Goal: Transaction & Acquisition: Purchase product/service

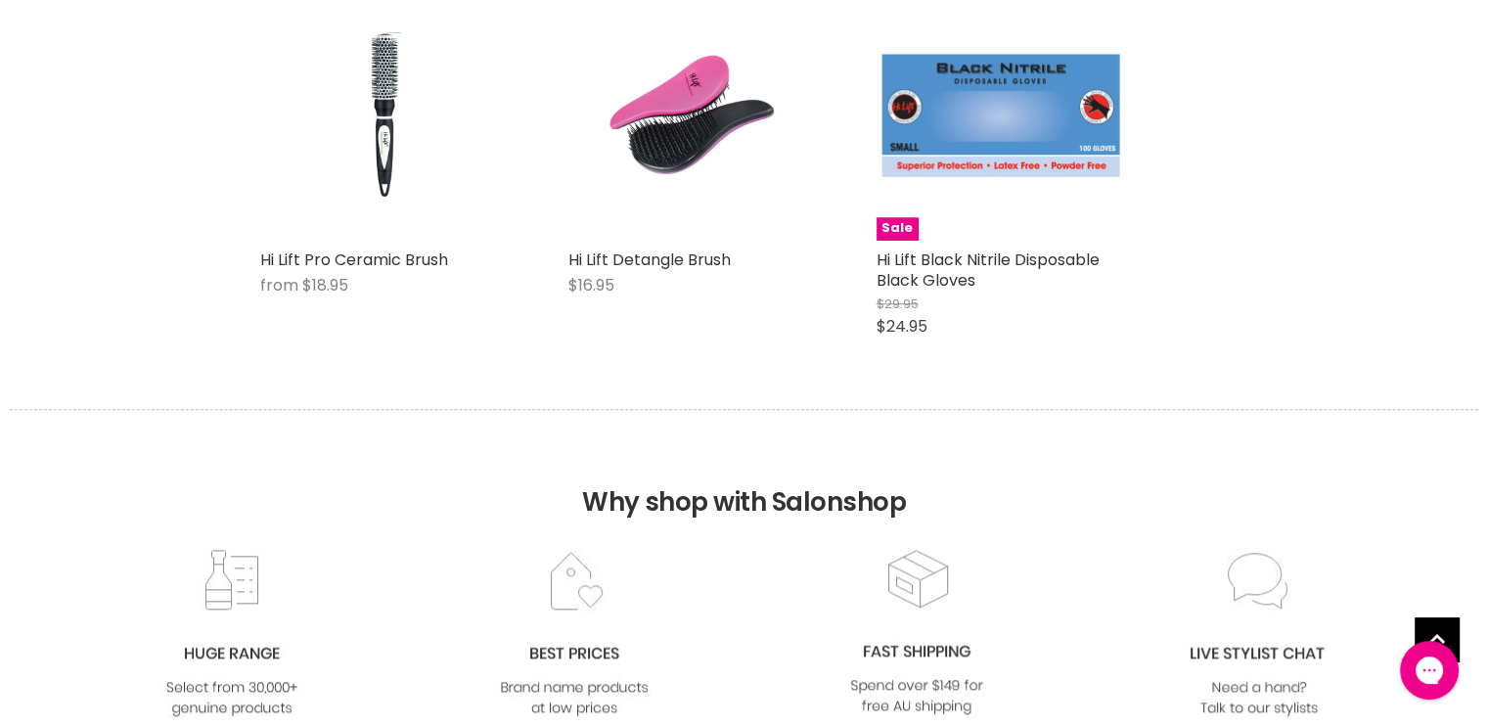
scroll to position [9276, 0]
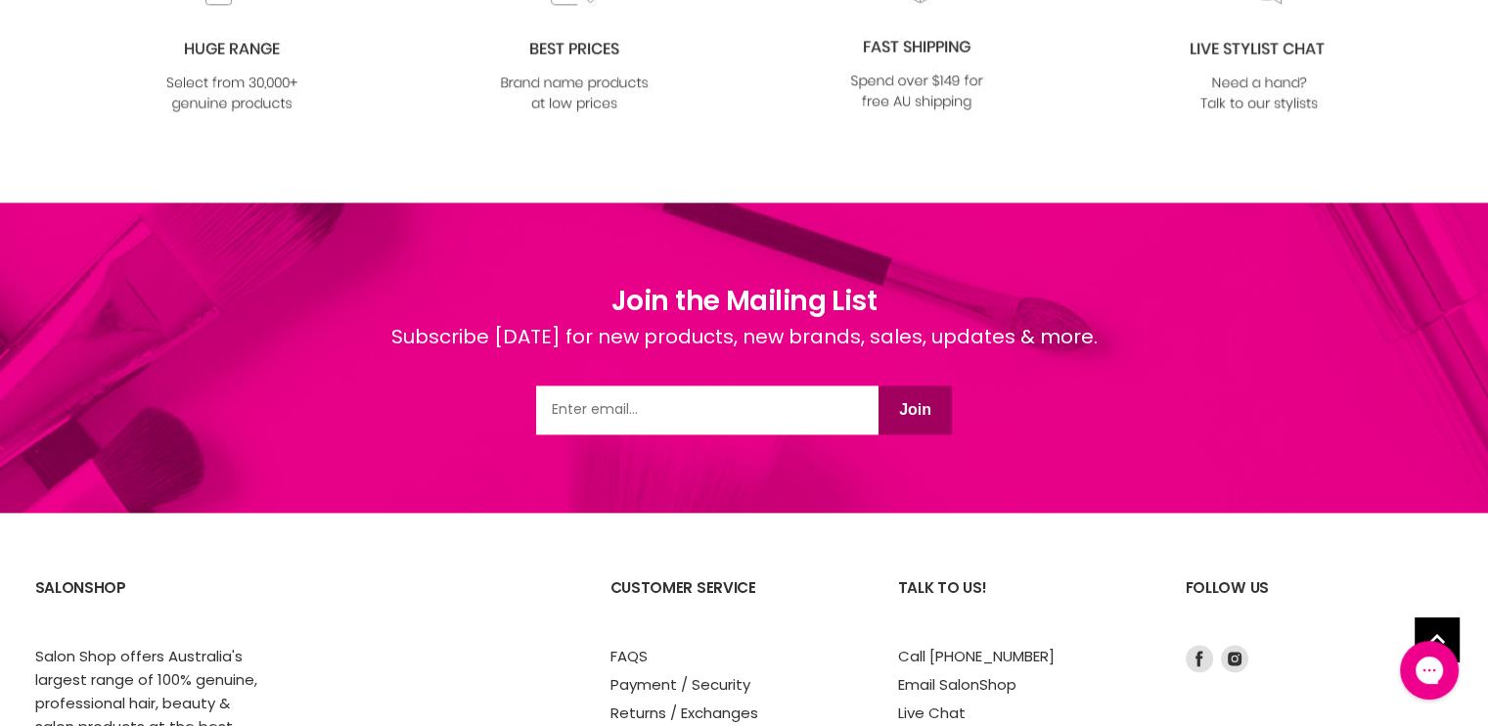
scroll to position [9745, 0]
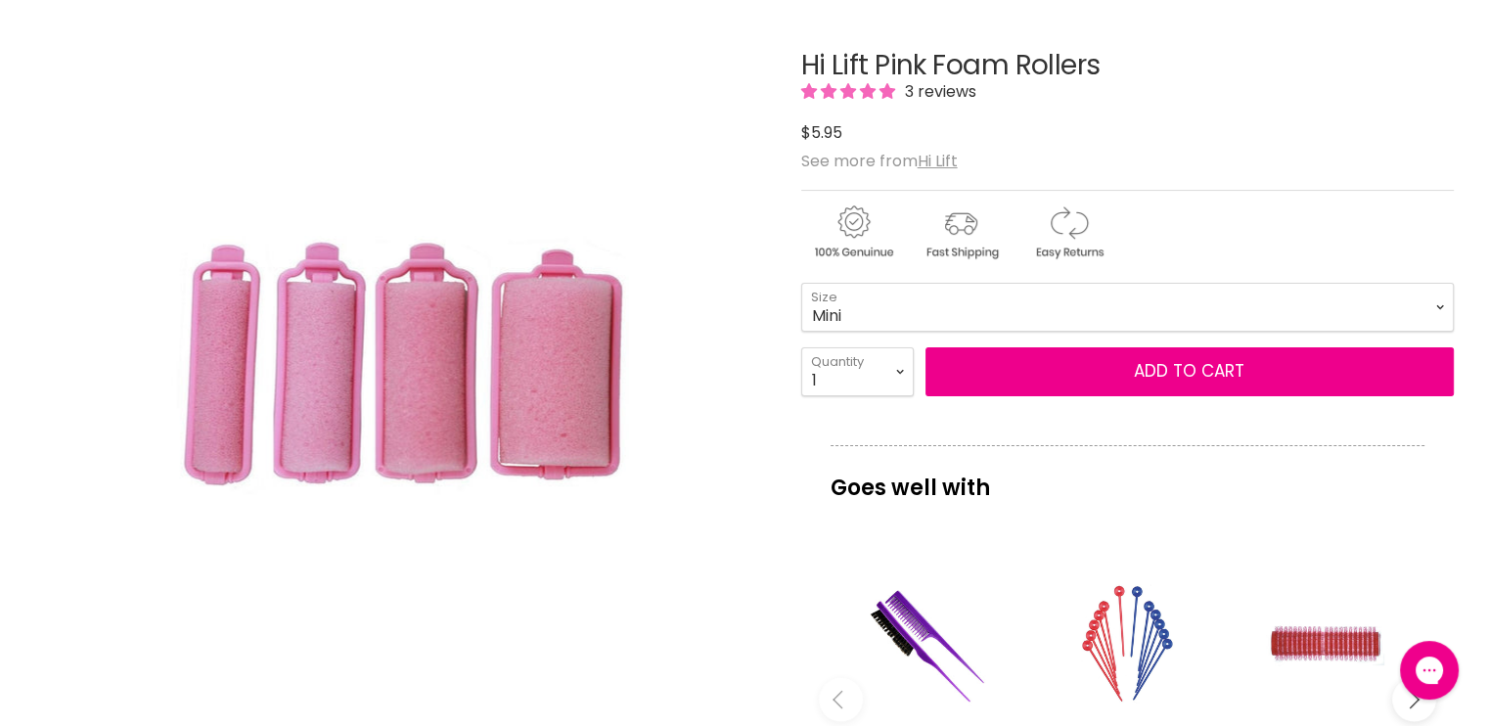
scroll to position [274, 0]
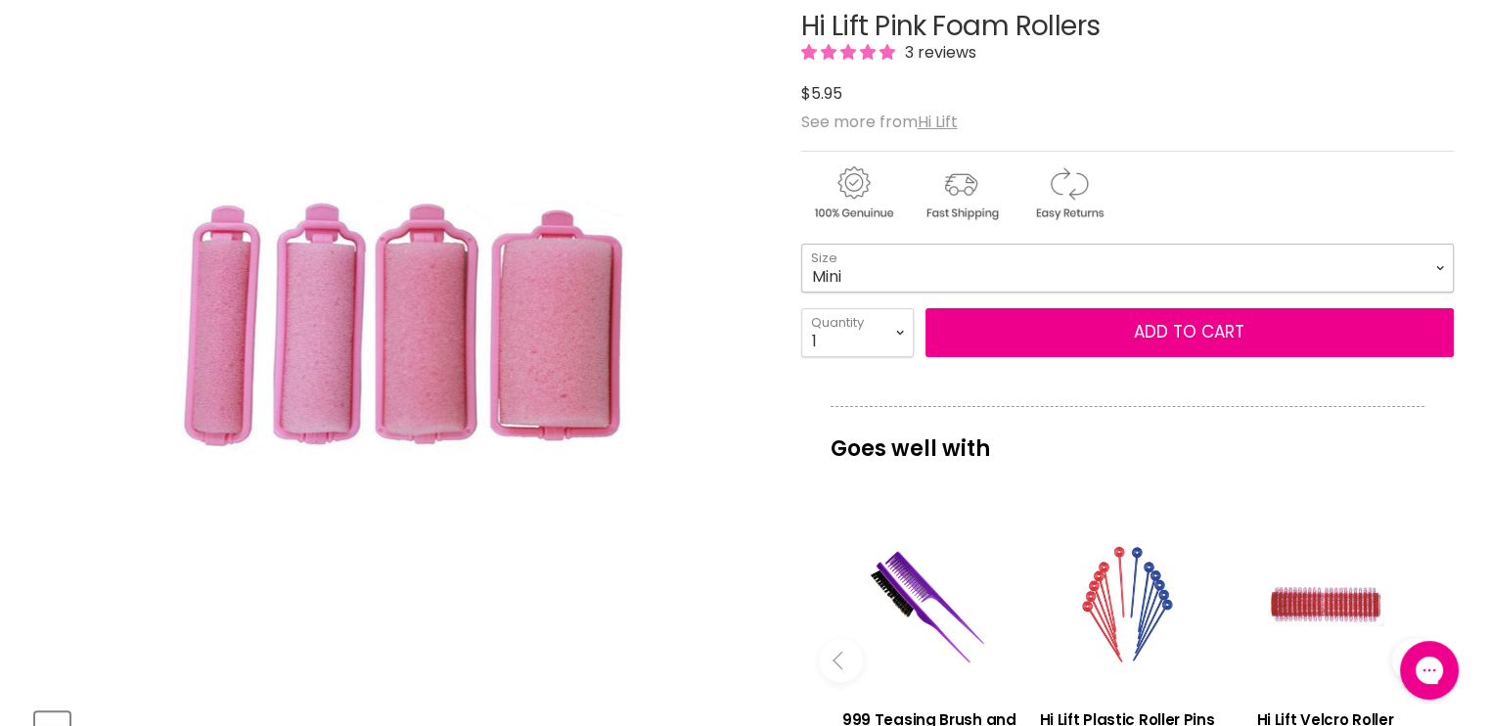
click at [1265, 285] on select "Mini Small Medium Large" at bounding box center [1127, 268] width 652 height 49
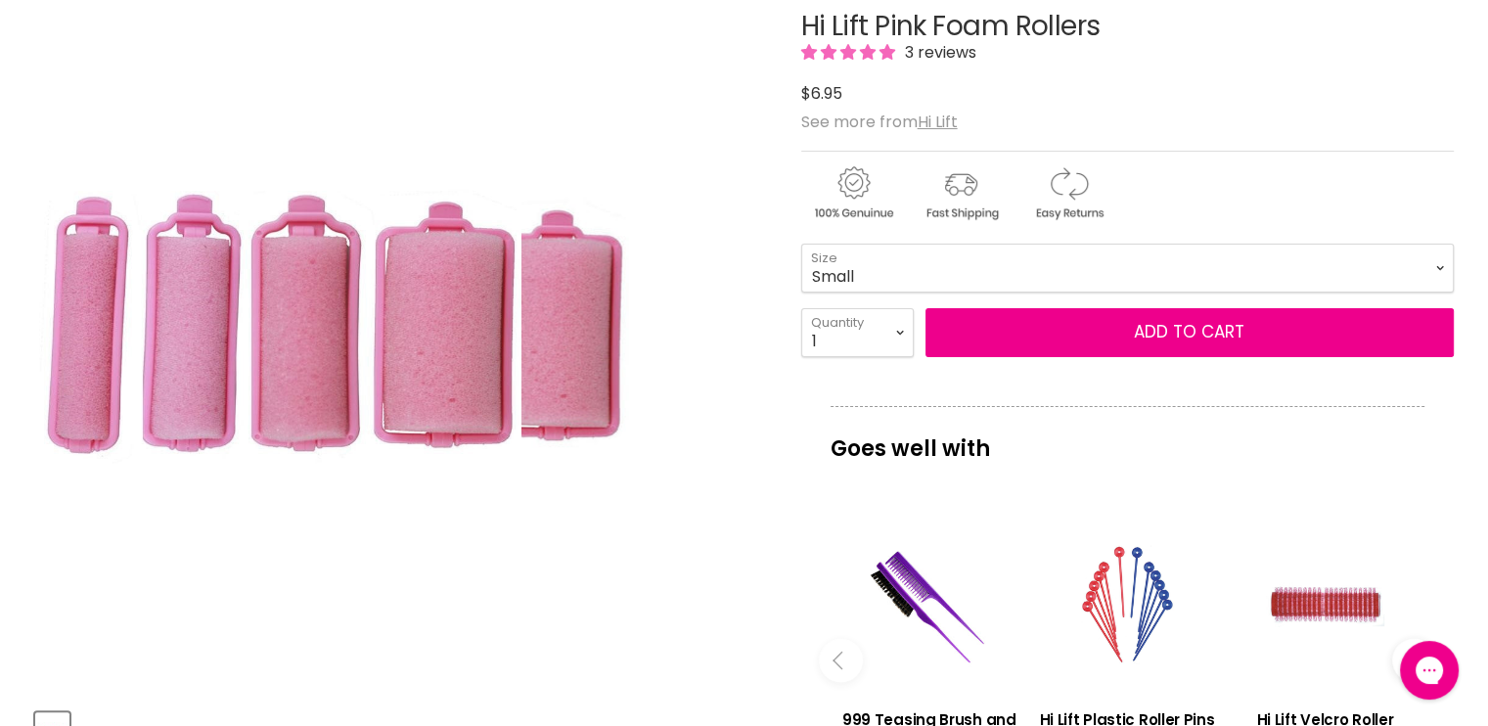
click at [706, 281] on div "Click or scroll to zoom Tap or pinch to zoom" at bounding box center [400, 328] width 731 height 731
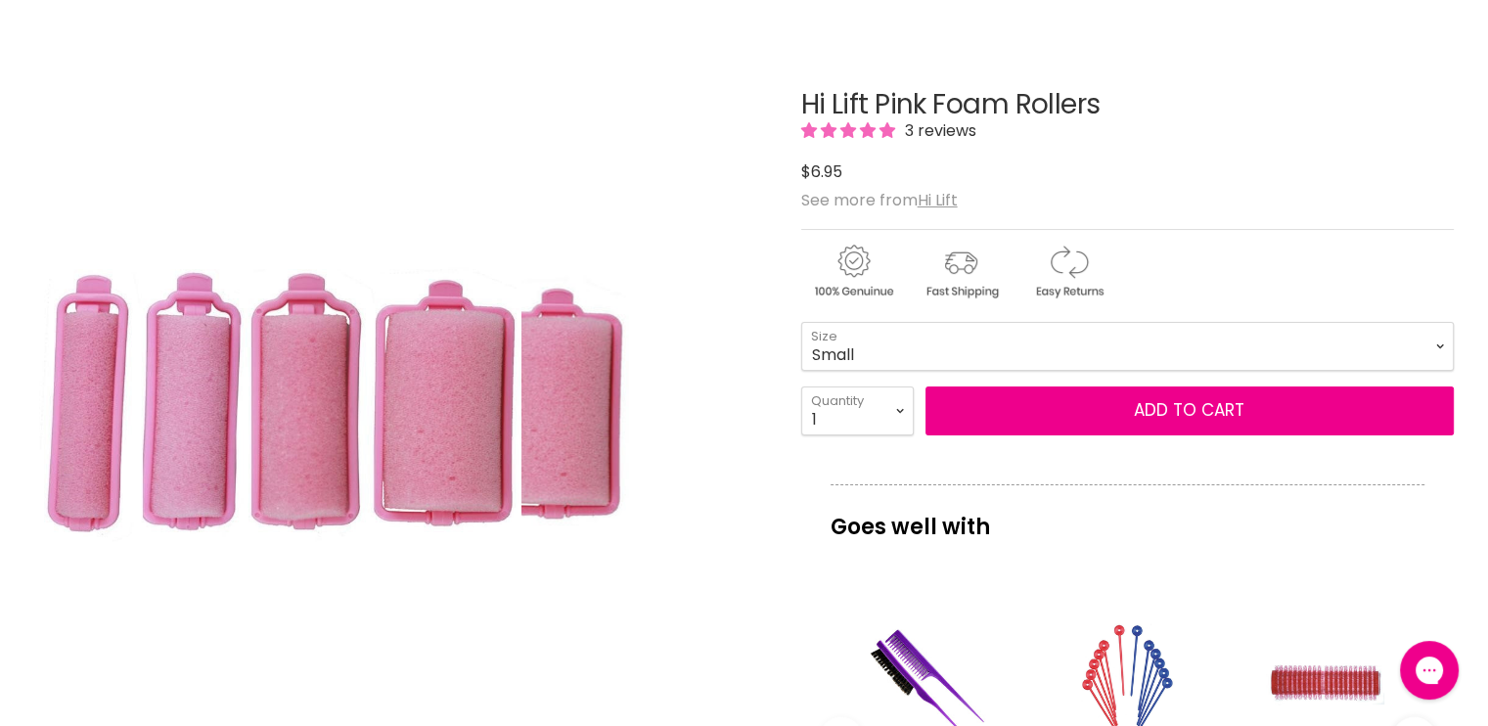
scroll to position [235, 0]
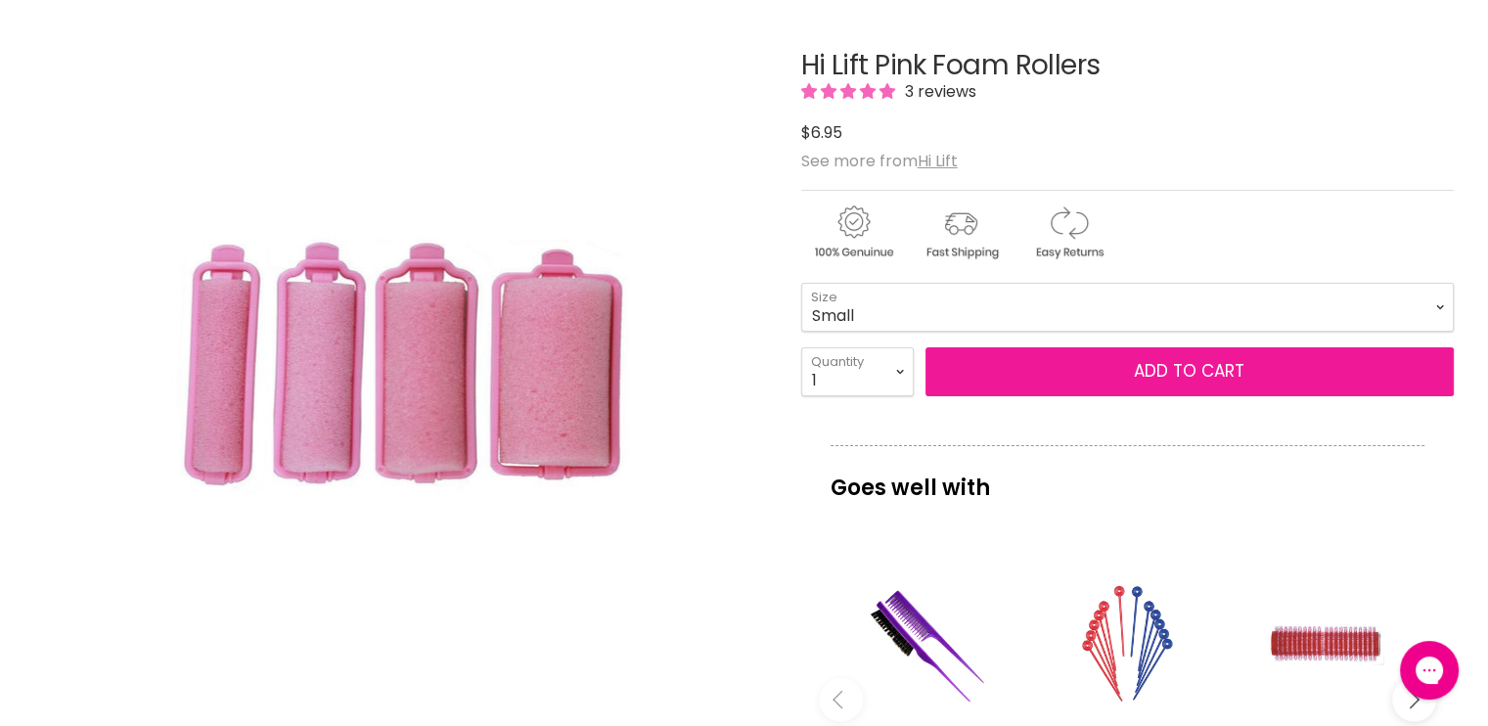
click at [1217, 366] on button "Add to cart" at bounding box center [1189, 371] width 528 height 49
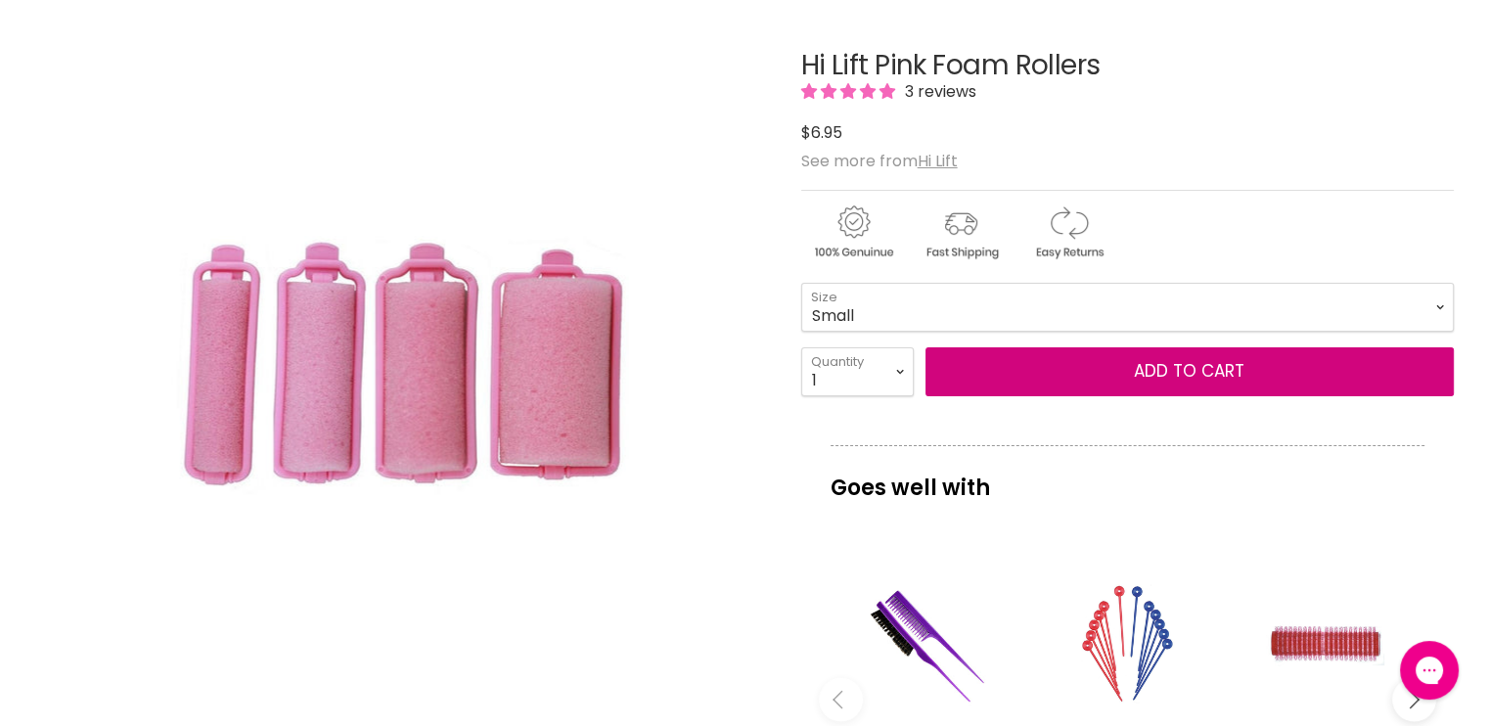
scroll to position [0, 0]
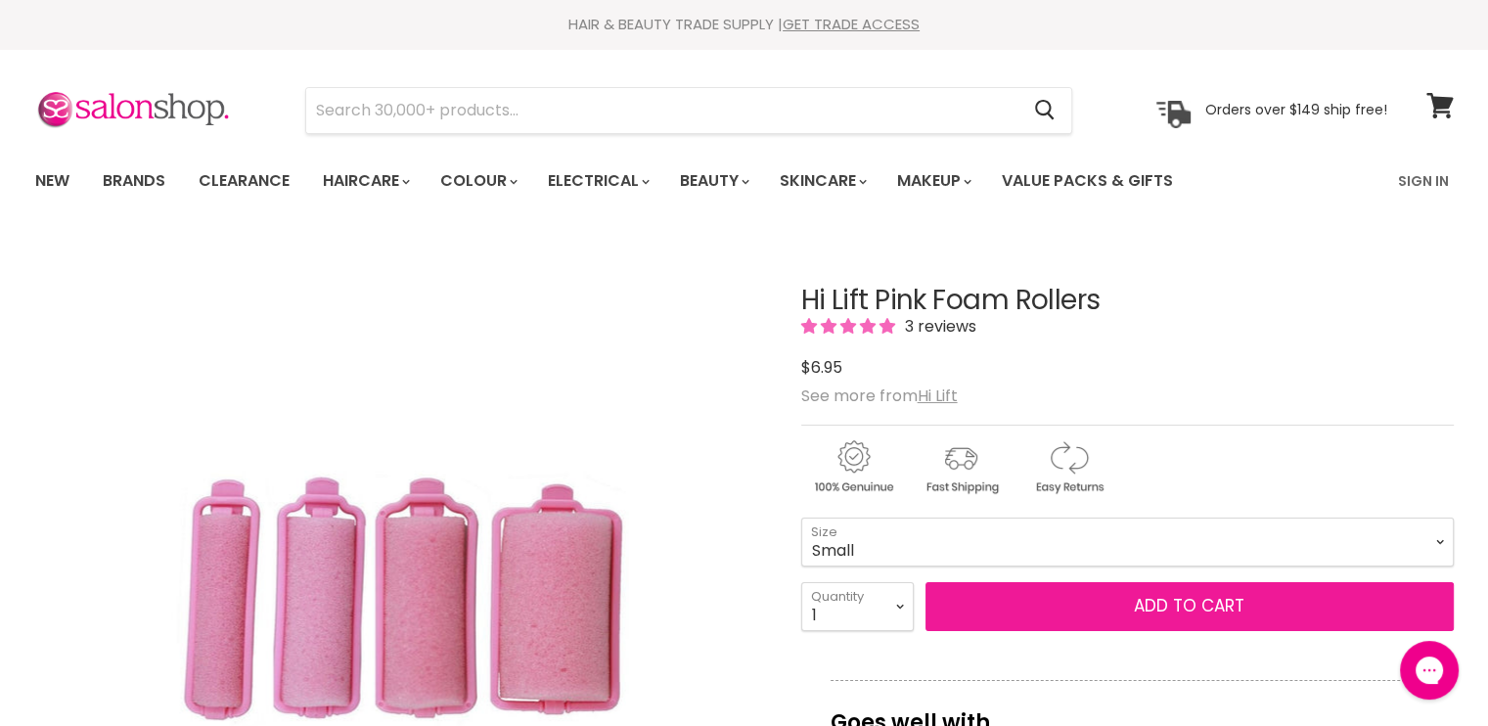
click at [1178, 599] on button "Add to cart" at bounding box center [1189, 606] width 528 height 49
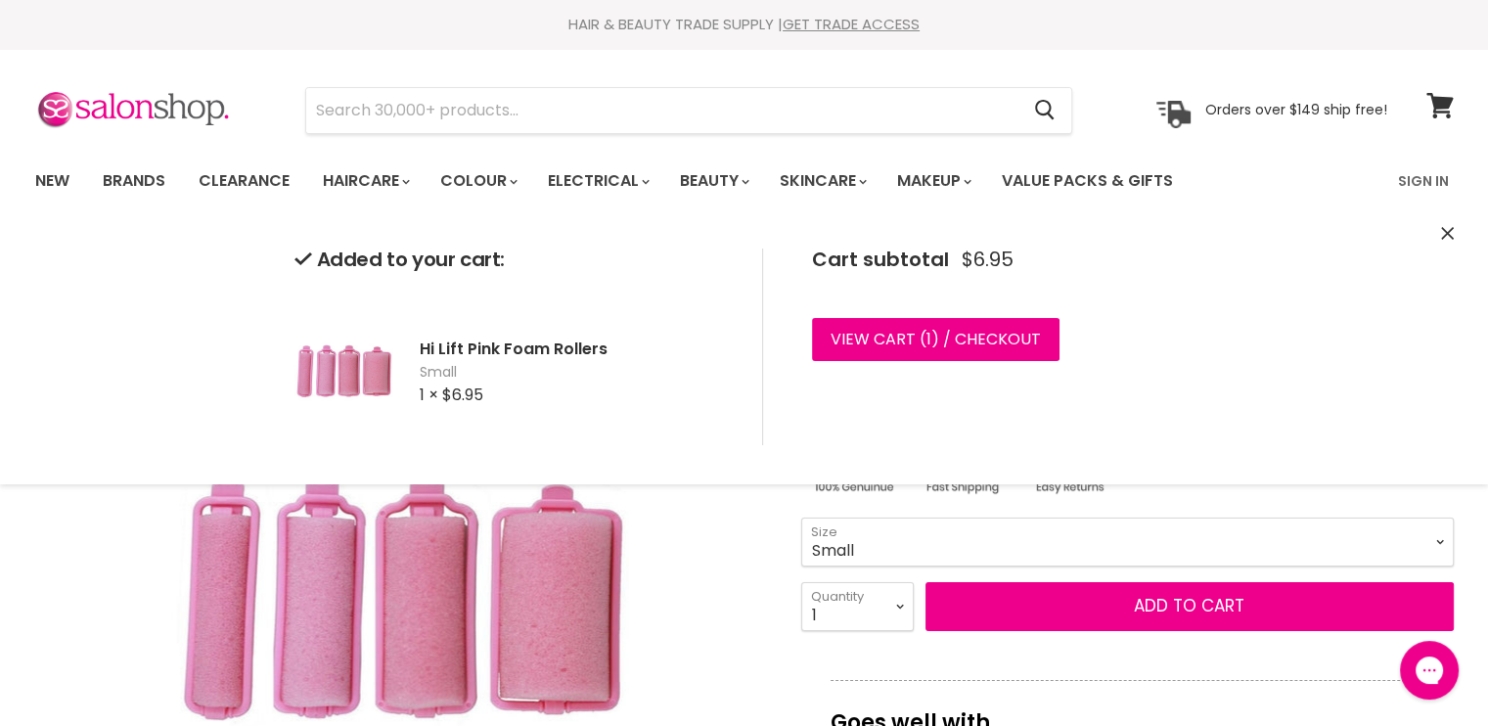
click at [1432, 540] on select "Mini Small Medium Large" at bounding box center [1127, 541] width 652 height 49
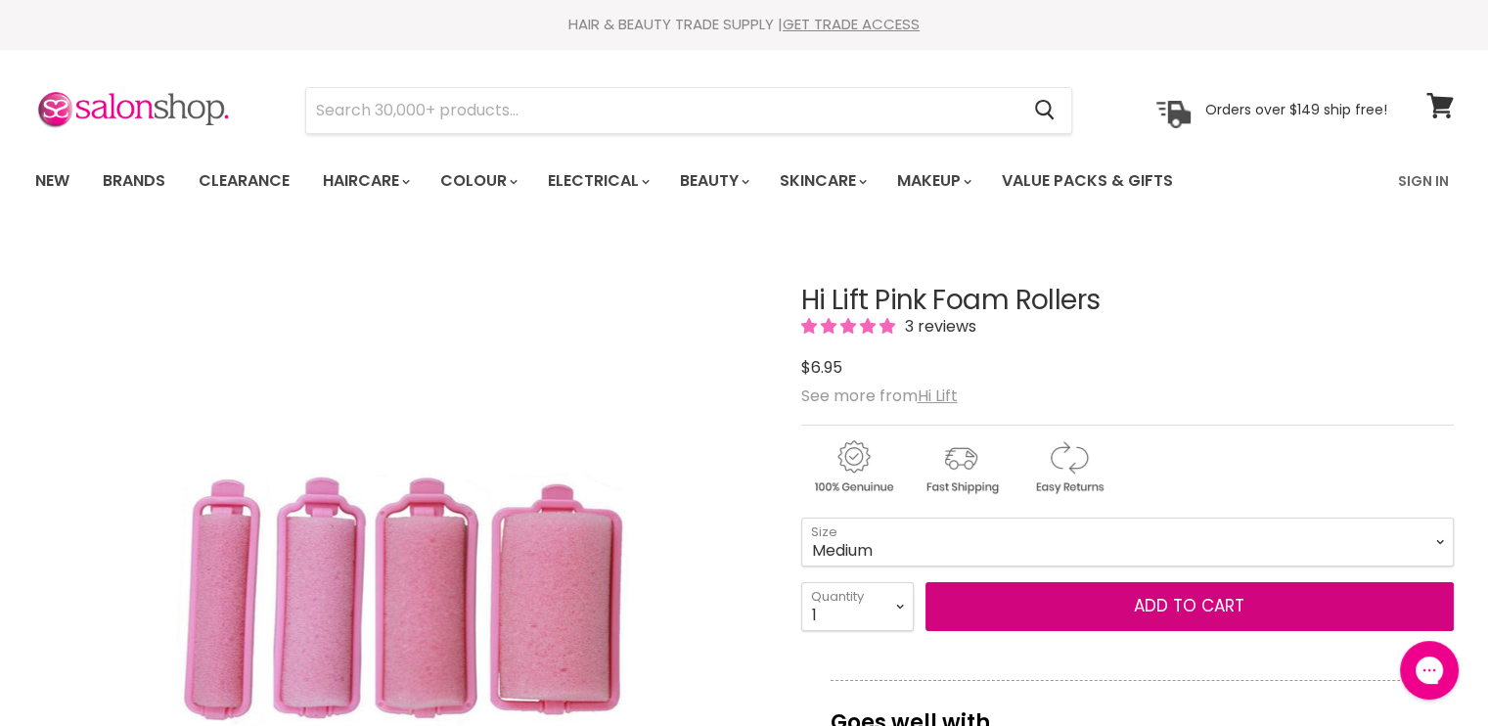
click at [801, 517] on select "Mini Small Medium Large" at bounding box center [1127, 541] width 652 height 49
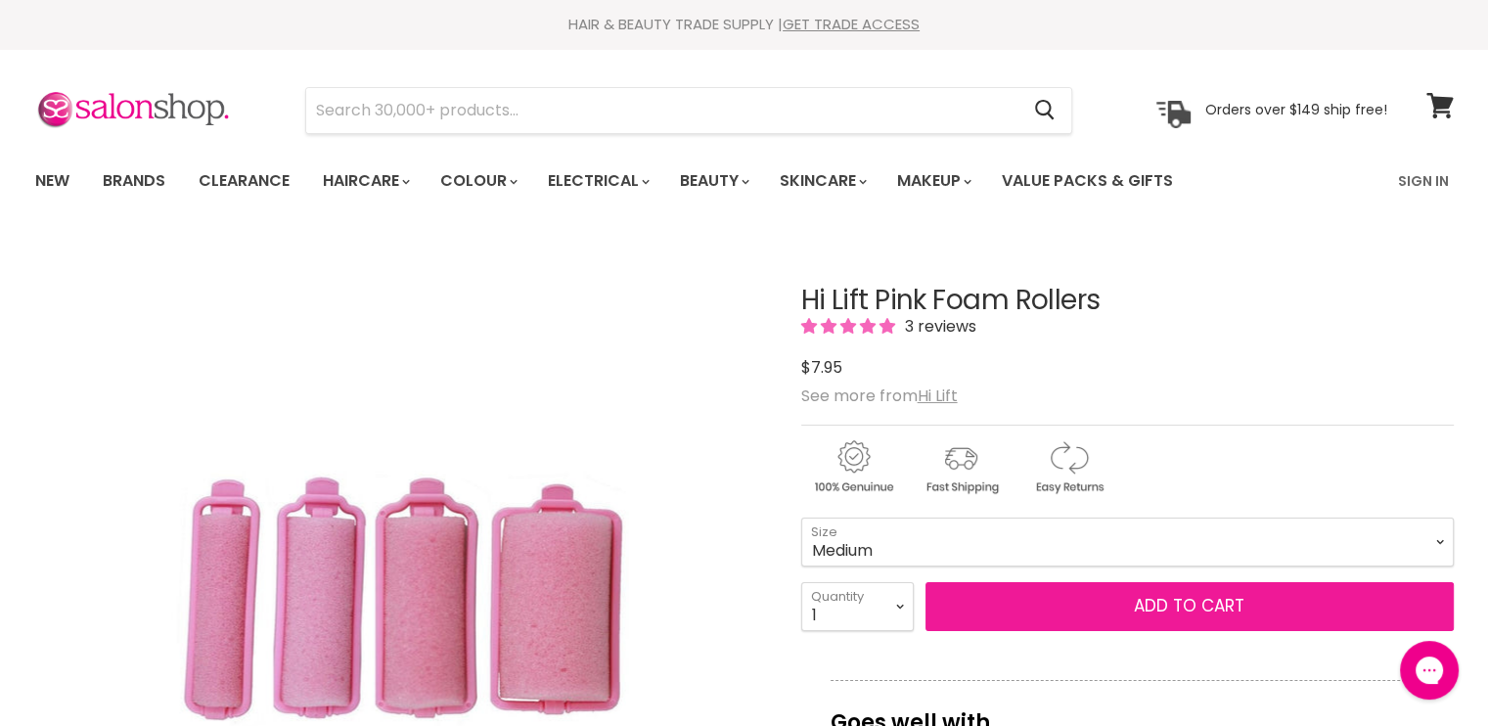
click at [1158, 606] on button "Add to cart" at bounding box center [1189, 606] width 528 height 49
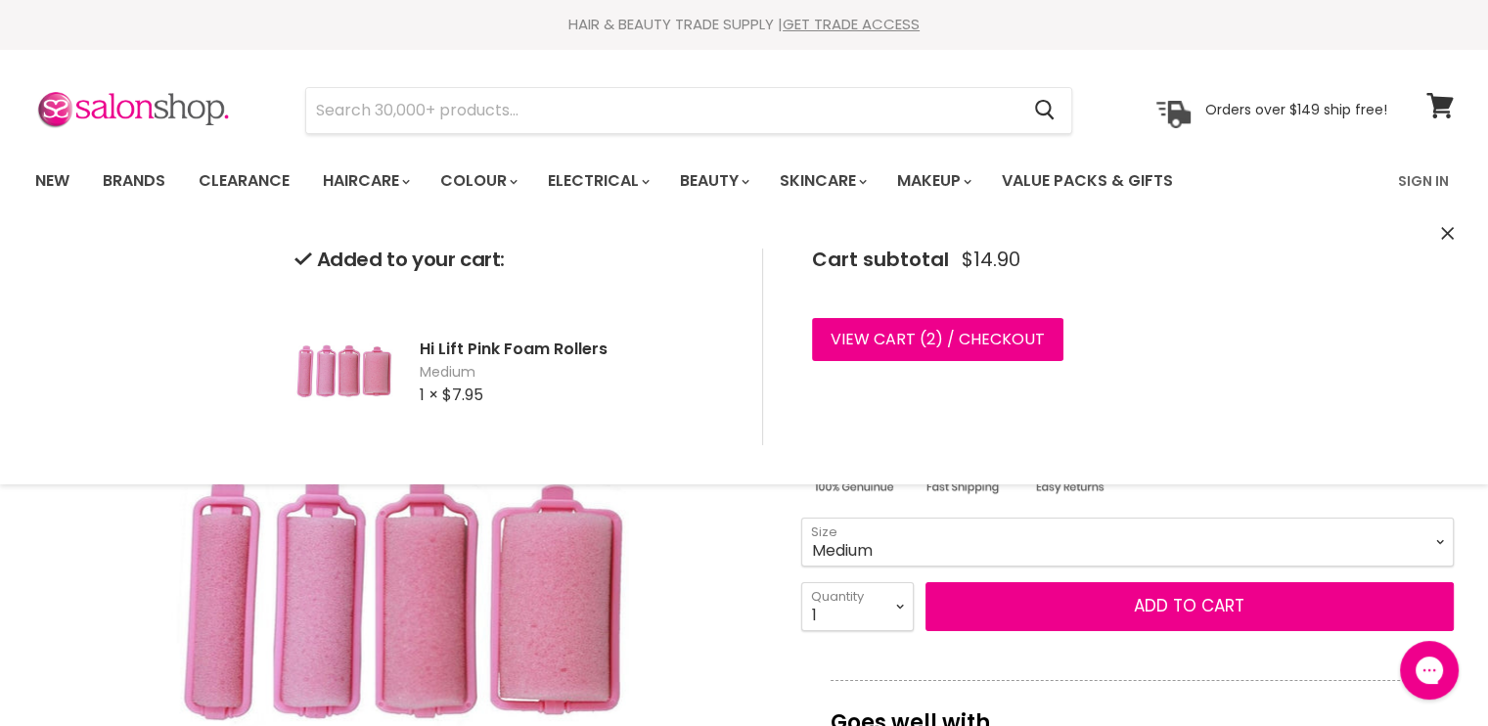
click at [1432, 535] on select "Mini Small Medium Large" at bounding box center [1127, 541] width 652 height 49
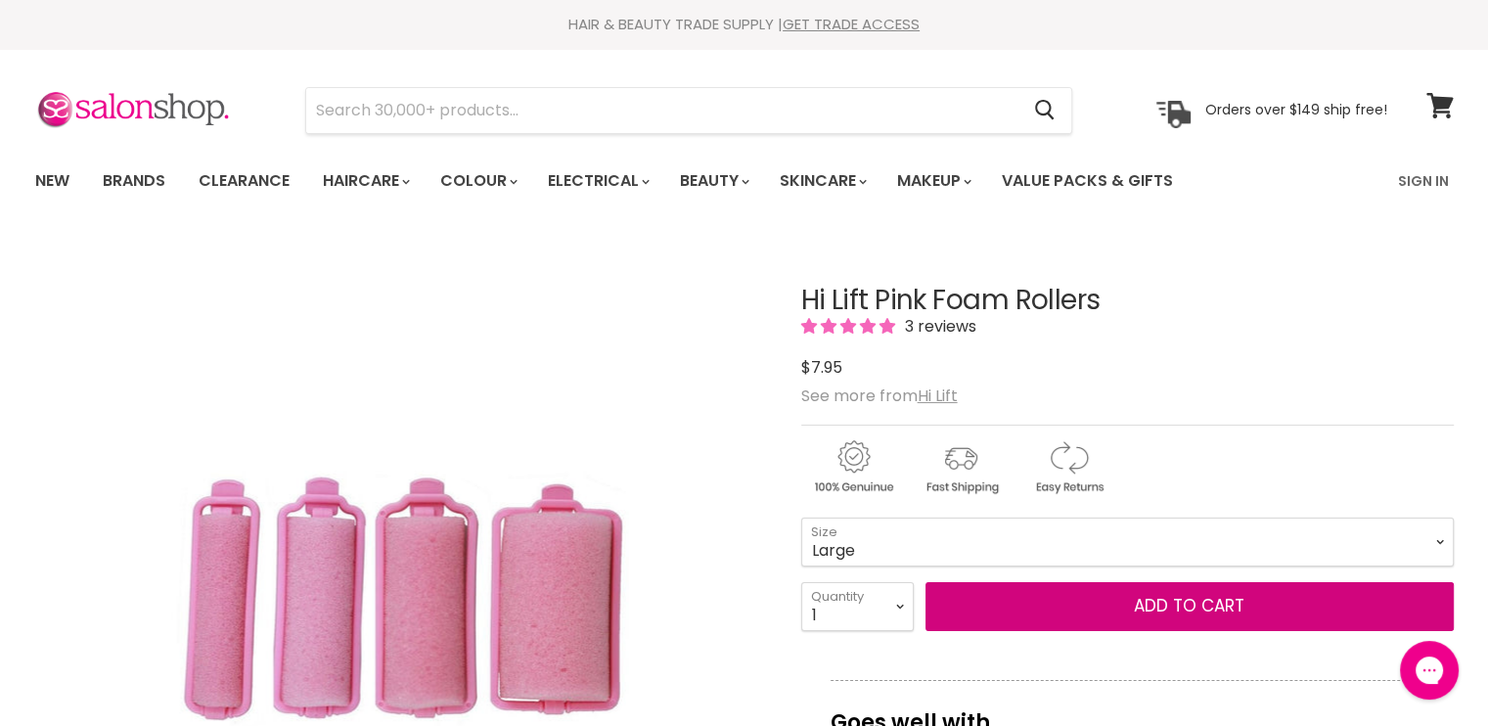
click at [801, 517] on select "Mini Small Medium Large" at bounding box center [1127, 541] width 652 height 49
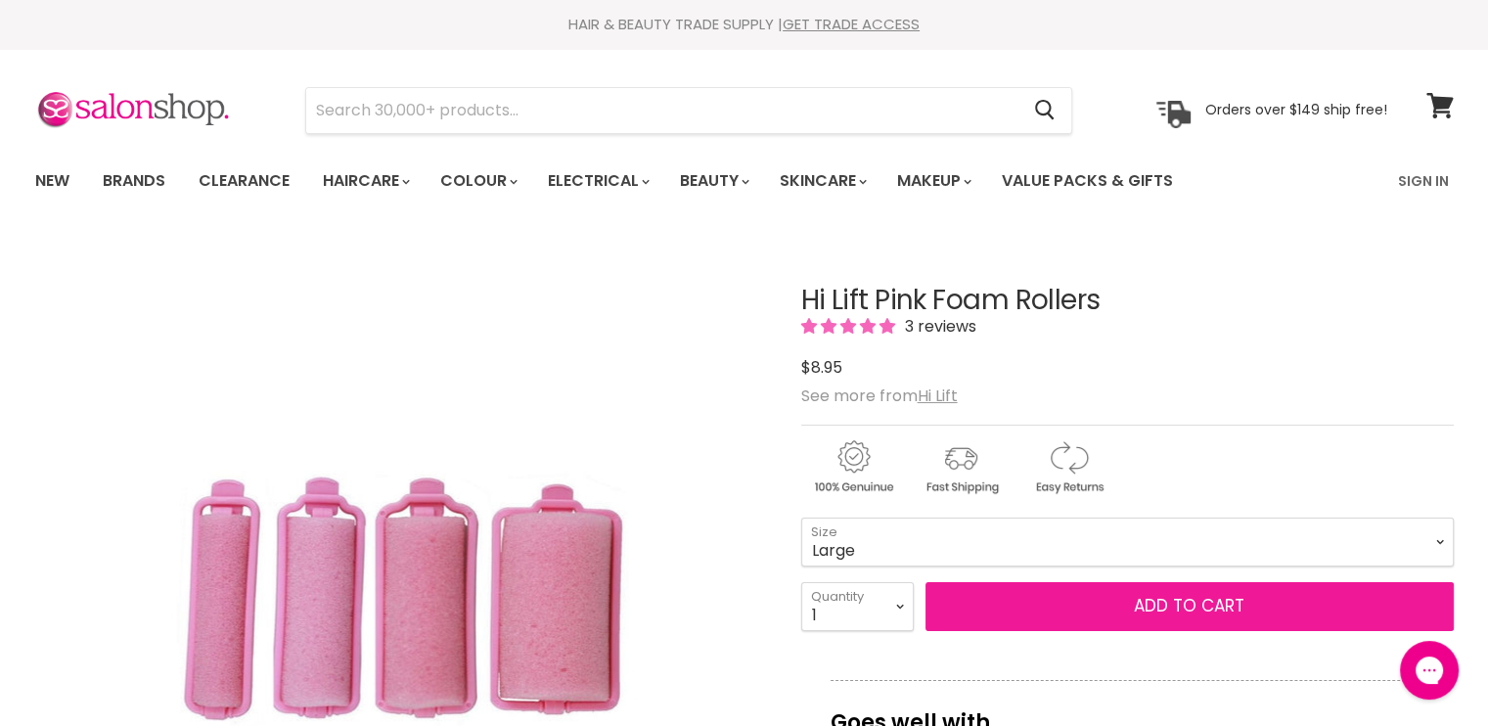
click at [1146, 600] on button "Add to cart" at bounding box center [1189, 606] width 528 height 49
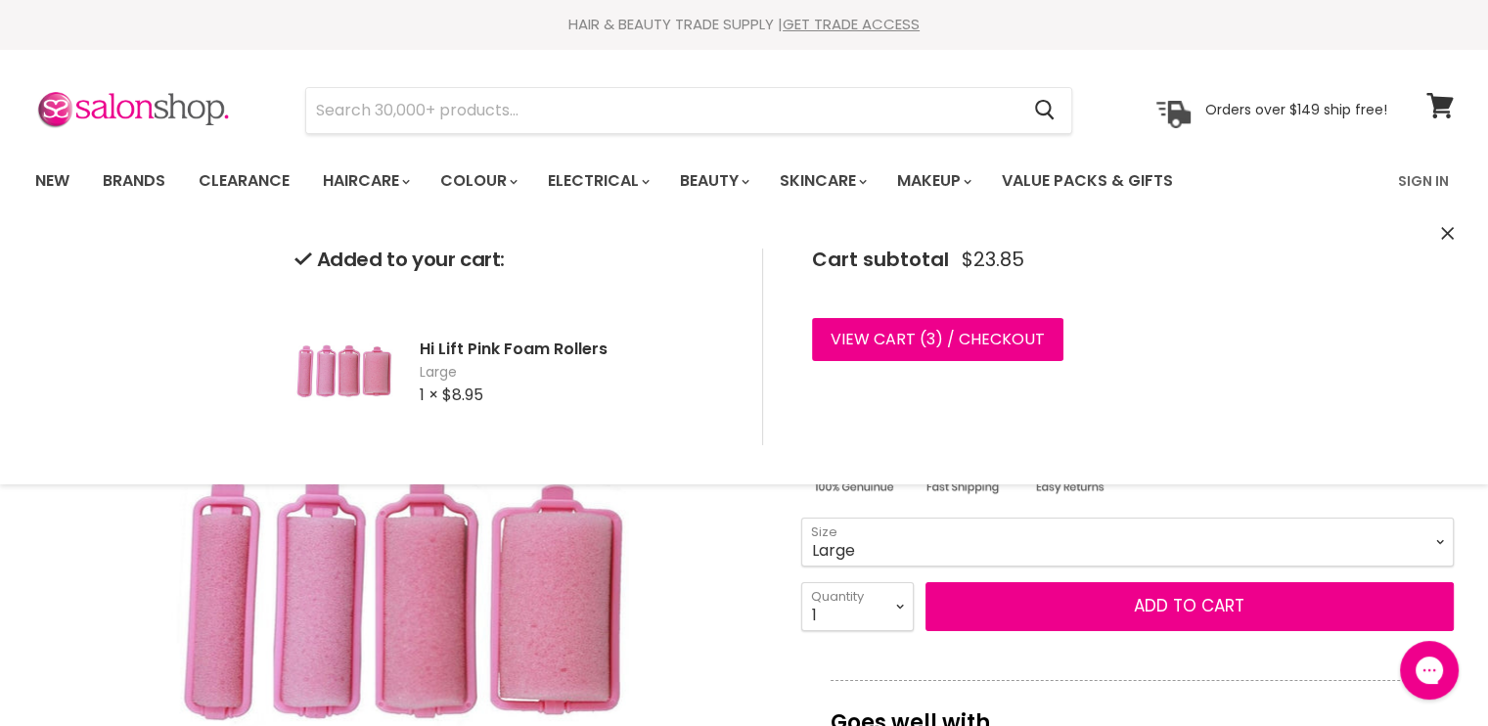
click at [1204, 535] on select "Mini Small Medium Large" at bounding box center [1127, 541] width 652 height 49
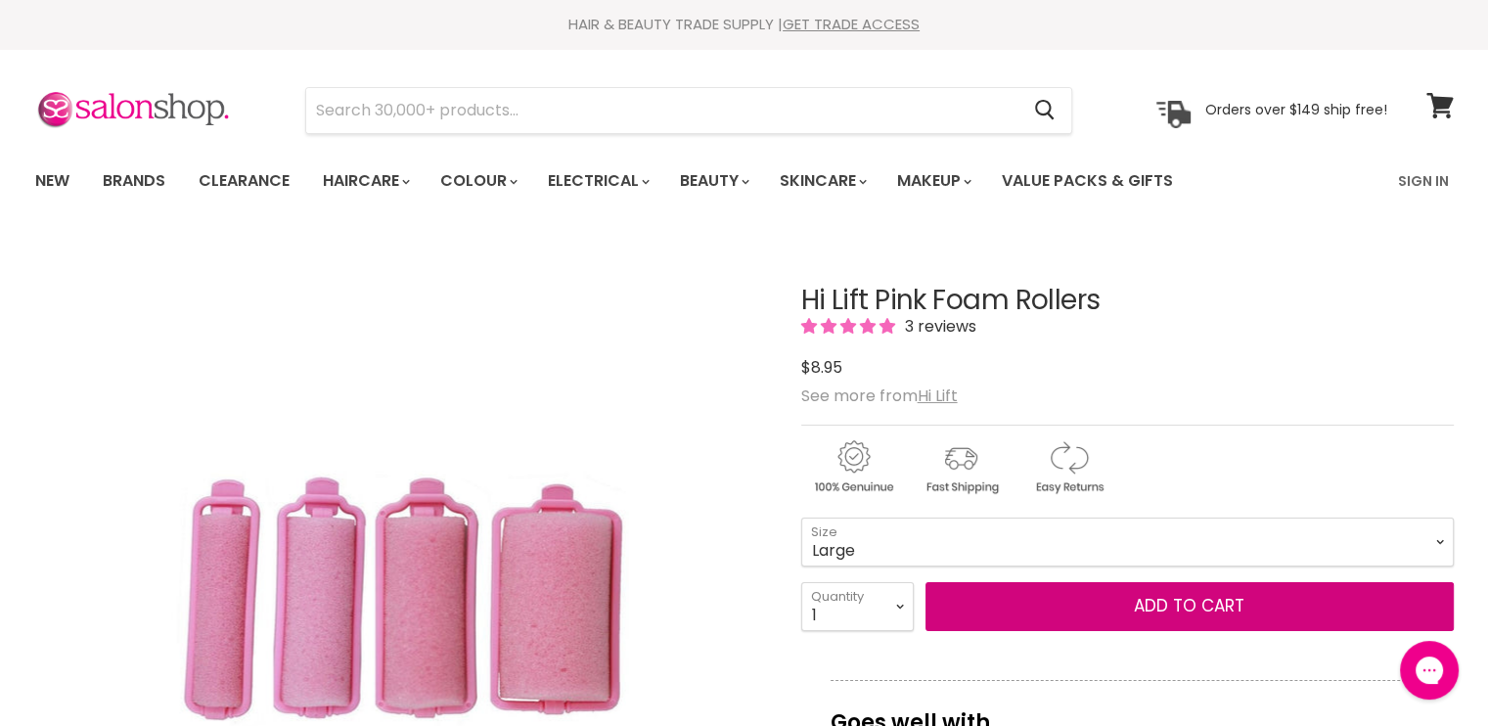
select select "Mini"
click at [801, 517] on select "Mini Small Medium Large" at bounding box center [1127, 541] width 652 height 49
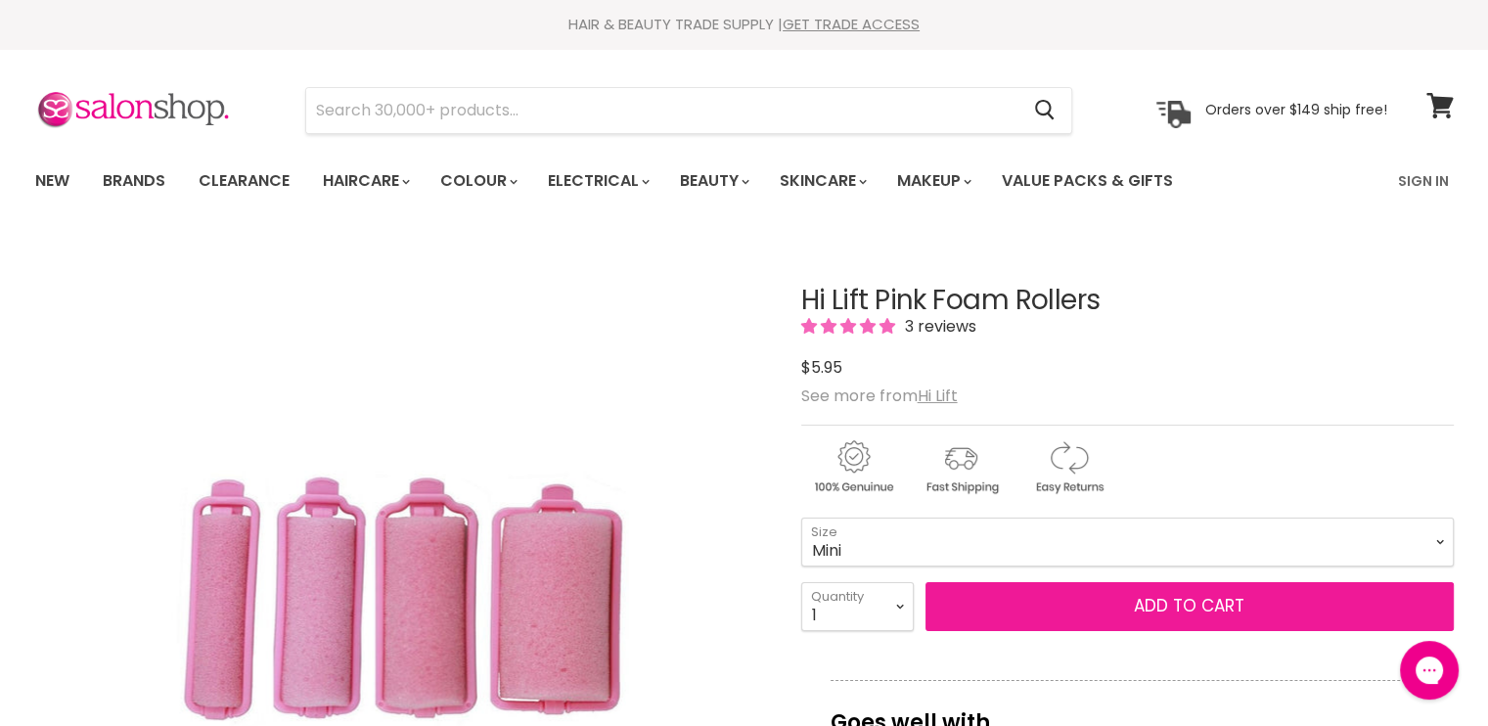
click at [1127, 616] on button "Add to cart" at bounding box center [1189, 606] width 528 height 49
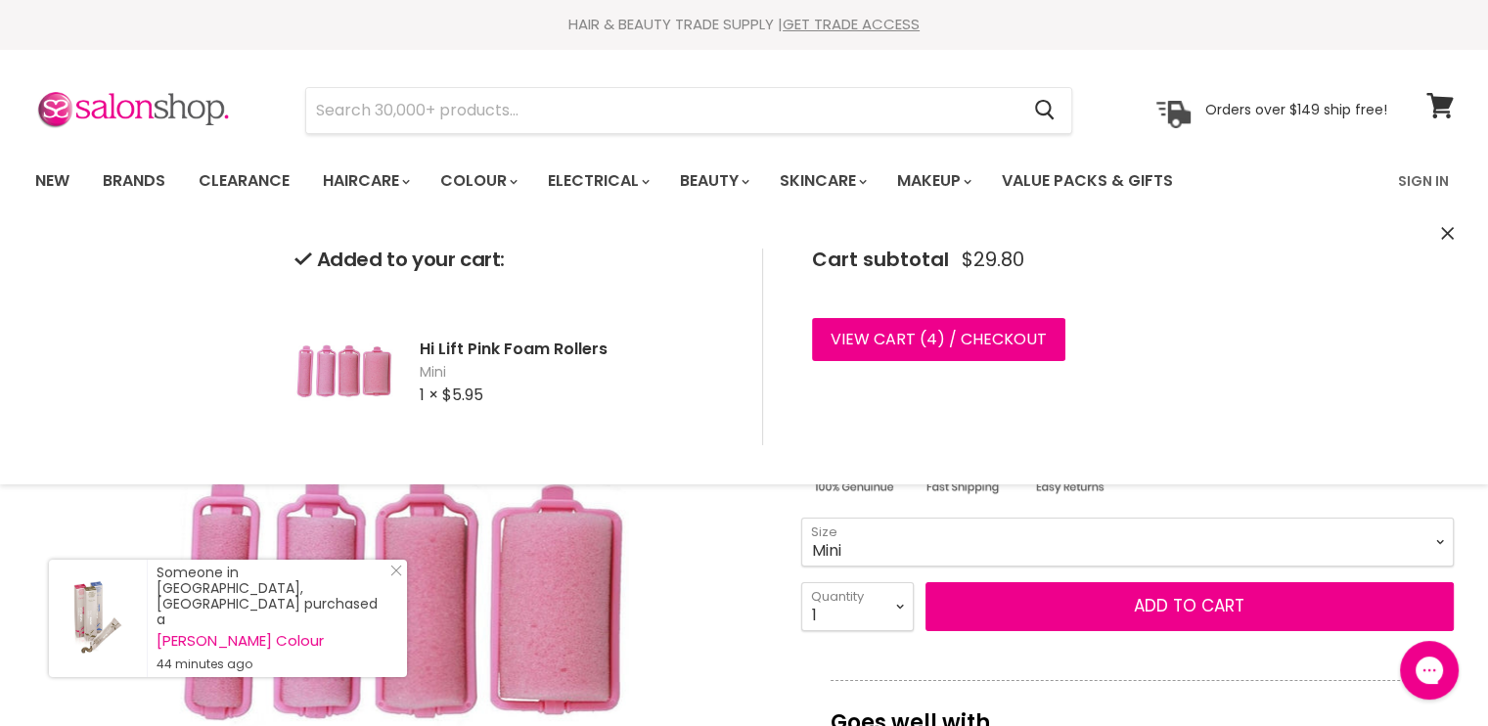
click at [980, 541] on select "Mini Small Medium Large" at bounding box center [1127, 541] width 652 height 49
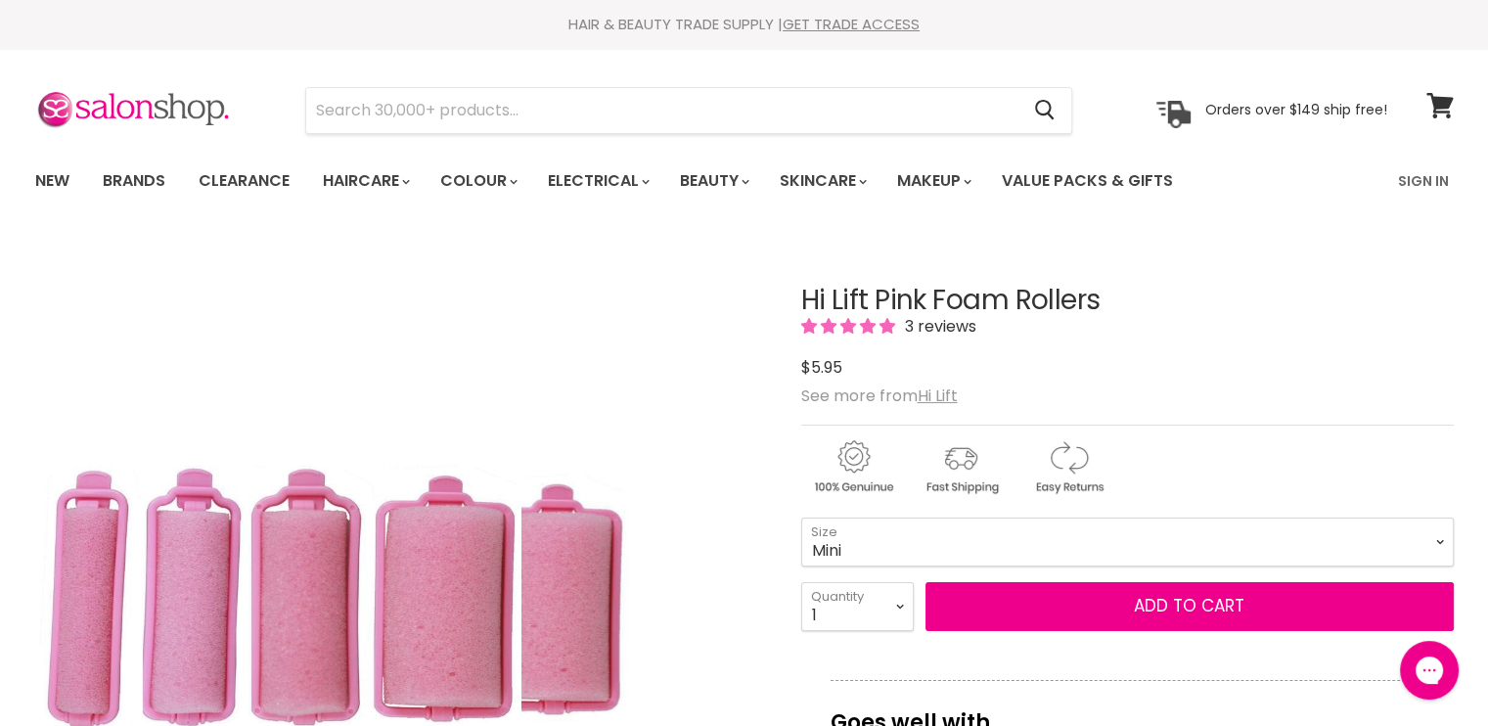
click at [716, 382] on div "Click or scroll to zoom Tap or pinch to zoom" at bounding box center [400, 602] width 731 height 731
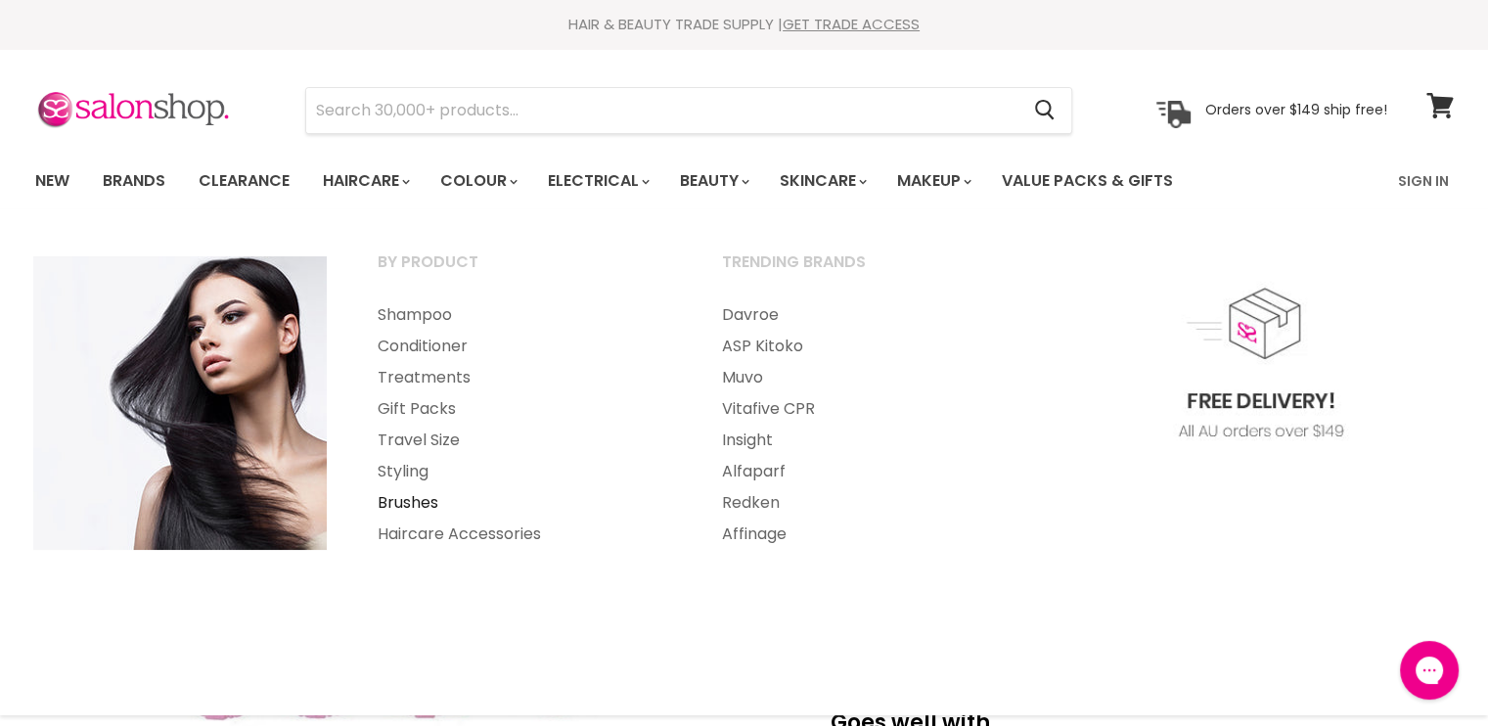
click at [410, 502] on link "Brushes" at bounding box center [523, 502] width 340 height 31
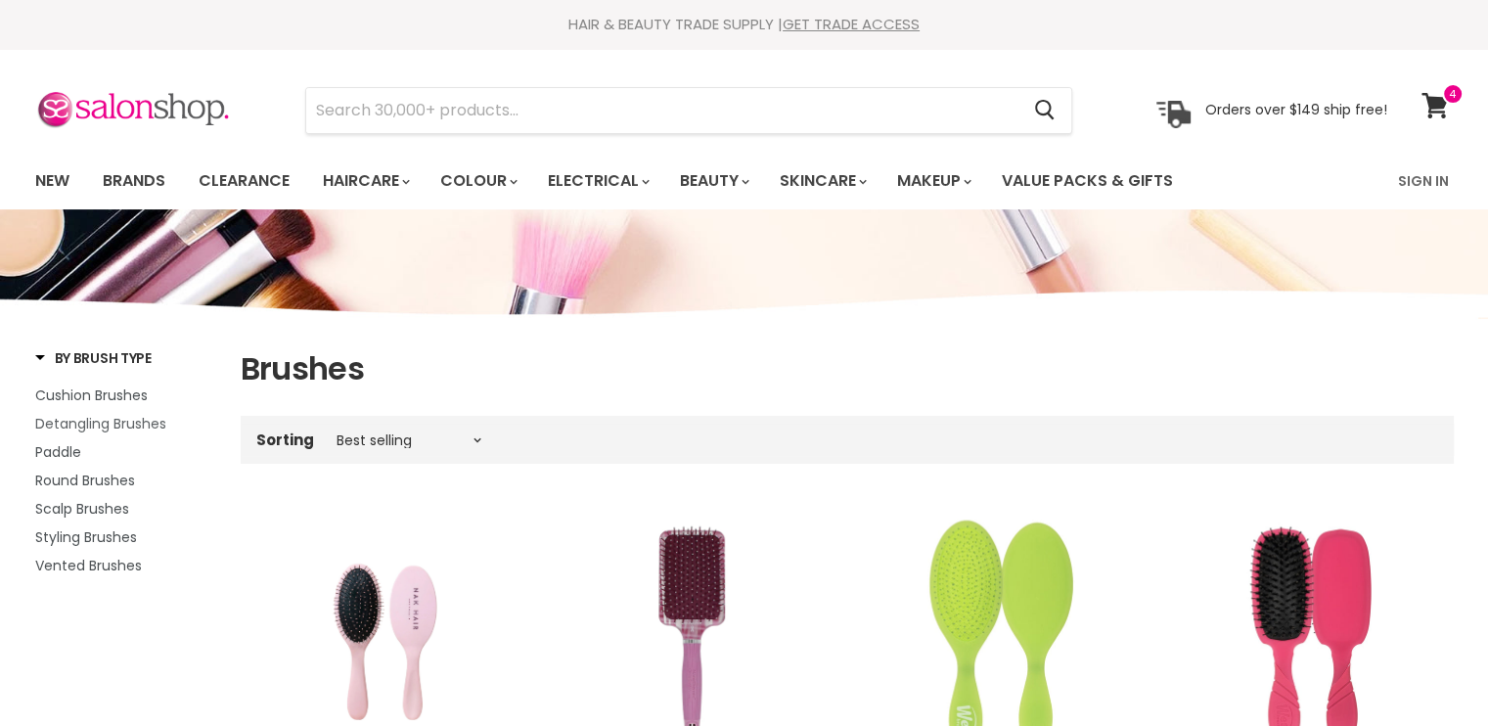
drag, startPoint x: 0, startPoint y: 0, endPoint x: 90, endPoint y: 426, distance: 435.8
click at [90, 426] on span "Detangling Brushes" at bounding box center [100, 424] width 131 height 20
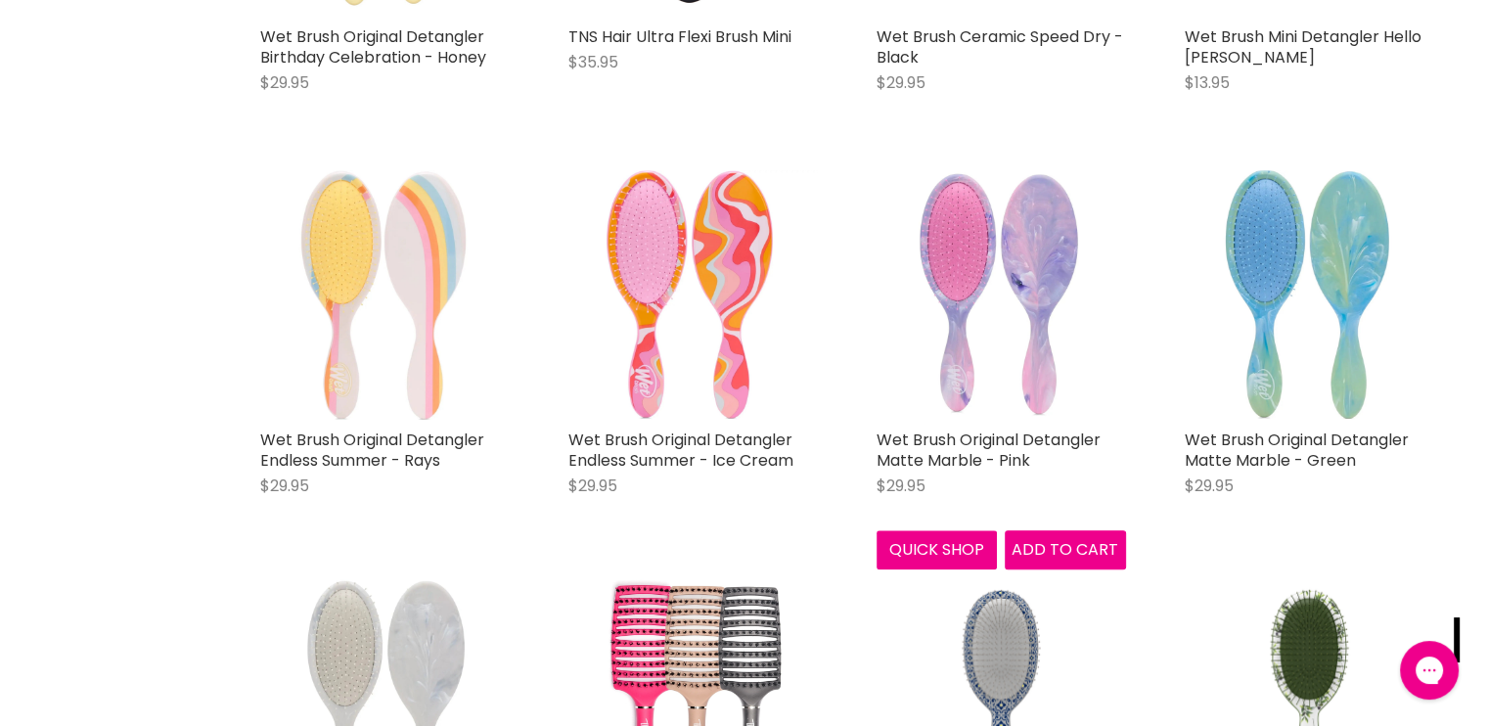
scroll to position [1995, 0]
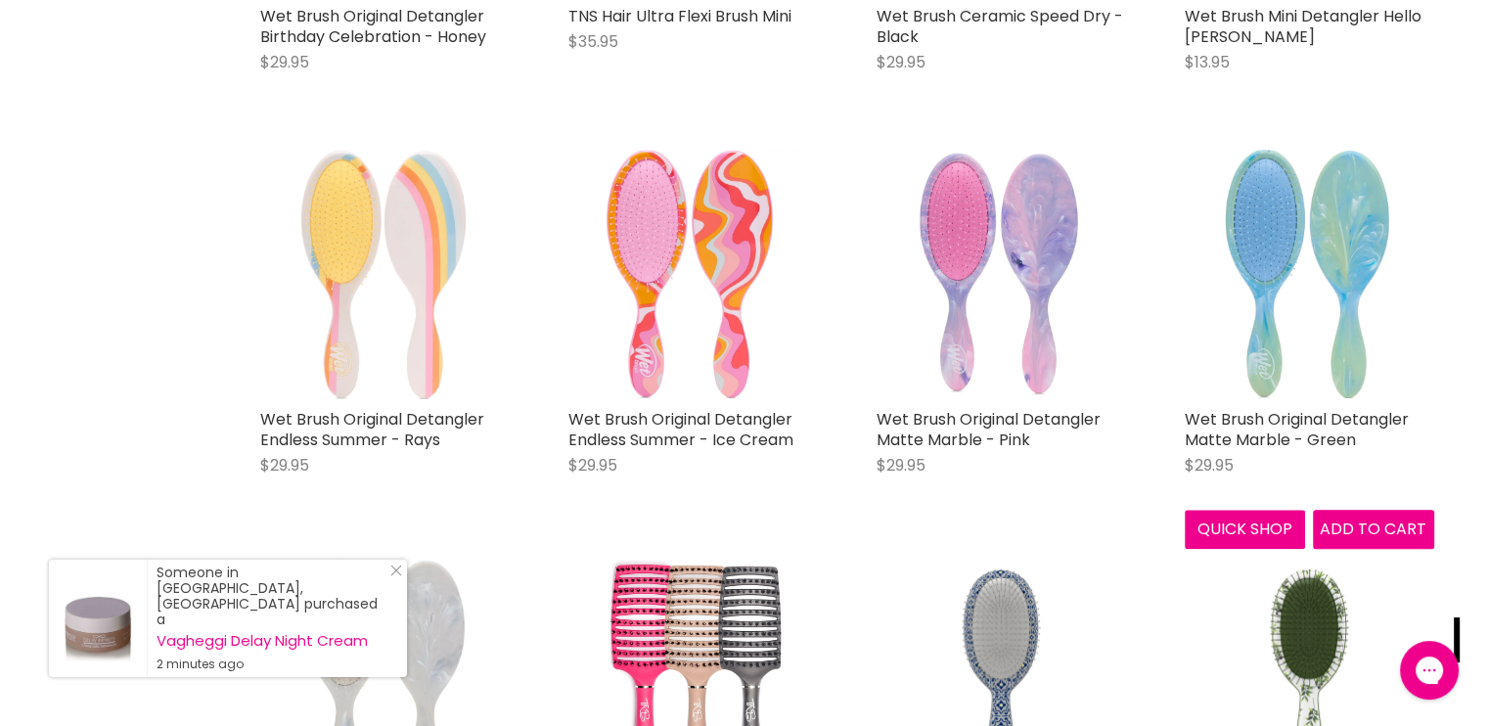
click at [1305, 261] on img "Main content" at bounding box center [1308, 274] width 249 height 249
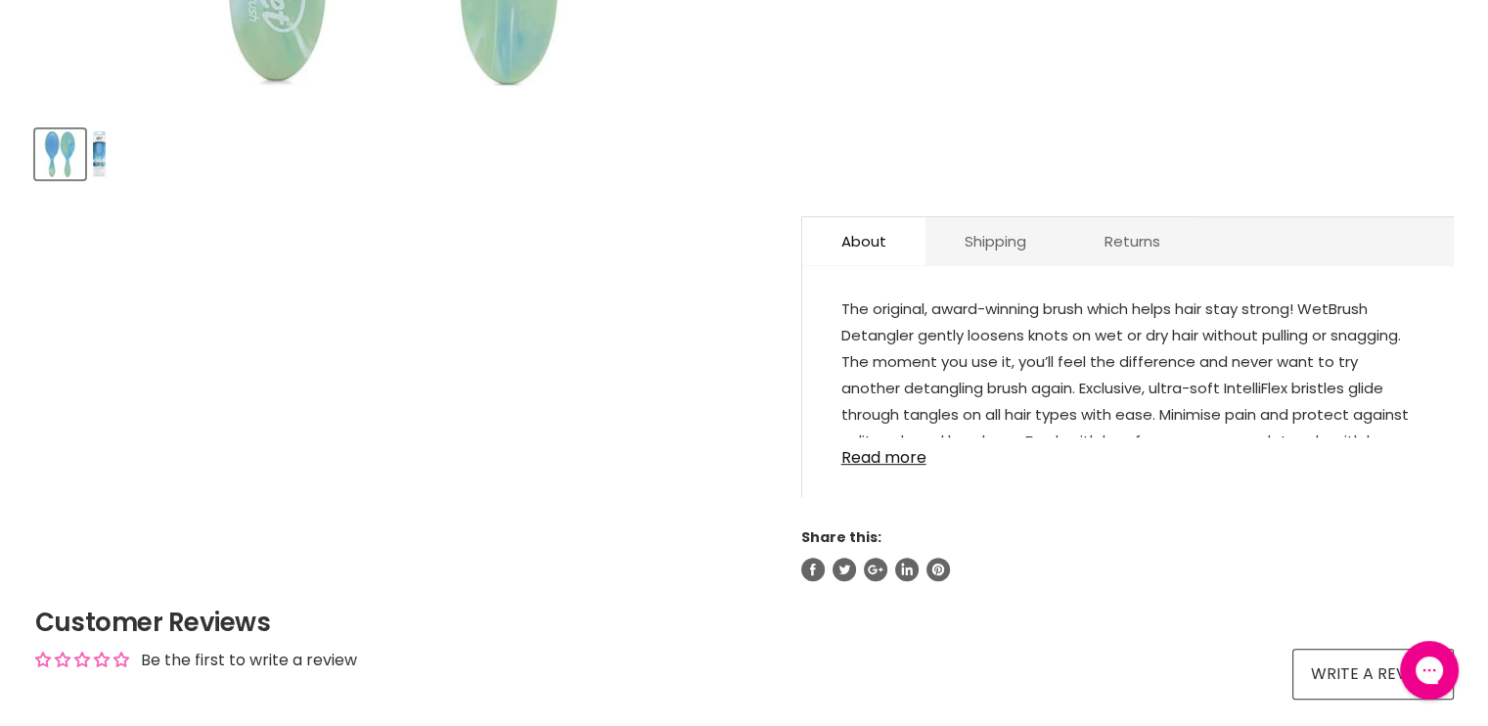
scroll to position [861, 0]
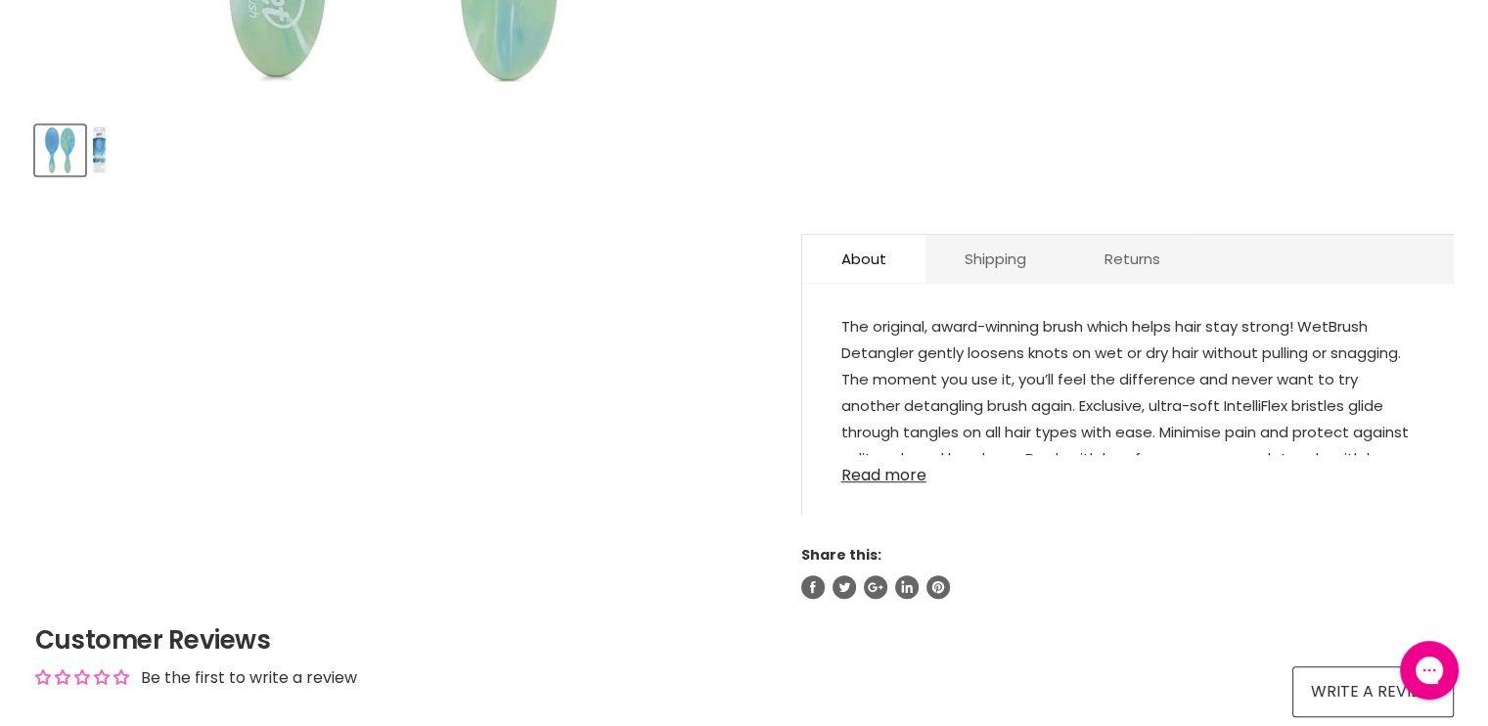
click at [859, 477] on link "Read more" at bounding box center [1127, 469] width 573 height 29
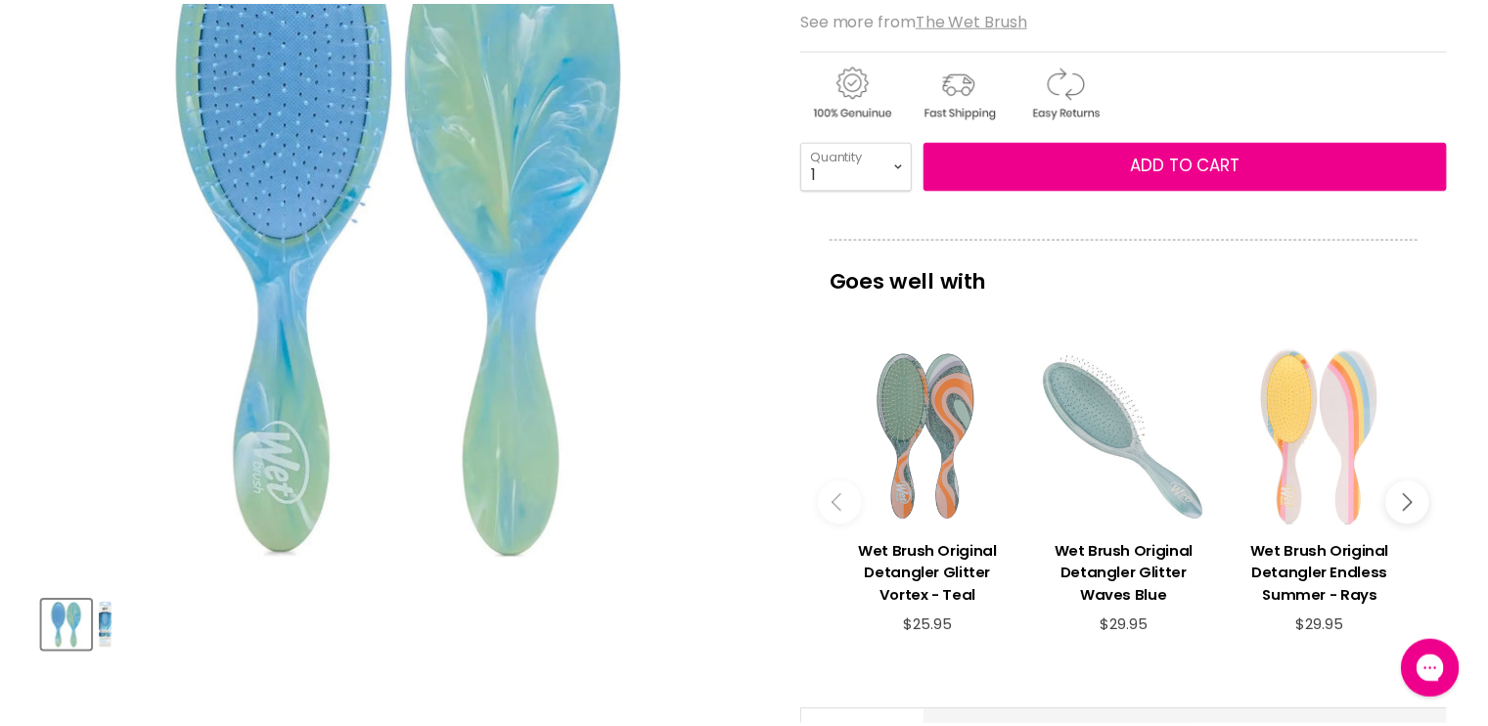
scroll to position [352, 0]
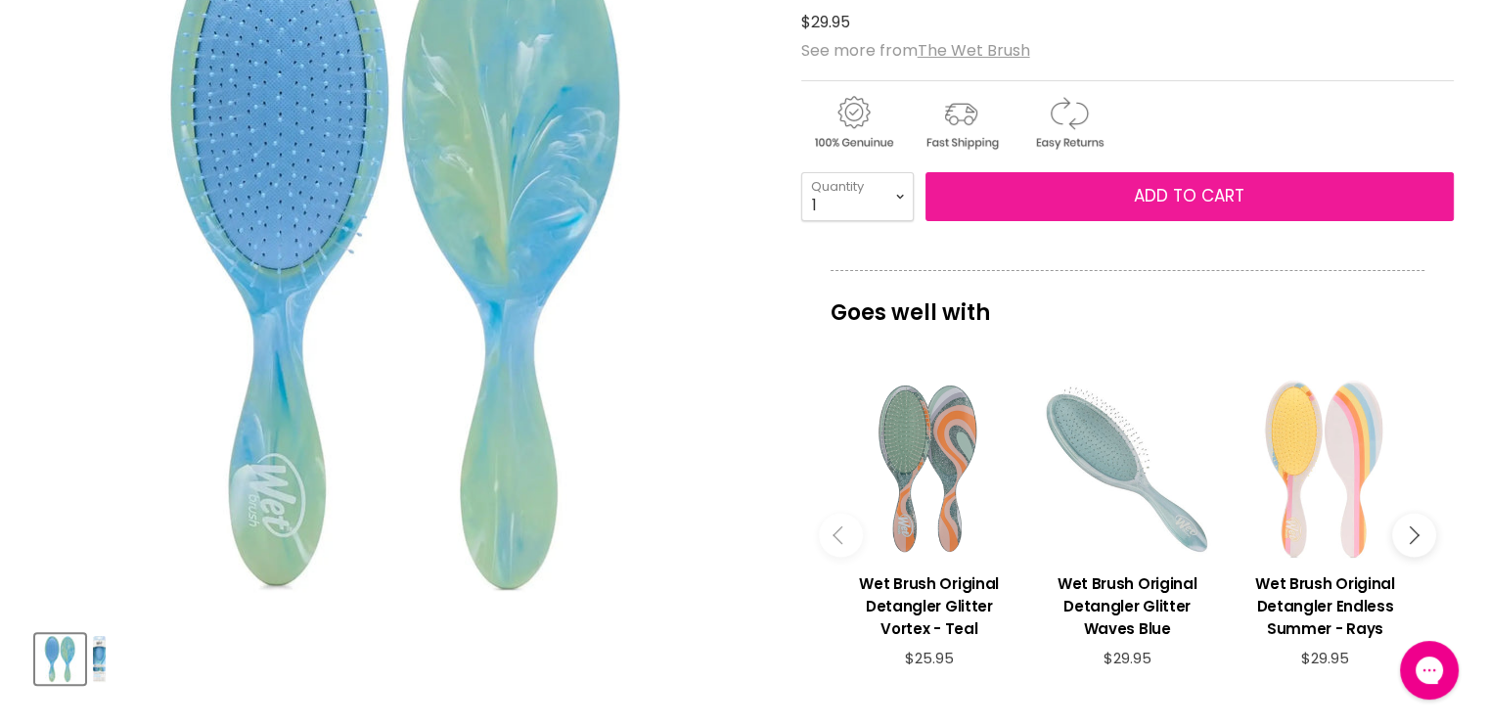
click at [1064, 192] on button "Add to cart" at bounding box center [1189, 196] width 528 height 49
click at [1107, 199] on button "Add to cart" at bounding box center [1189, 196] width 528 height 49
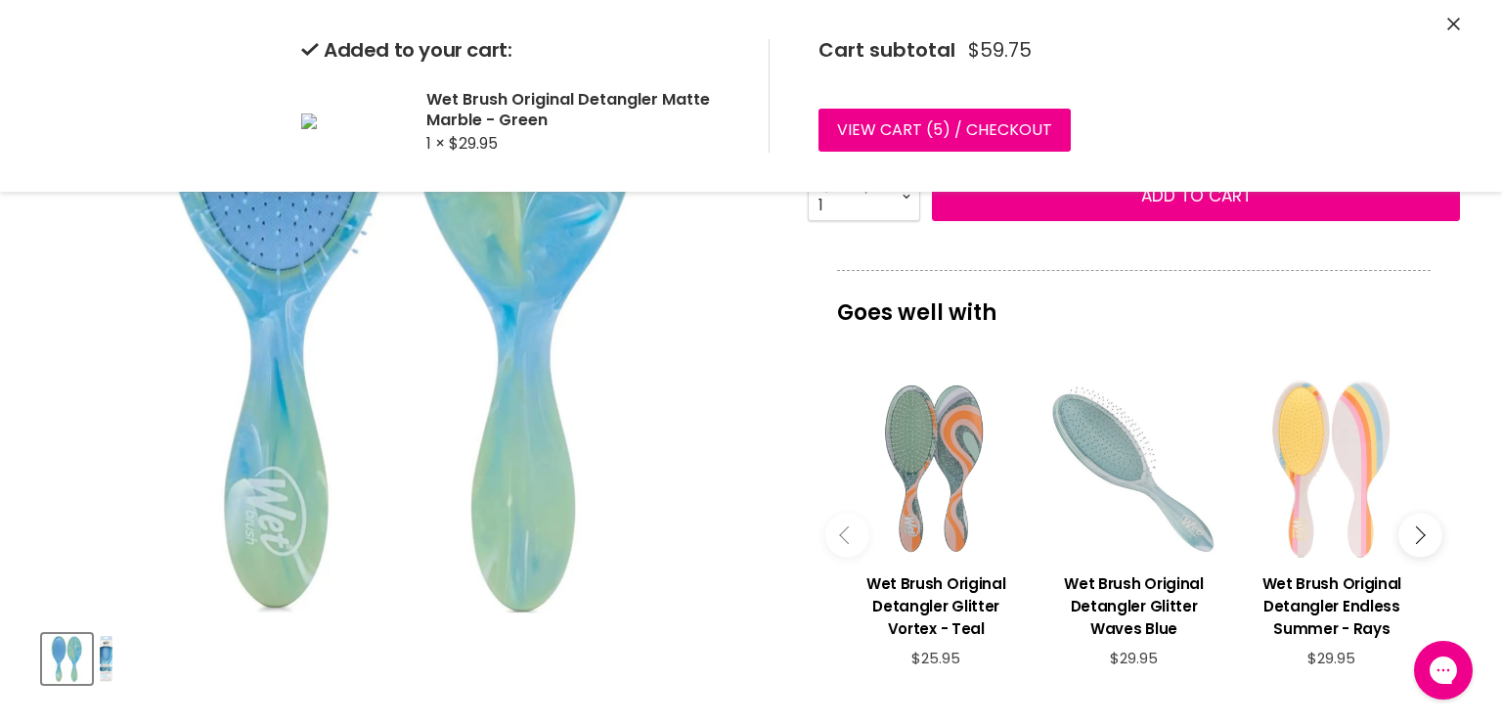
click at [708, 316] on img "Wet Brush Original Detangler Matte Marble - Green image. Click or Scroll to Zoo…" at bounding box center [407, 249] width 731 height 731
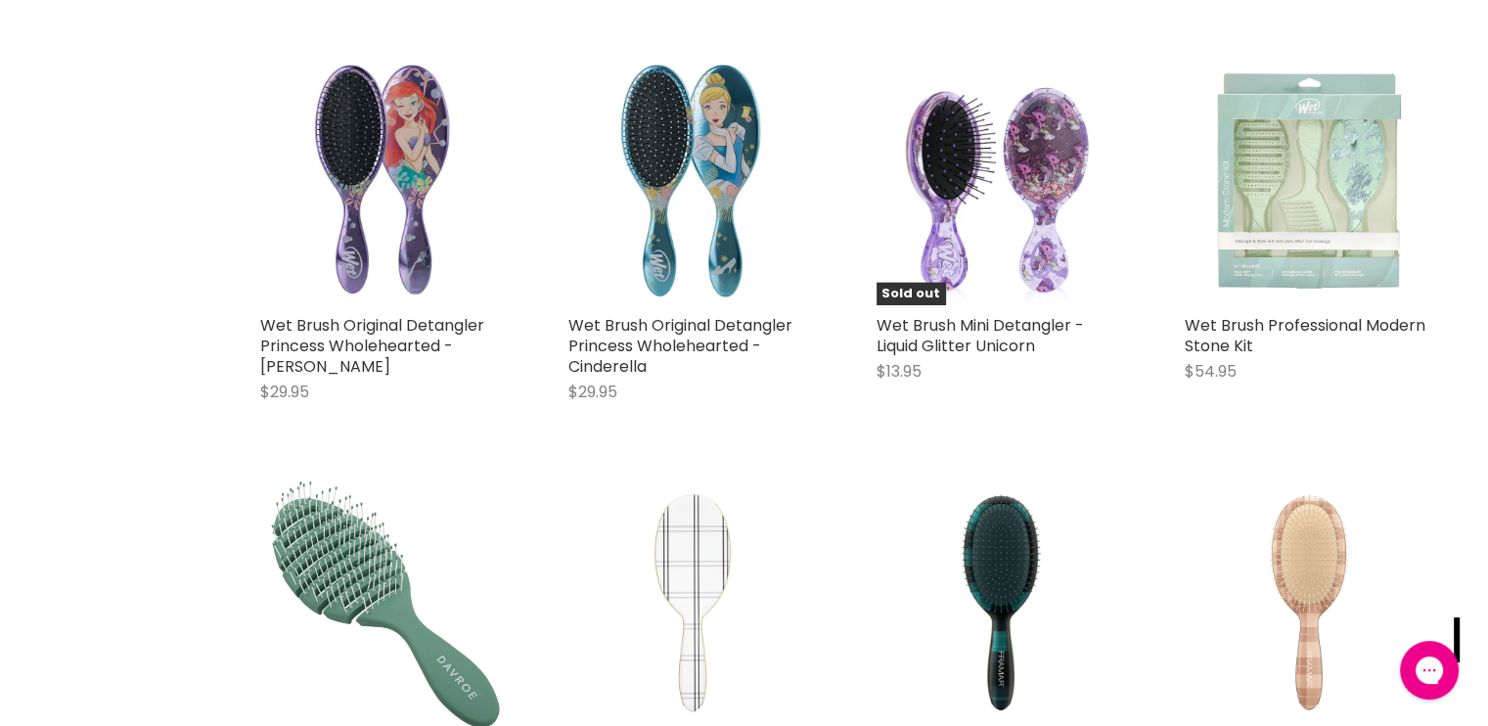
scroll to position [4589, 0]
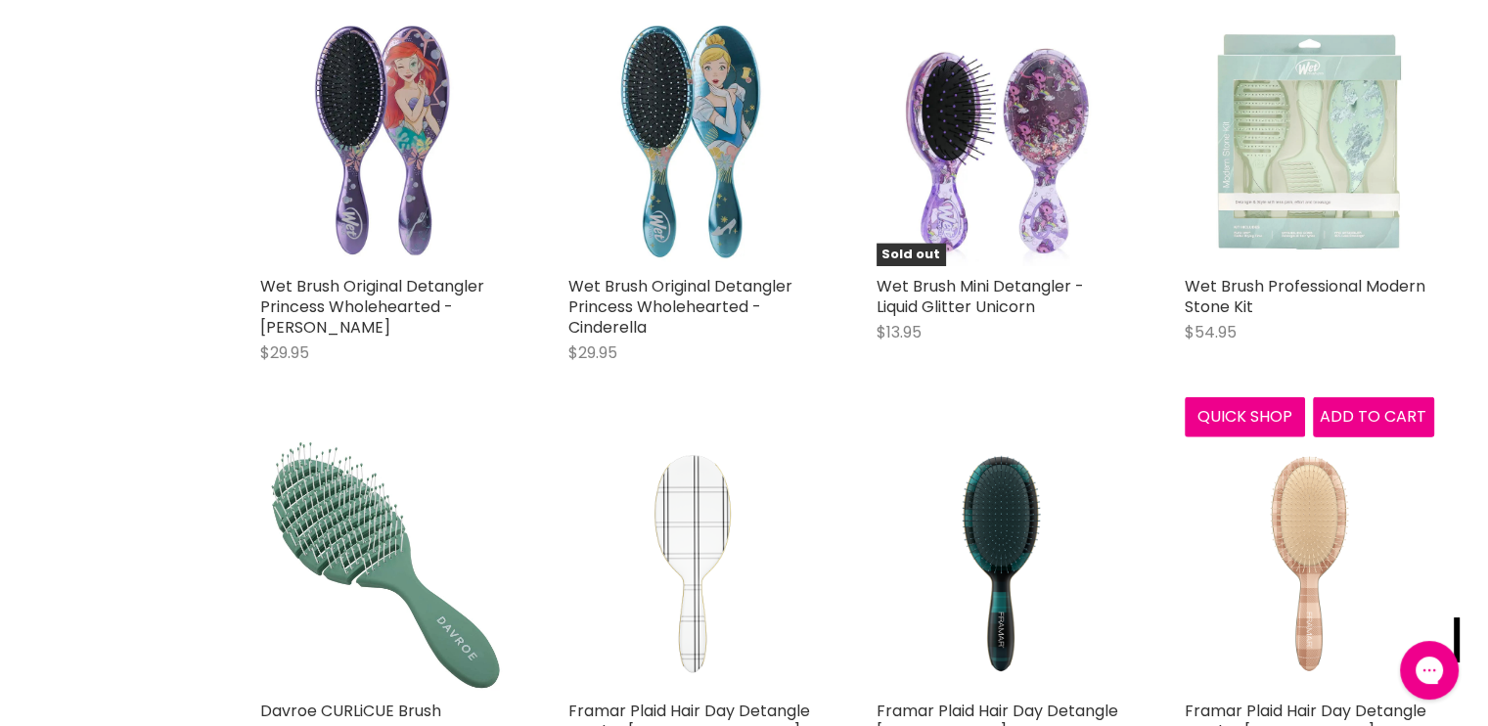
click at [1292, 116] on img "Main content" at bounding box center [1308, 141] width 249 height 249
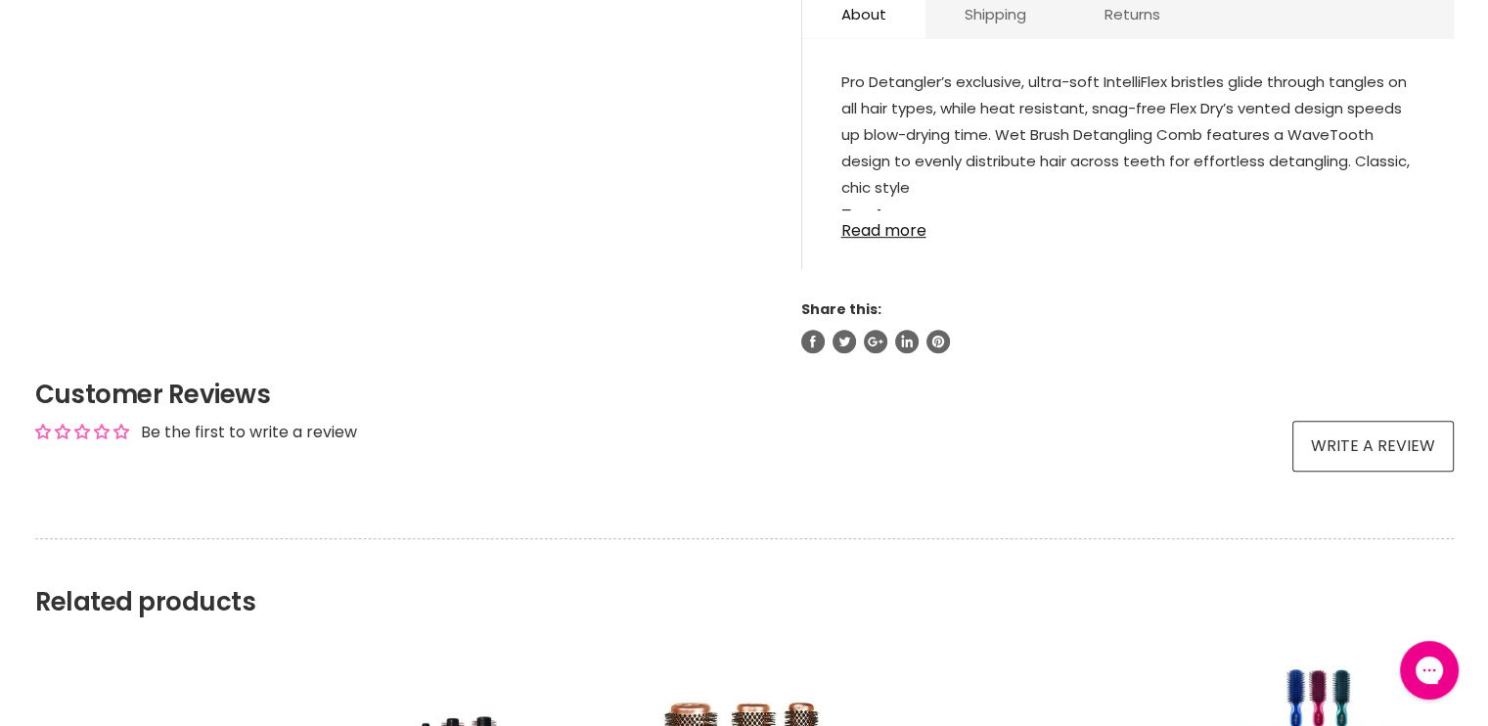
scroll to position [1077, 0]
click at [881, 234] on link "Read more" at bounding box center [1127, 223] width 573 height 29
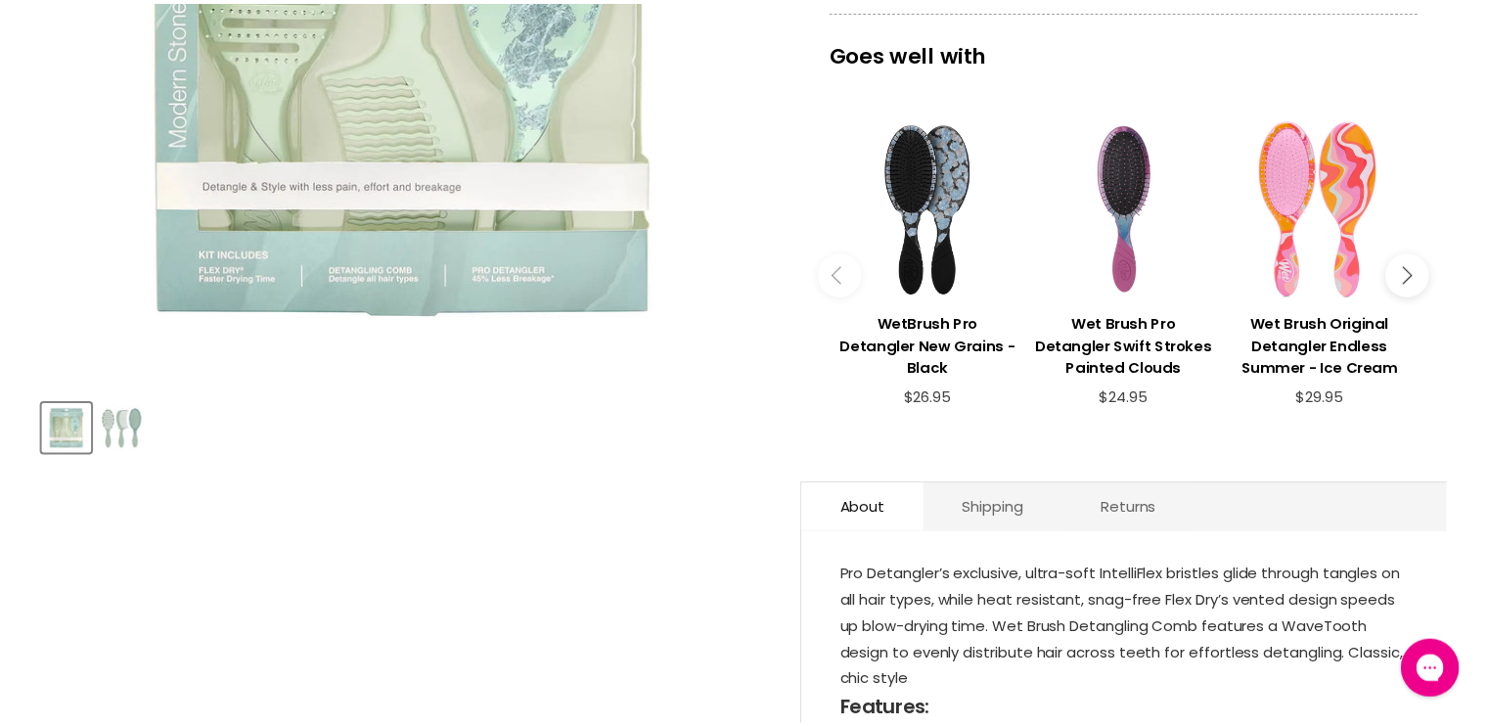
scroll to position [569, 0]
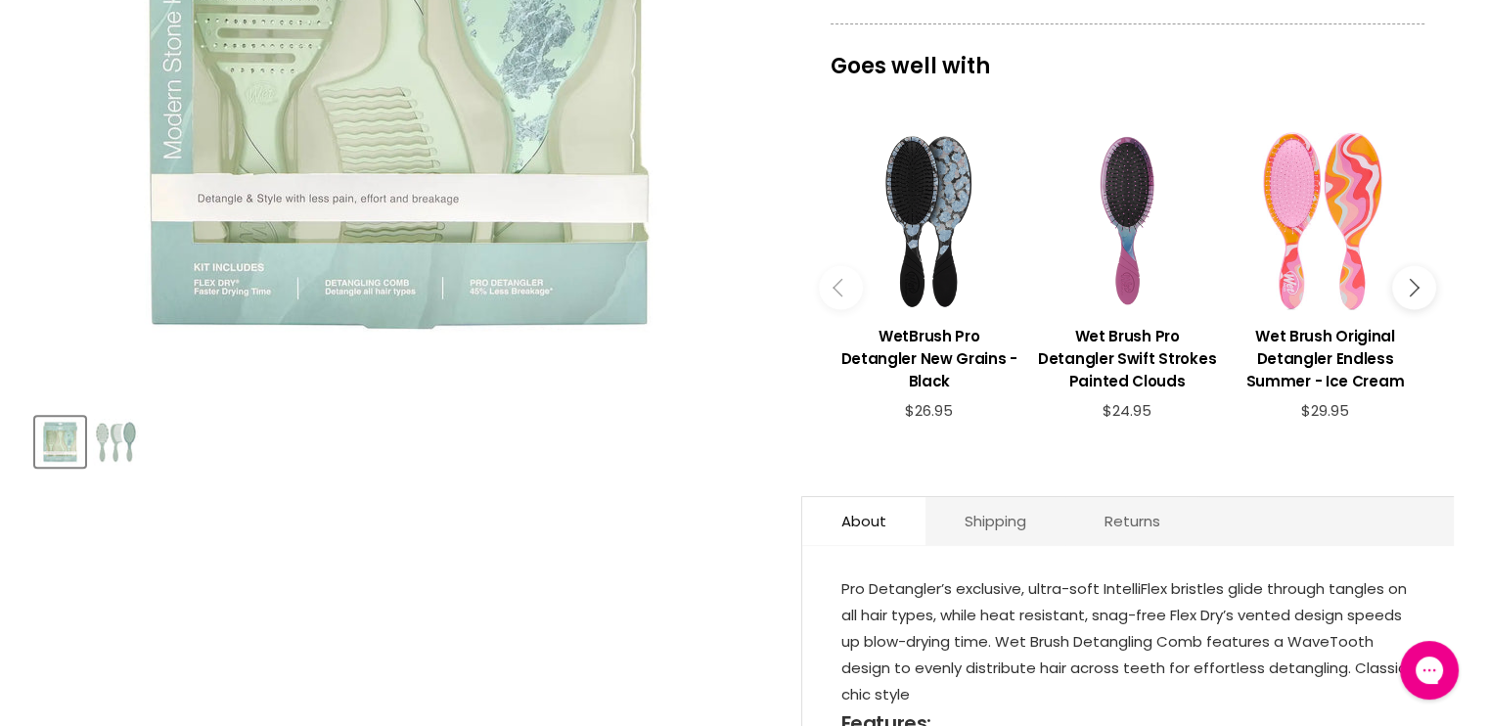
click at [120, 443] on img "Product thumbnails" at bounding box center [116, 442] width 46 height 46
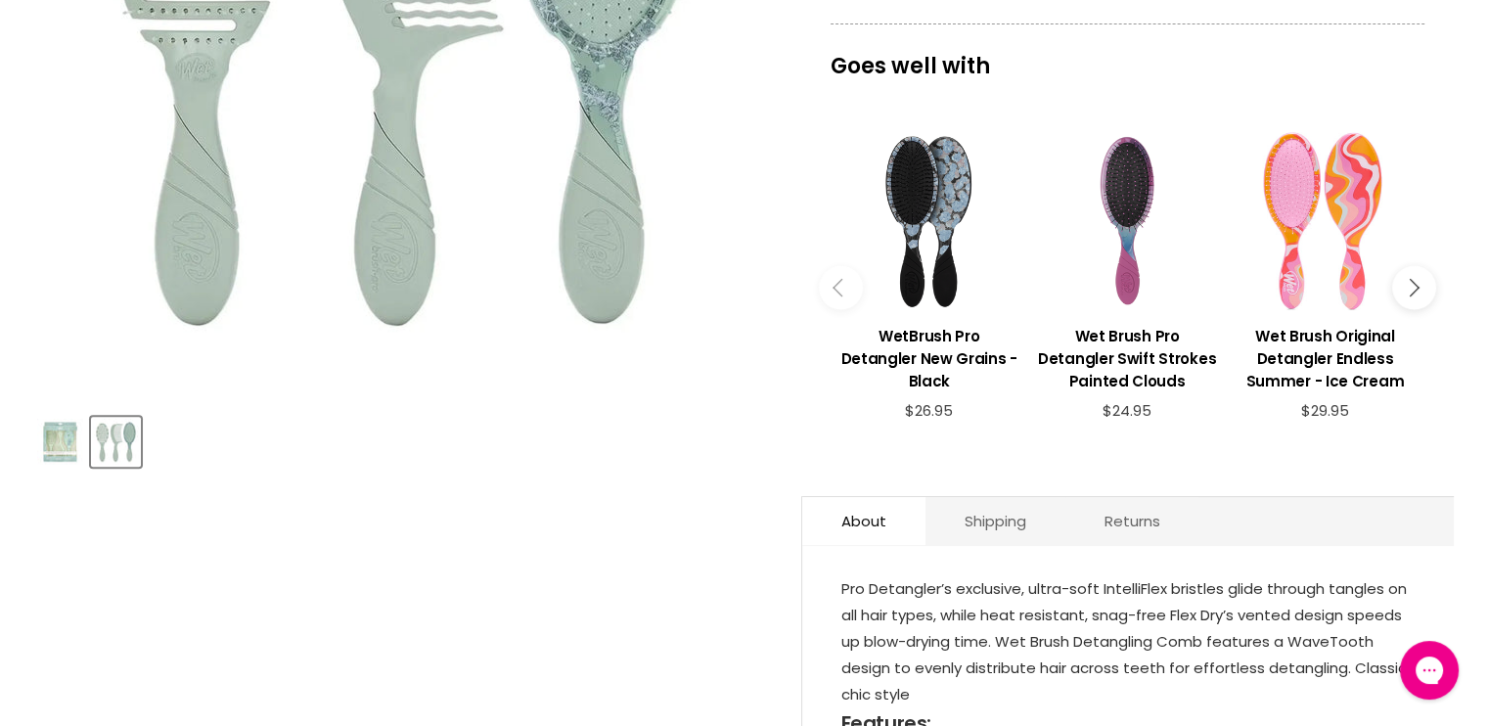
click at [801, 177] on div "Goes well with imageUrl WetBrush Pro Detangler New Grains - Black $26.95 imageU…" at bounding box center [1127, 245] width 652 height 445
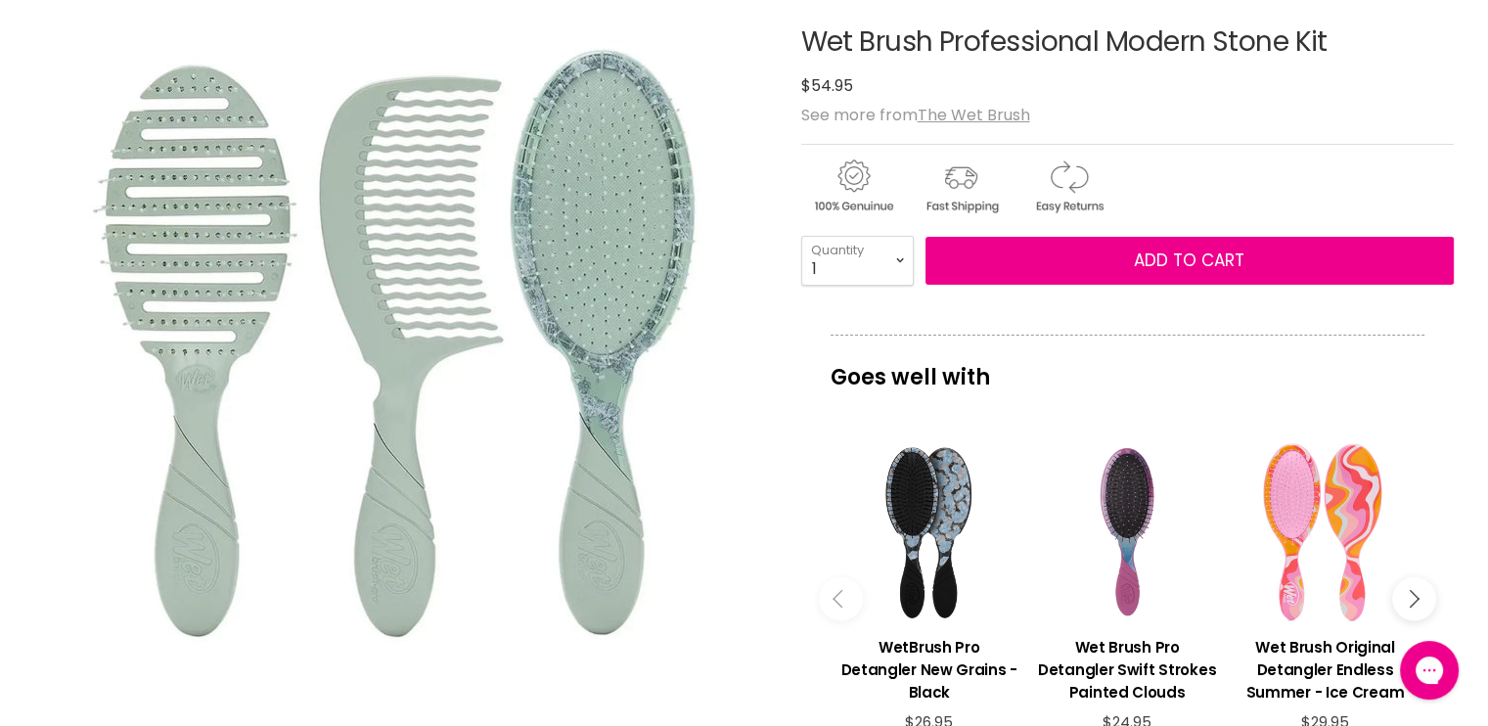
scroll to position [256, 0]
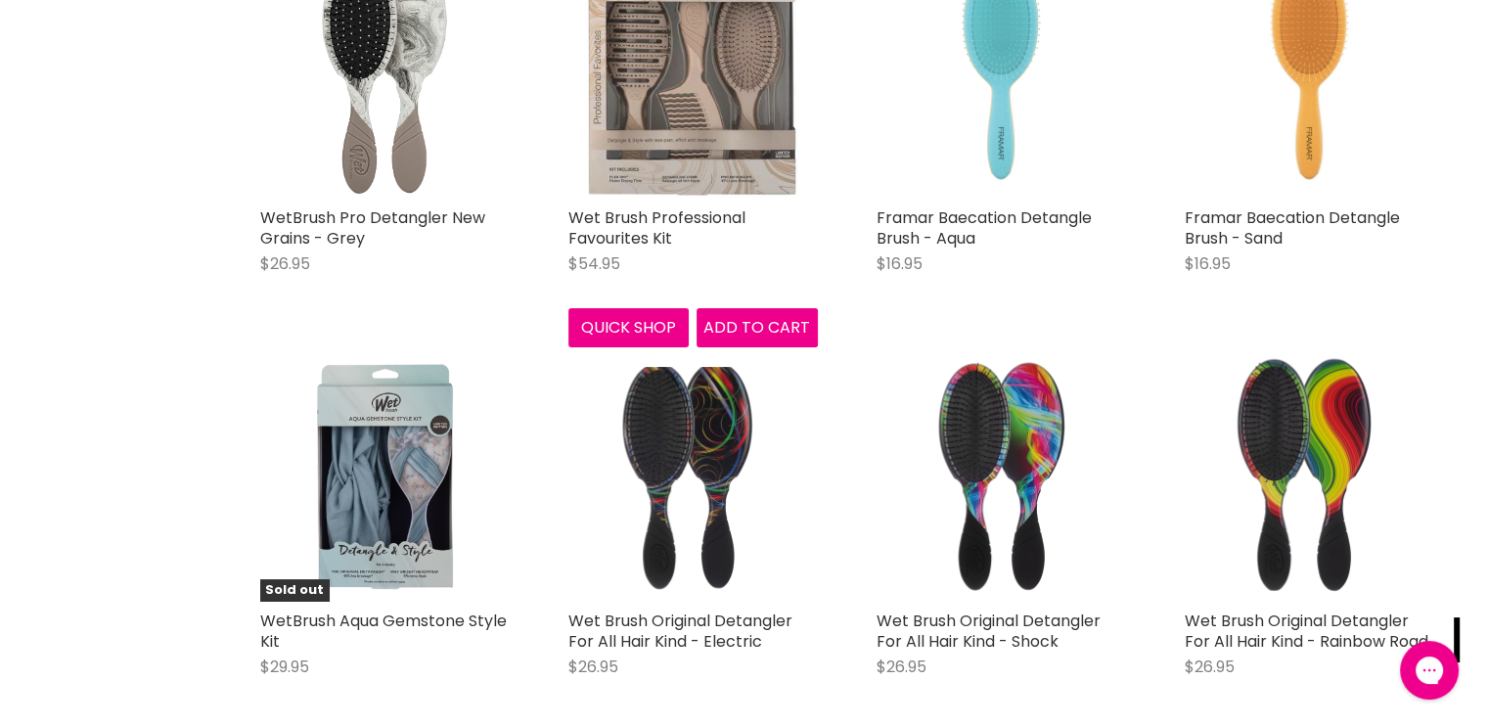
scroll to position [7558, 0]
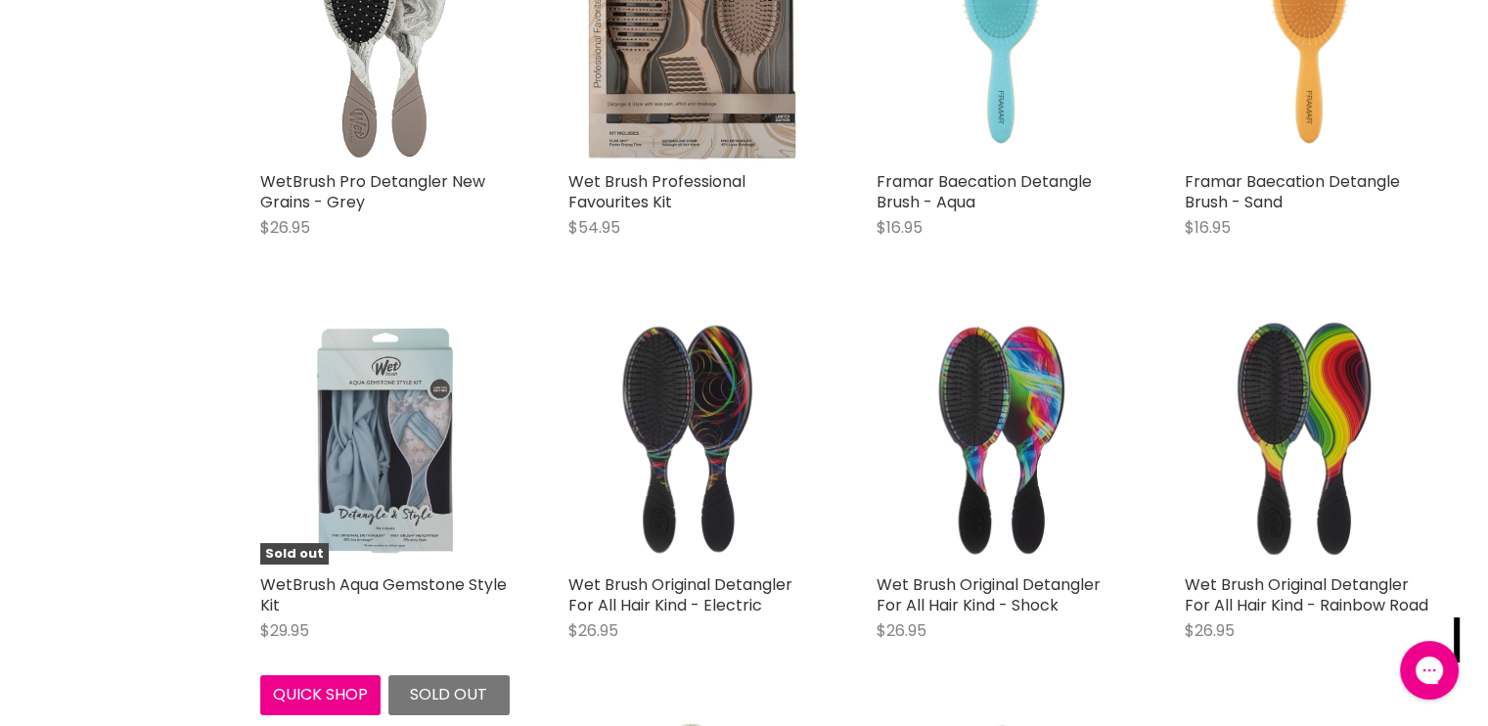
click at [391, 367] on img "Main content" at bounding box center [384, 439] width 156 height 249
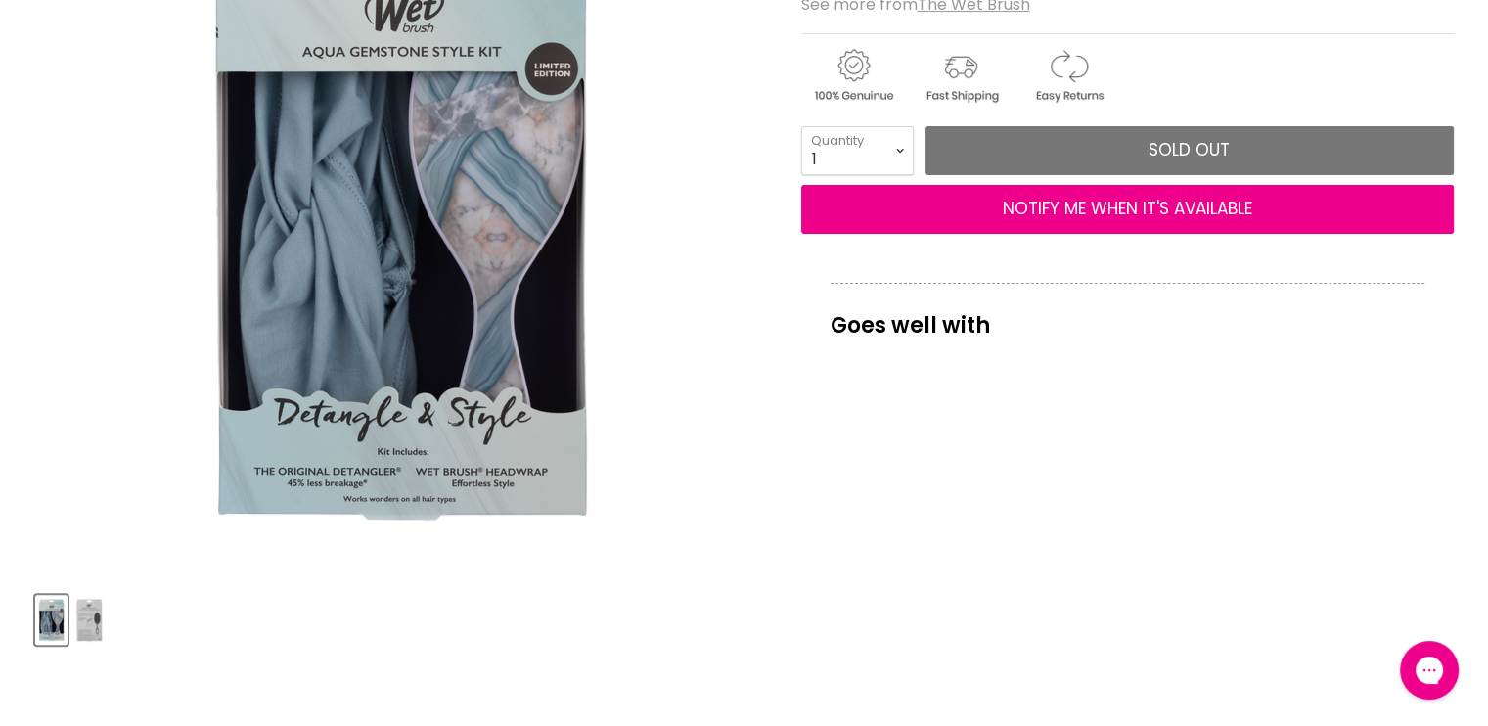
click at [80, 619] on img "Product thumbnails" at bounding box center [89, 620] width 28 height 46
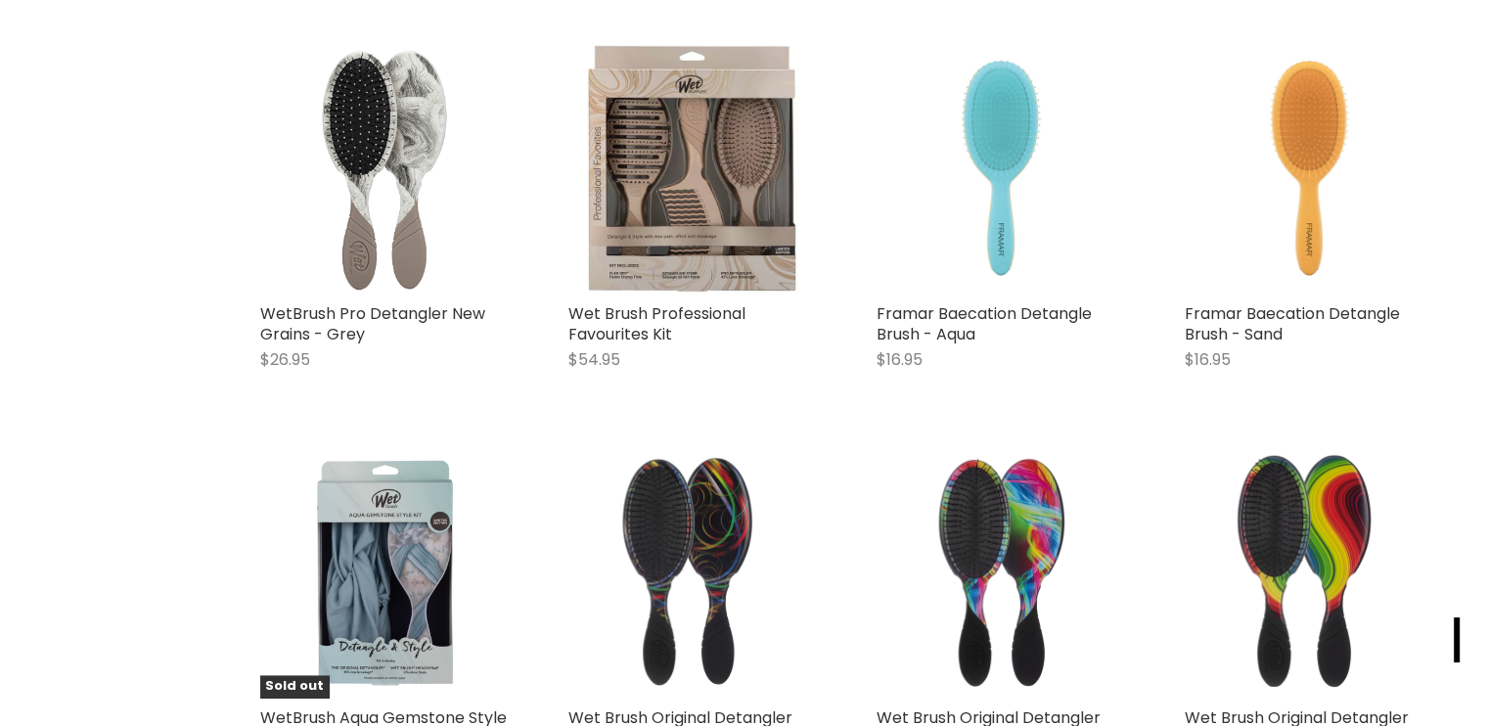
scroll to position [2501, 0]
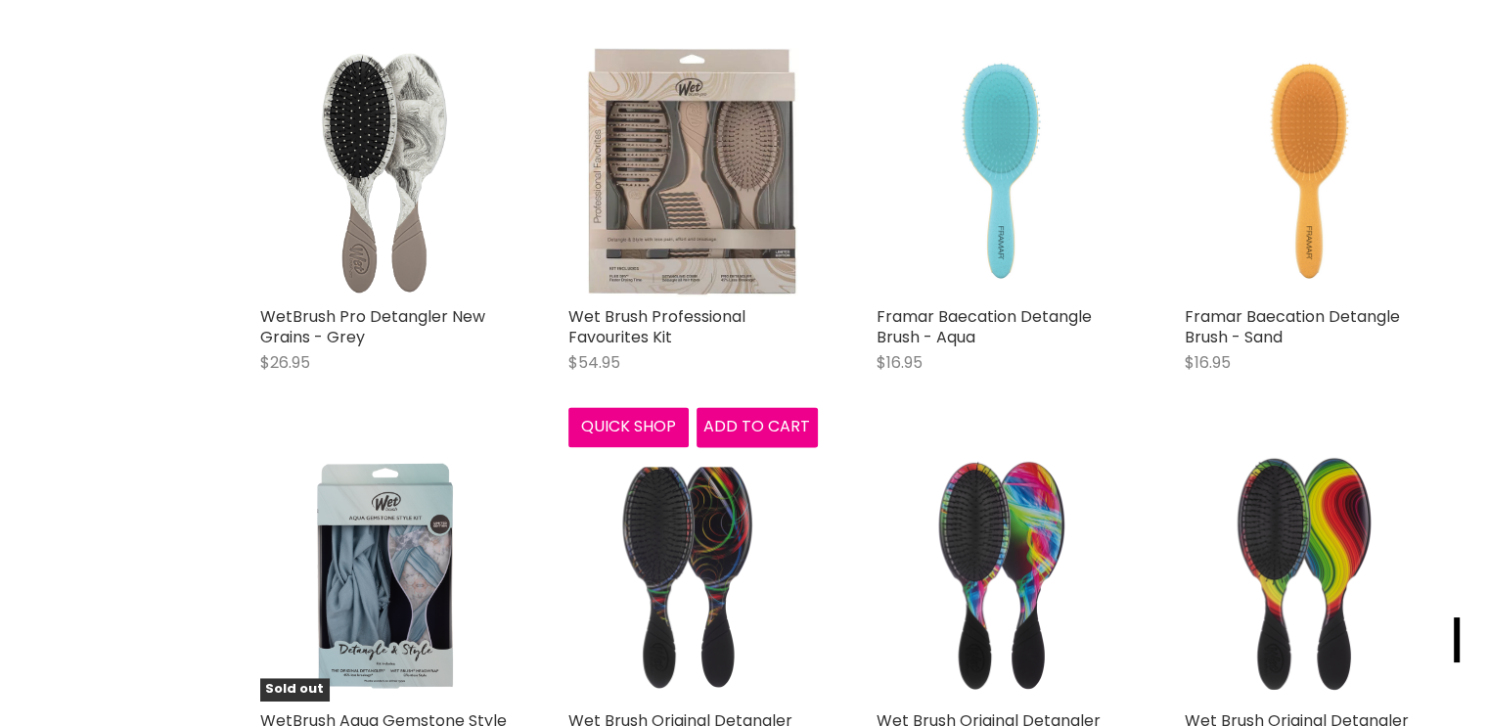
click at [700, 163] on img "Main content" at bounding box center [692, 171] width 211 height 249
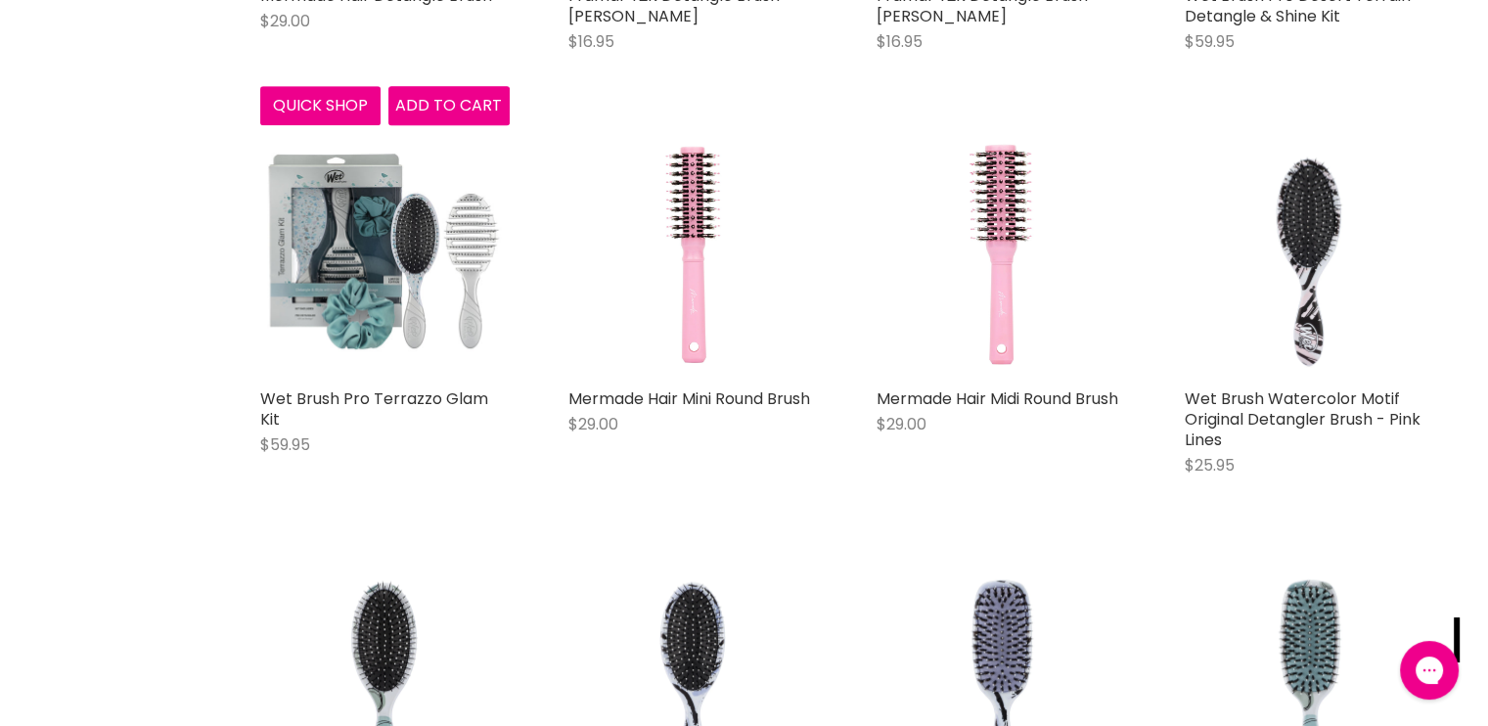
scroll to position [8513, 0]
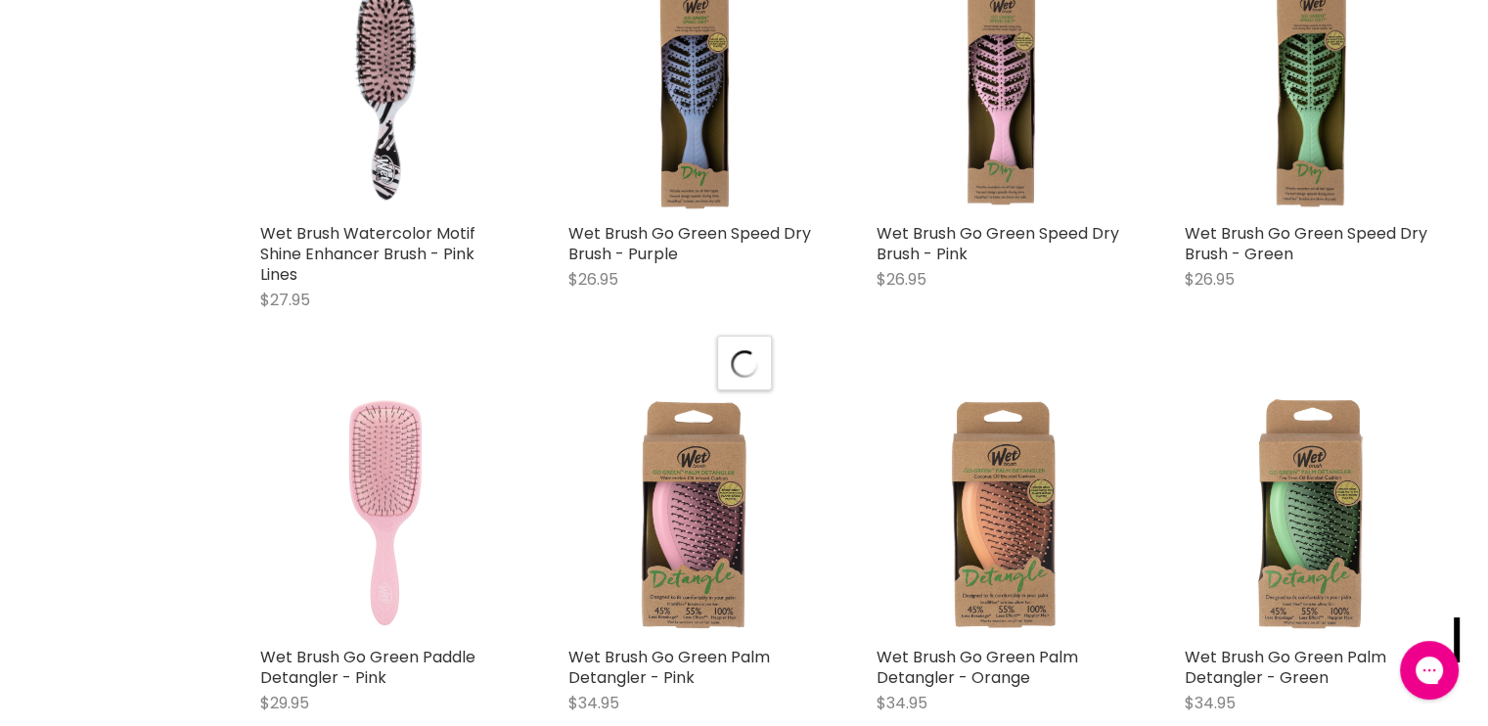
scroll to position [9686, 0]
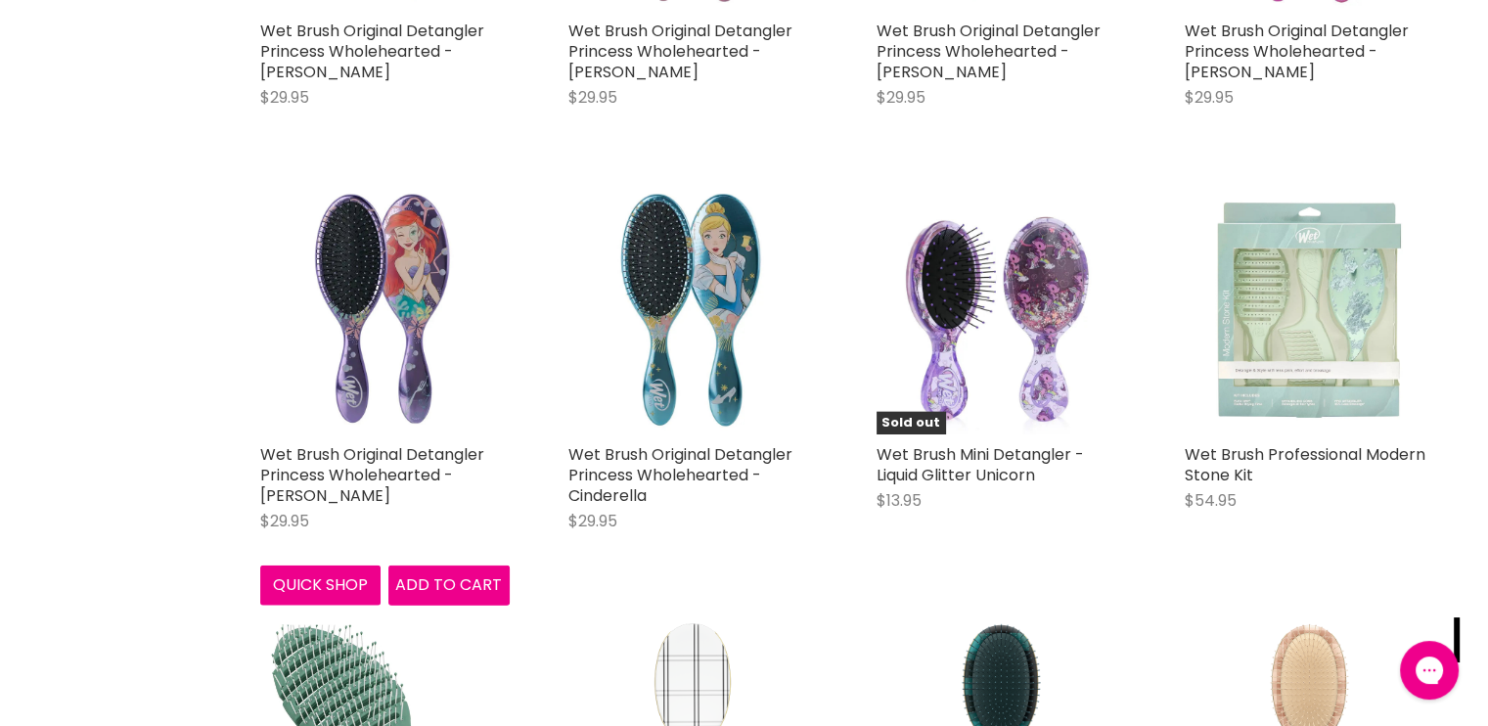
scroll to position [4460, 0]
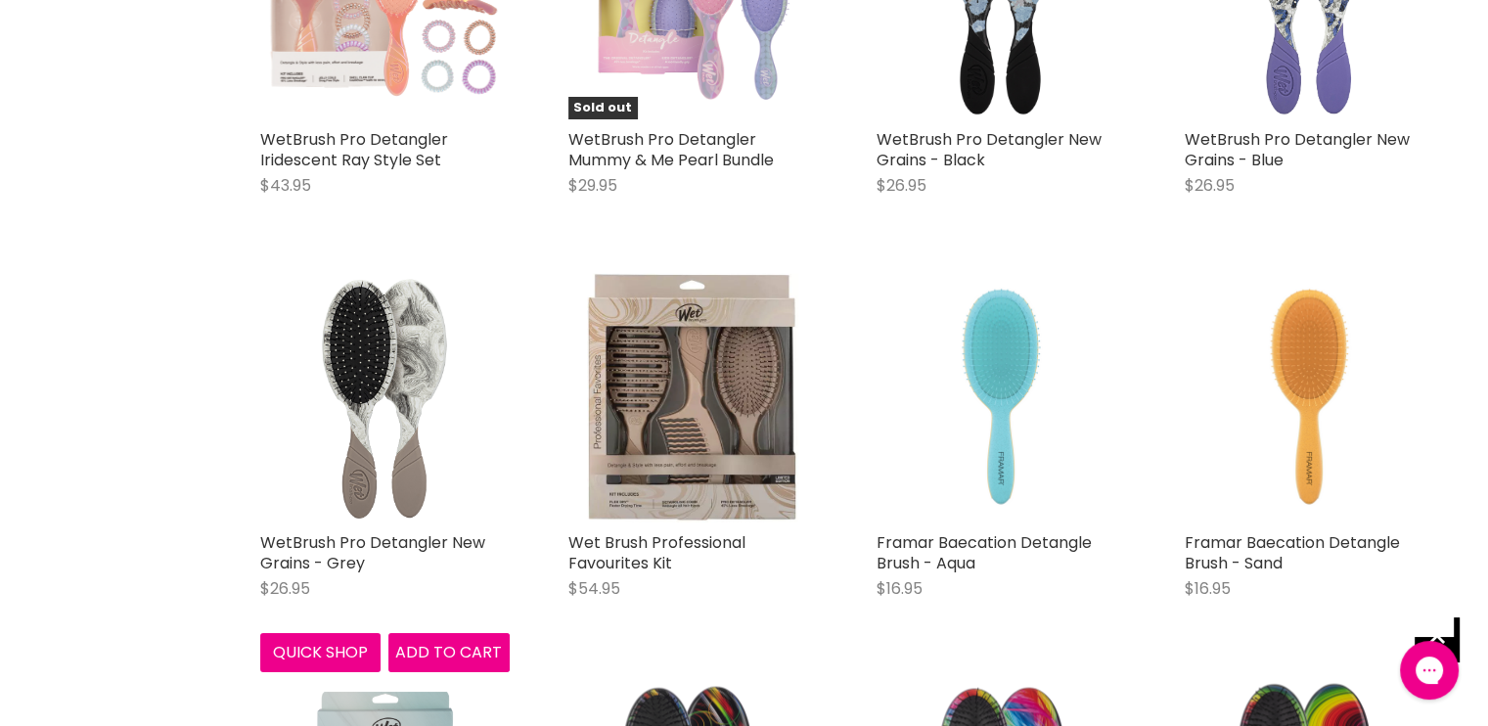
scroll to position [7198, 0]
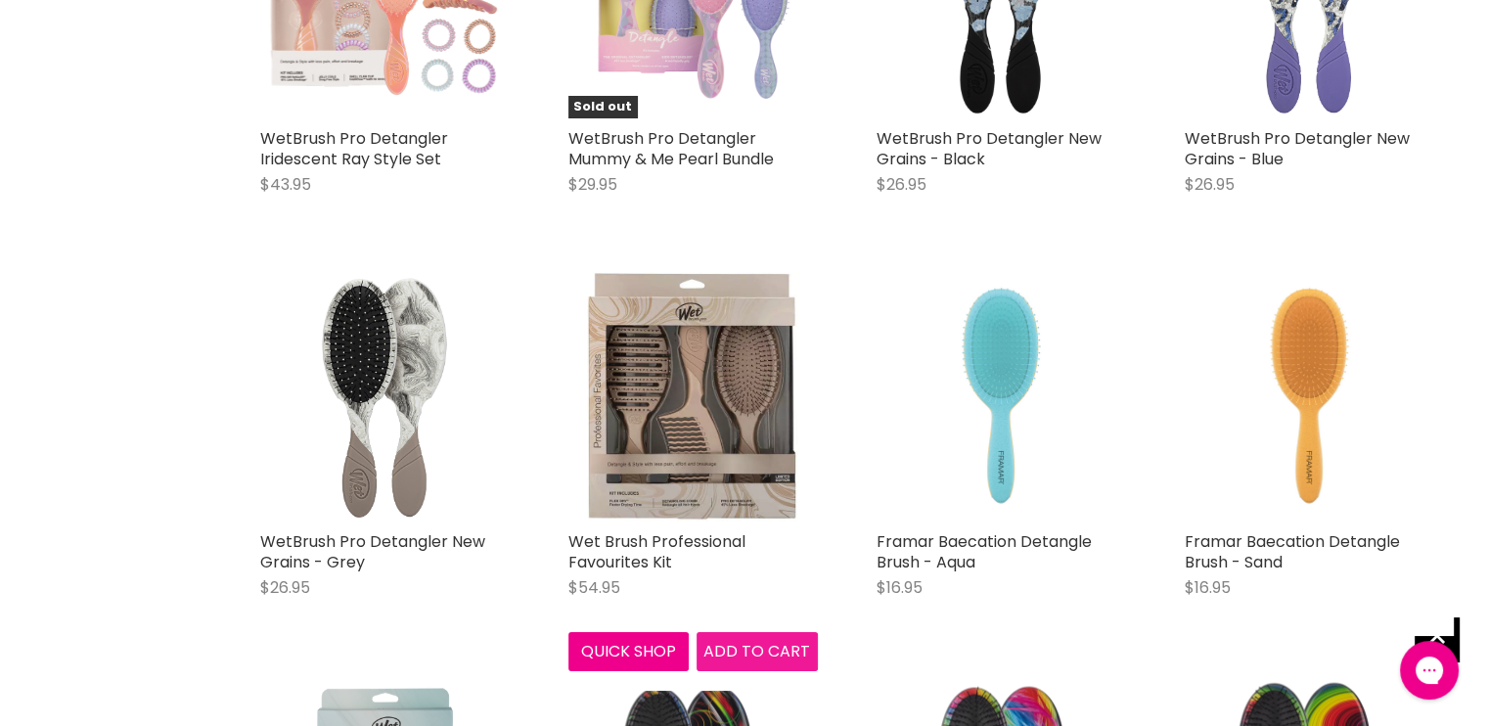
click at [738, 648] on span "Add to cart" at bounding box center [756, 651] width 107 height 22
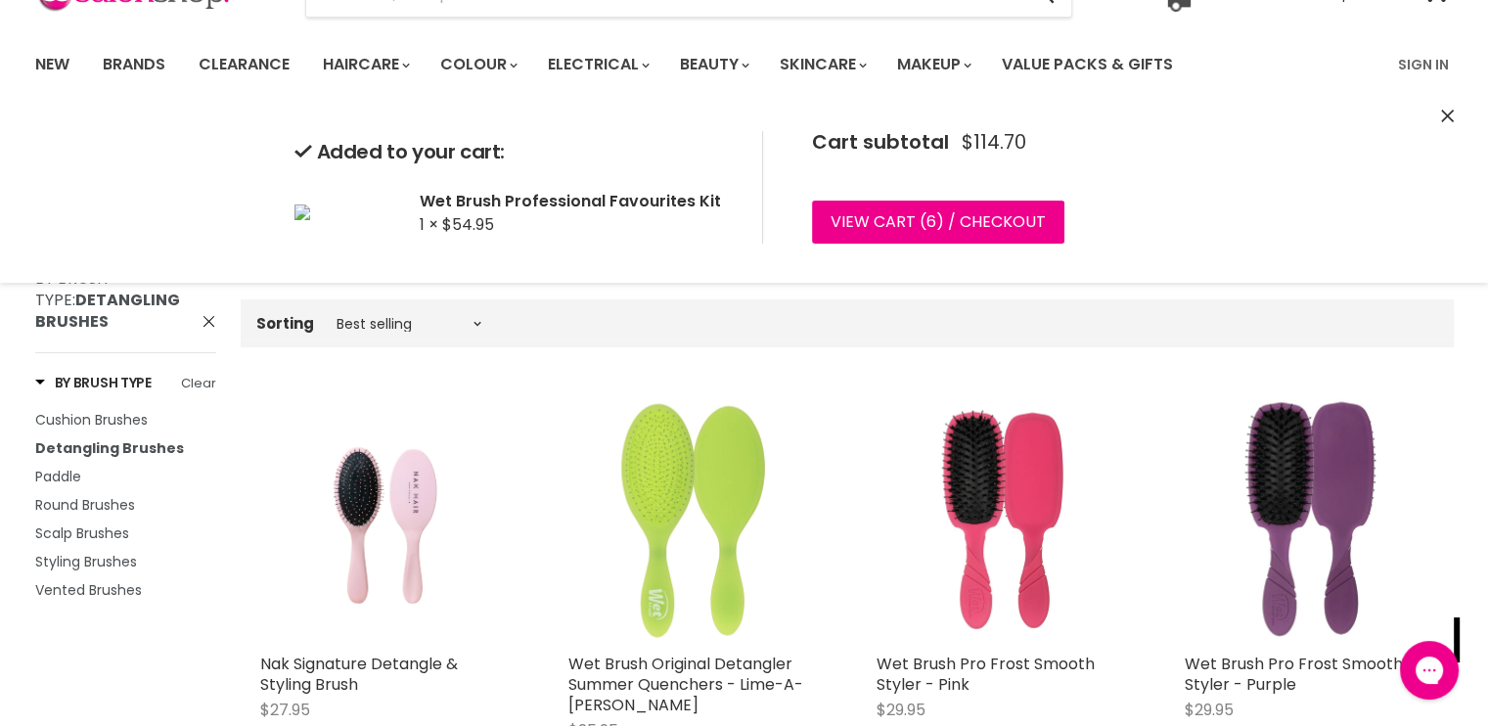
scroll to position [117, 0]
click at [64, 466] on span "Paddle" at bounding box center [58, 476] width 46 height 20
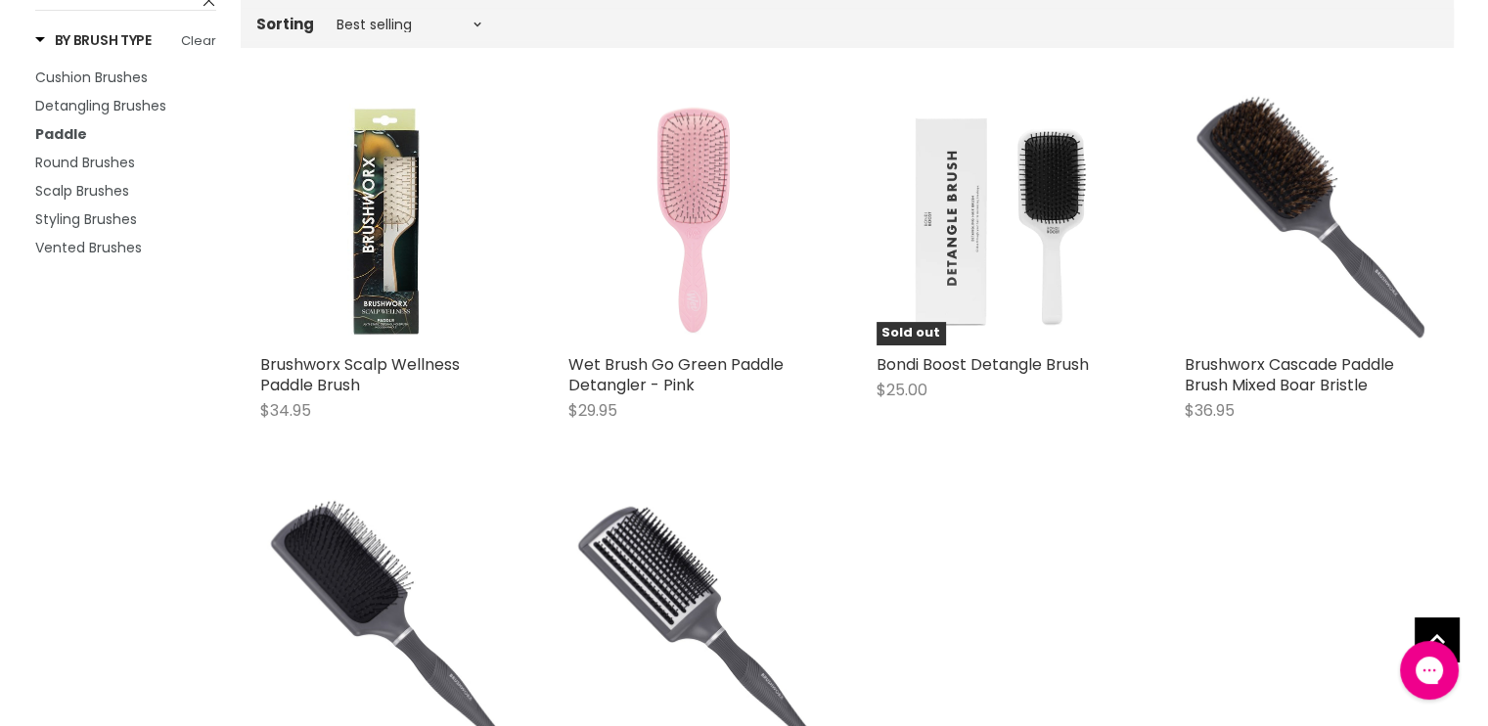
scroll to position [352, 0]
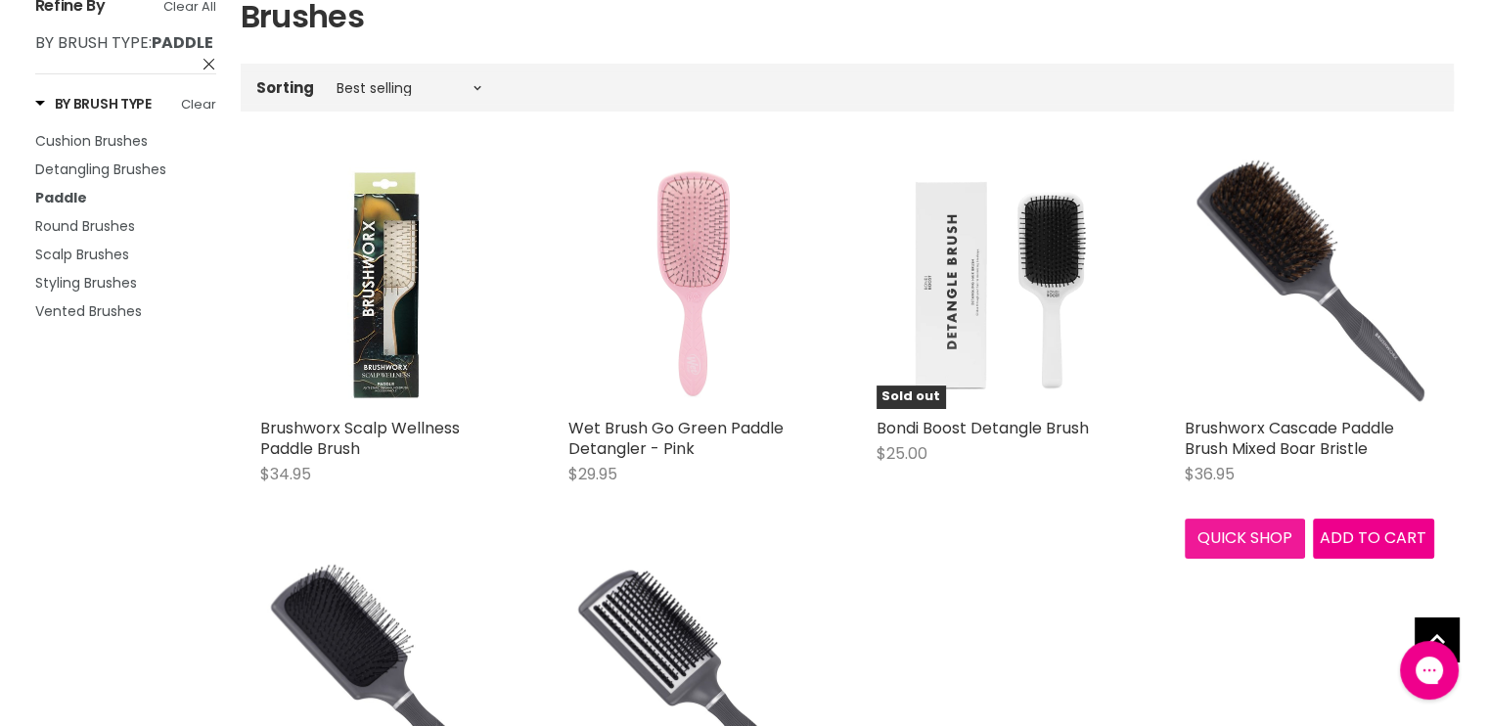
click at [1243, 532] on button "Quick shop" at bounding box center [1244, 537] width 121 height 39
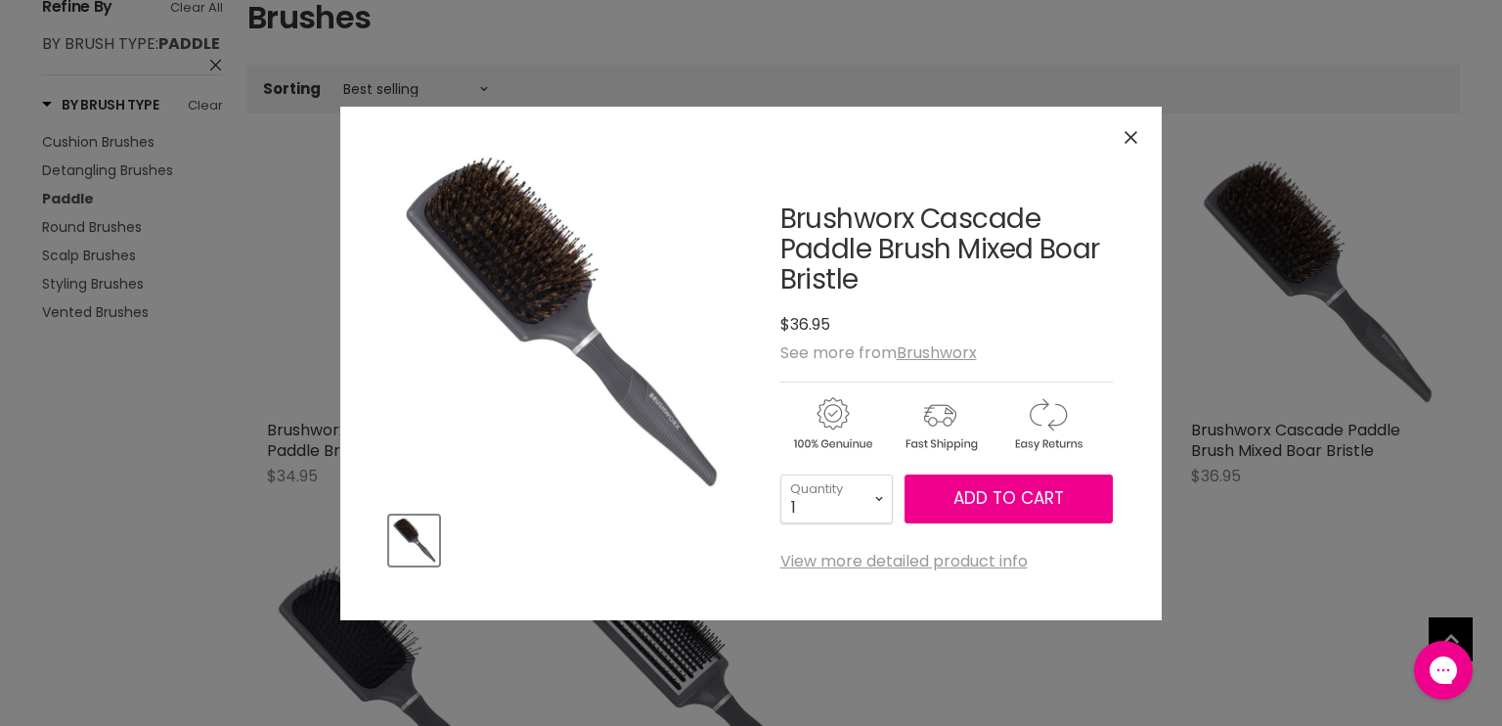
click at [1132, 143] on icon "Close" at bounding box center [1131, 137] width 13 height 13
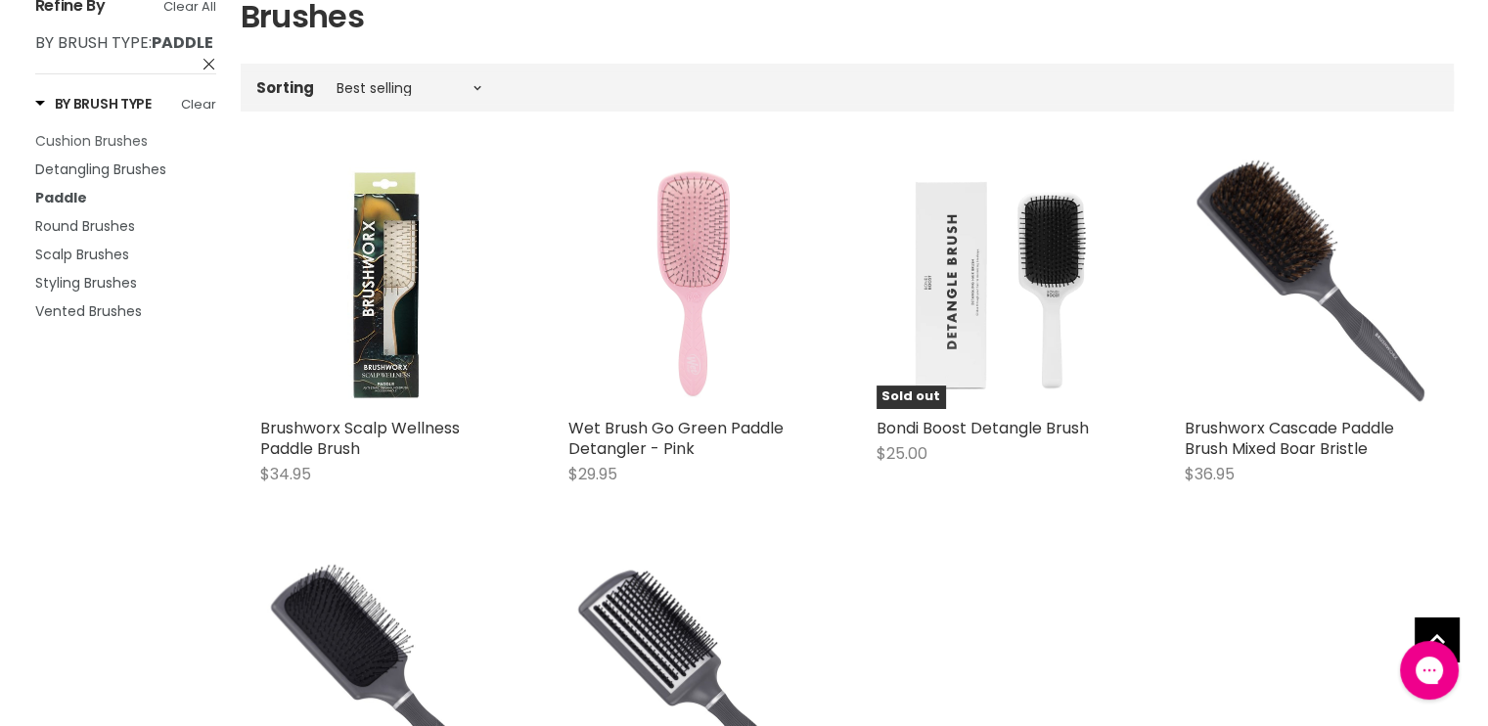
click at [106, 138] on span "Cushion Brushes" at bounding box center [91, 141] width 112 height 20
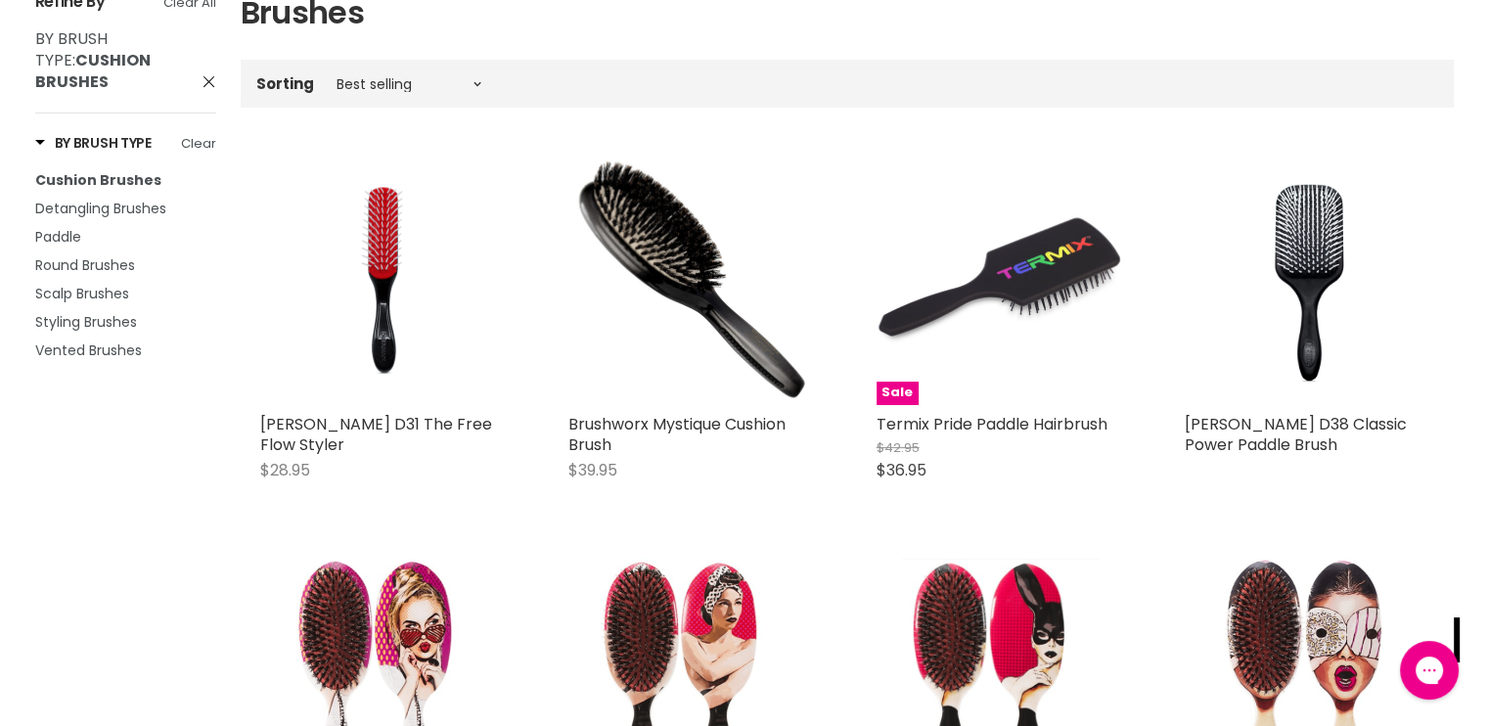
scroll to position [352, 0]
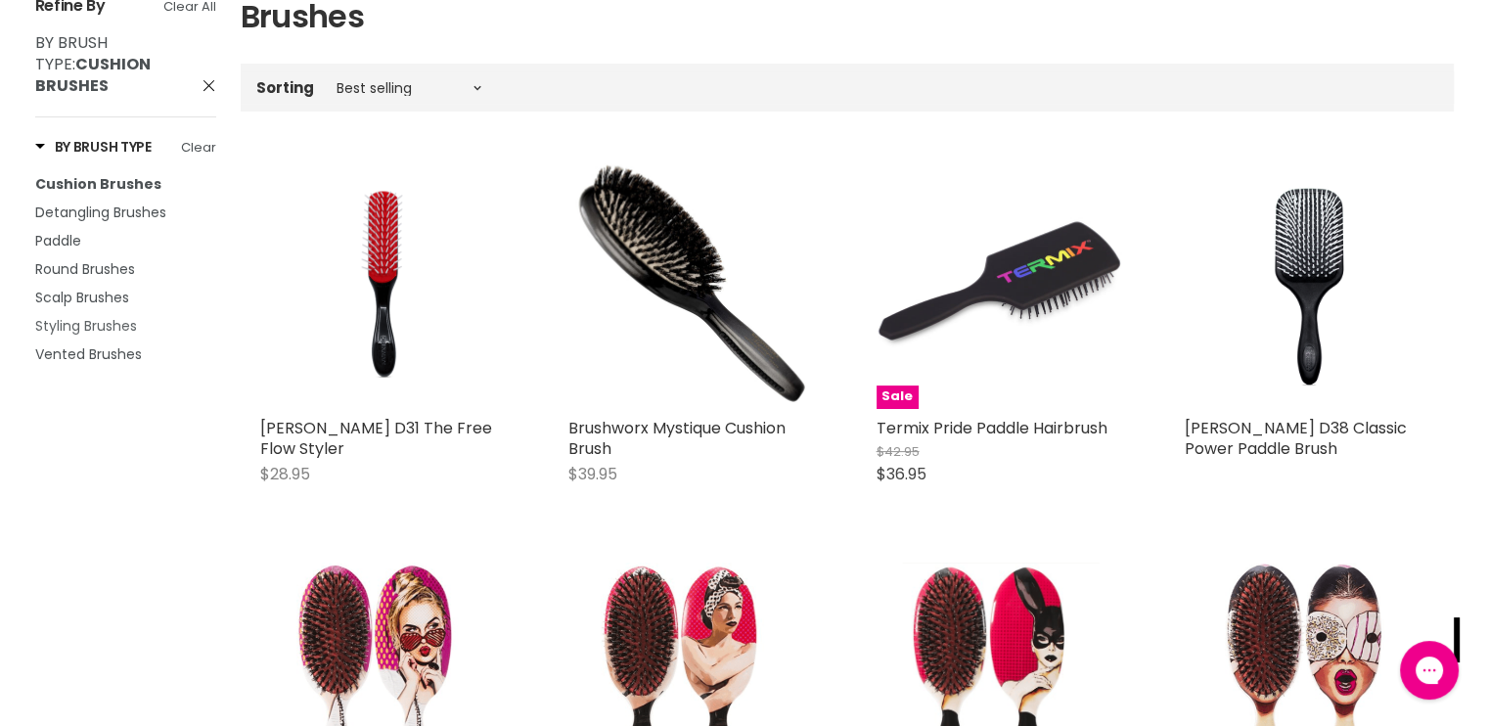
drag, startPoint x: 94, startPoint y: 301, endPoint x: 67, endPoint y: 312, distance: 28.5
click at [67, 316] on span "Styling Brushes" at bounding box center [86, 326] width 102 height 20
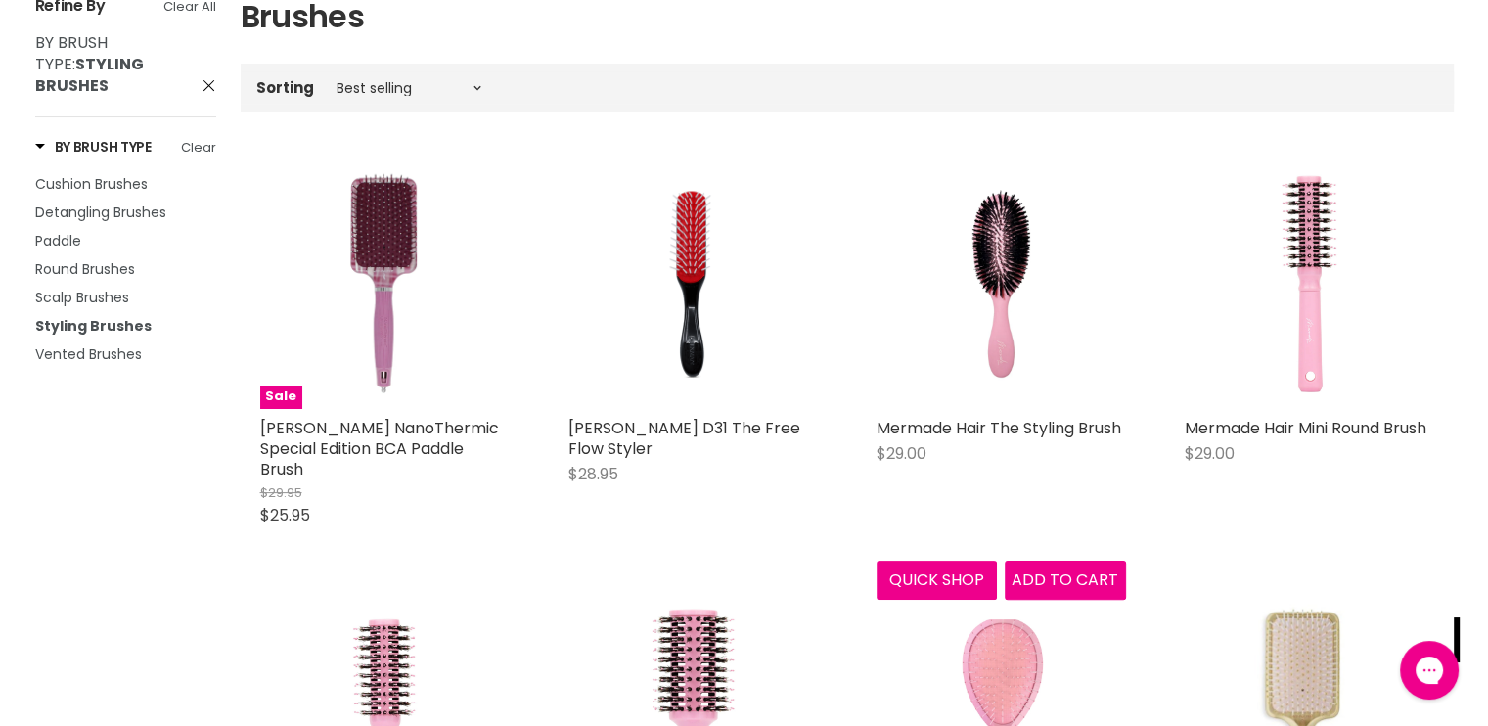
scroll to position [313, 0]
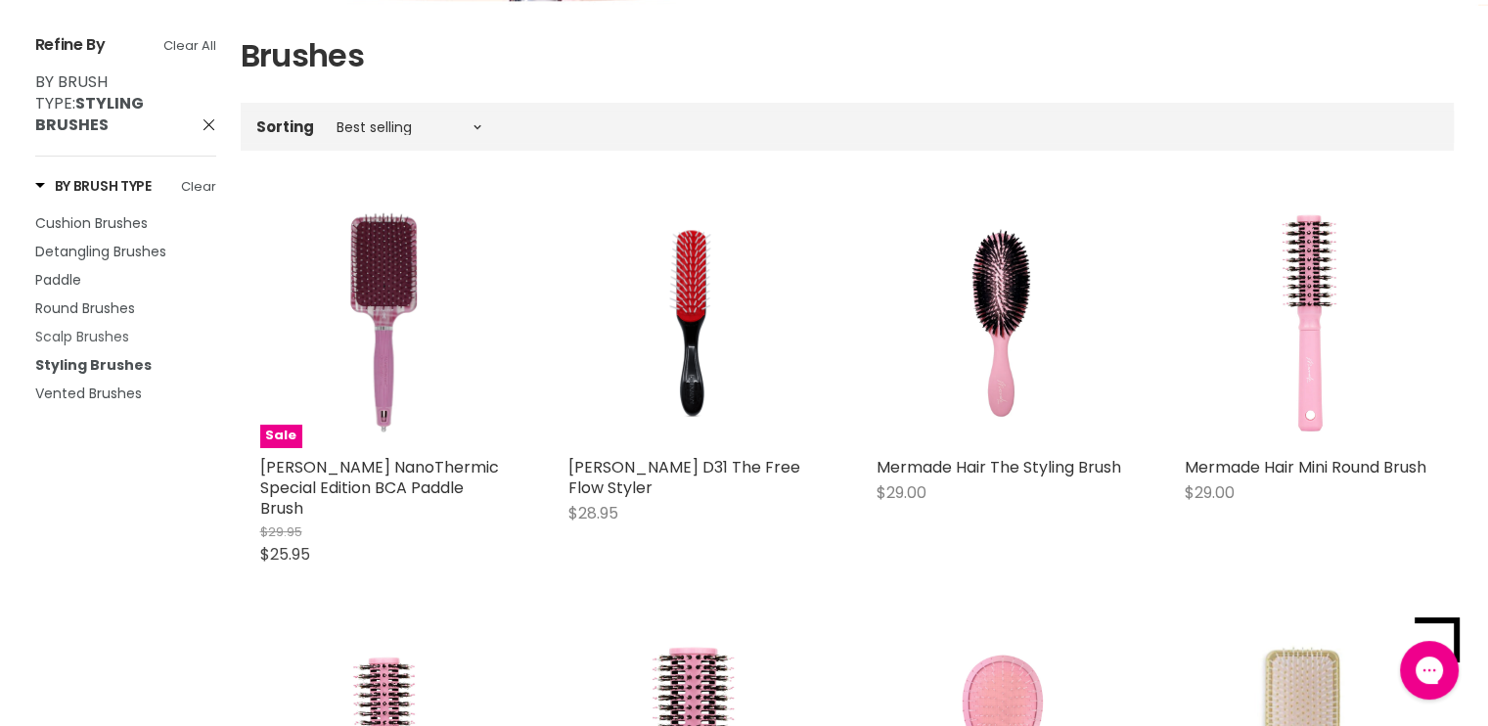
click at [86, 327] on span "Scalp Brushes" at bounding box center [82, 337] width 94 height 20
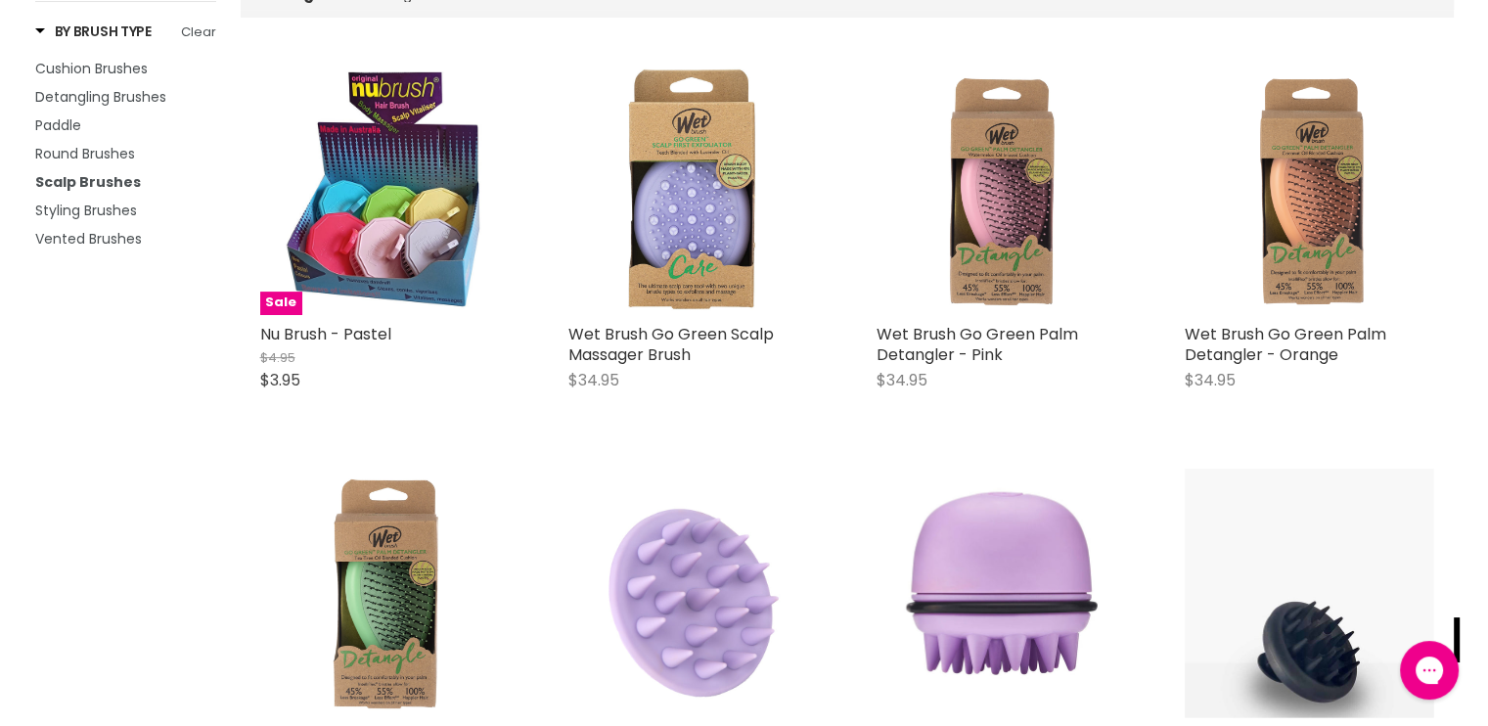
scroll to position [391, 0]
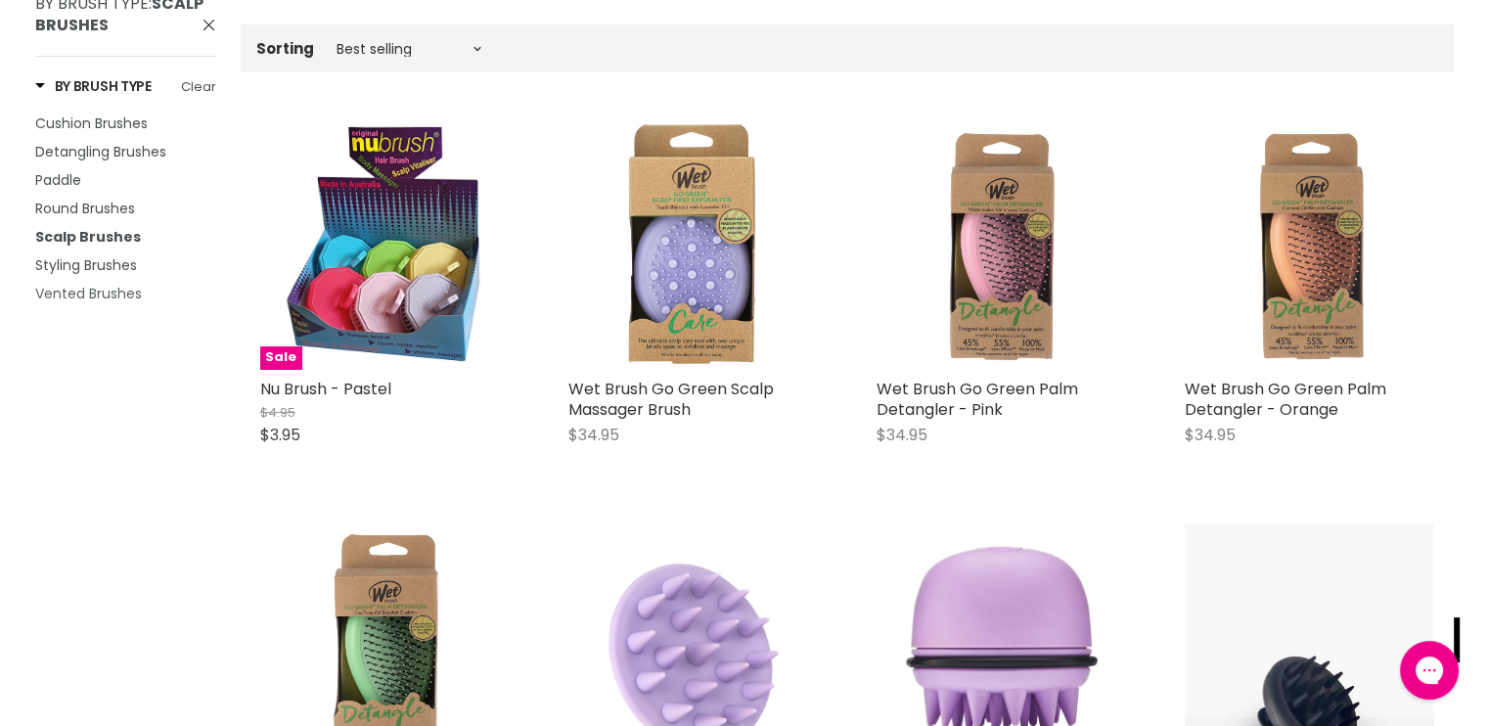
click at [98, 303] on span "Vented Brushes" at bounding box center [88, 294] width 107 height 20
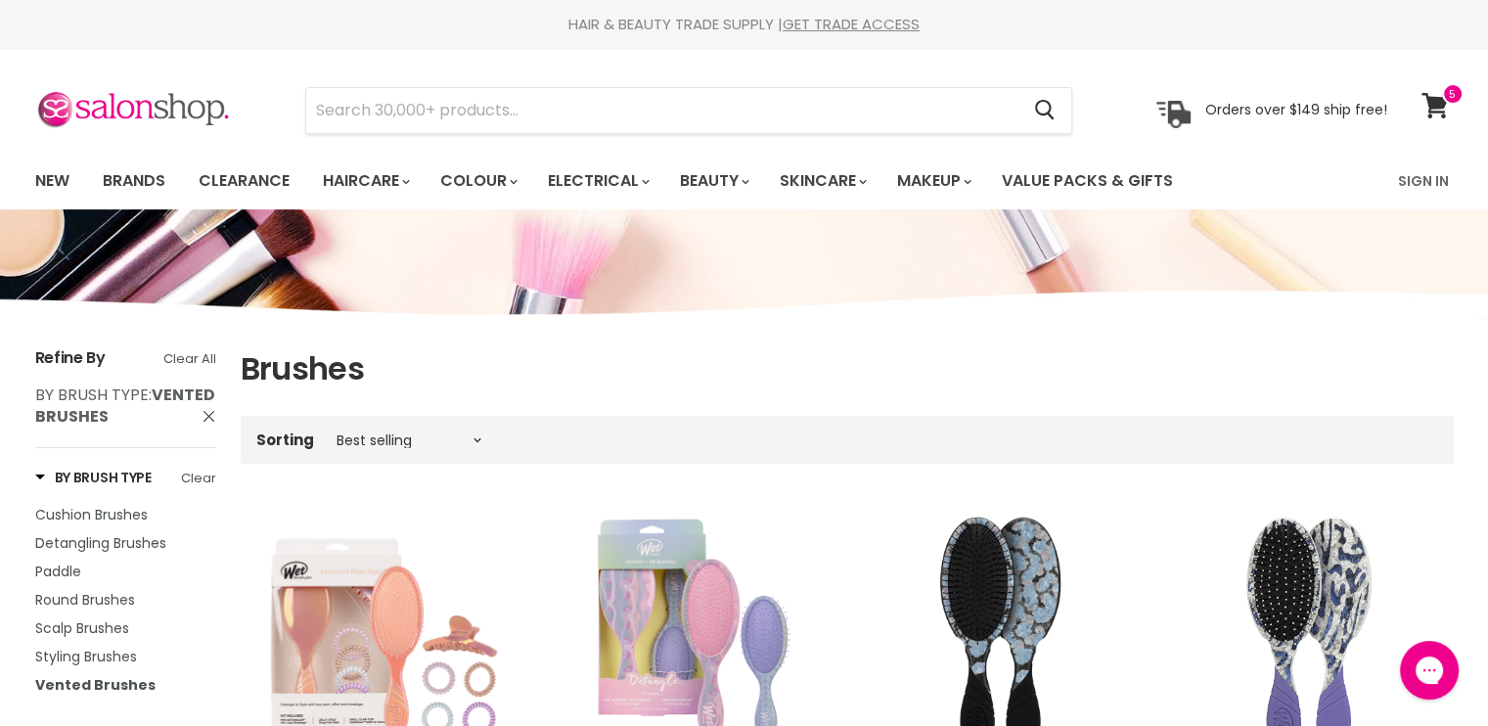
click at [202, 414] on span "By Brush Type: Vented Brushes" at bounding box center [208, 415] width 15 height 15
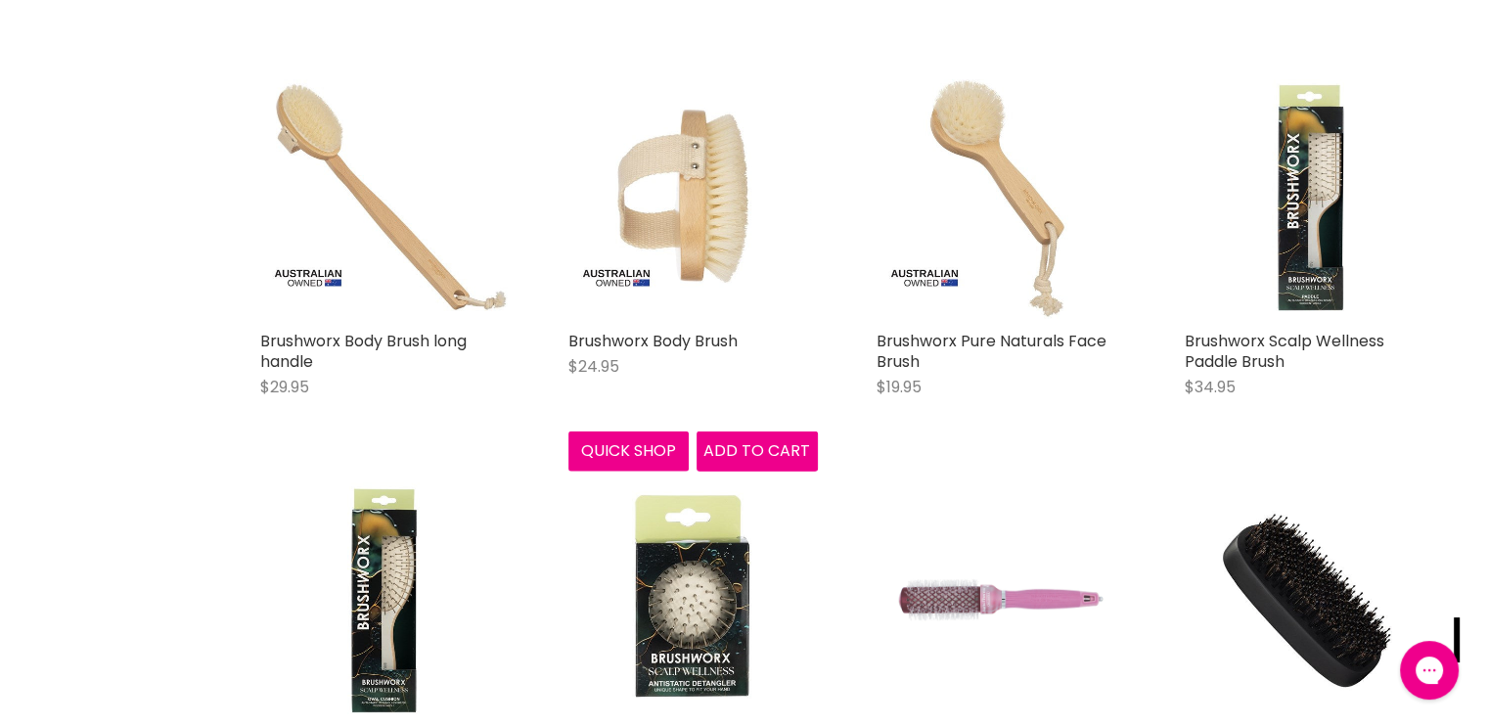
scroll to position [4538, 0]
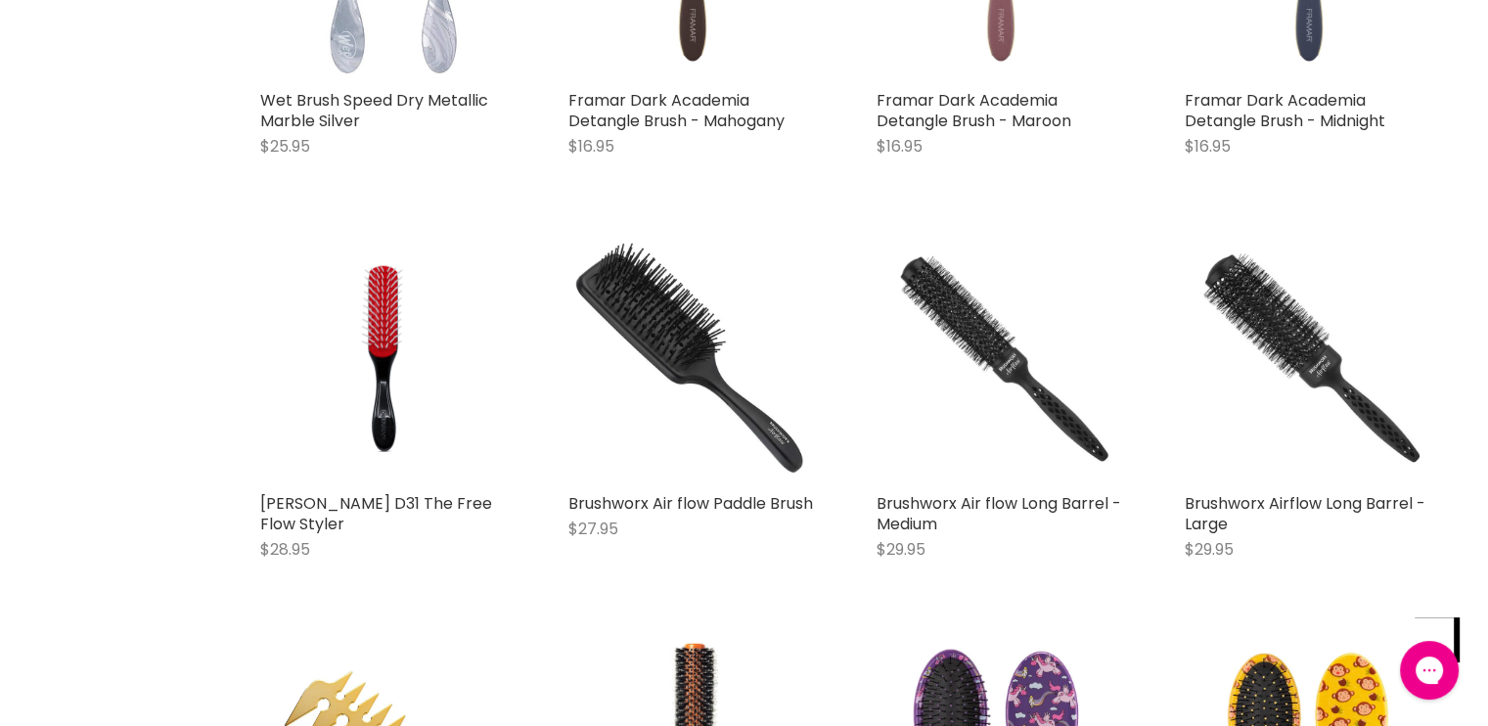
scroll to position [9350, 0]
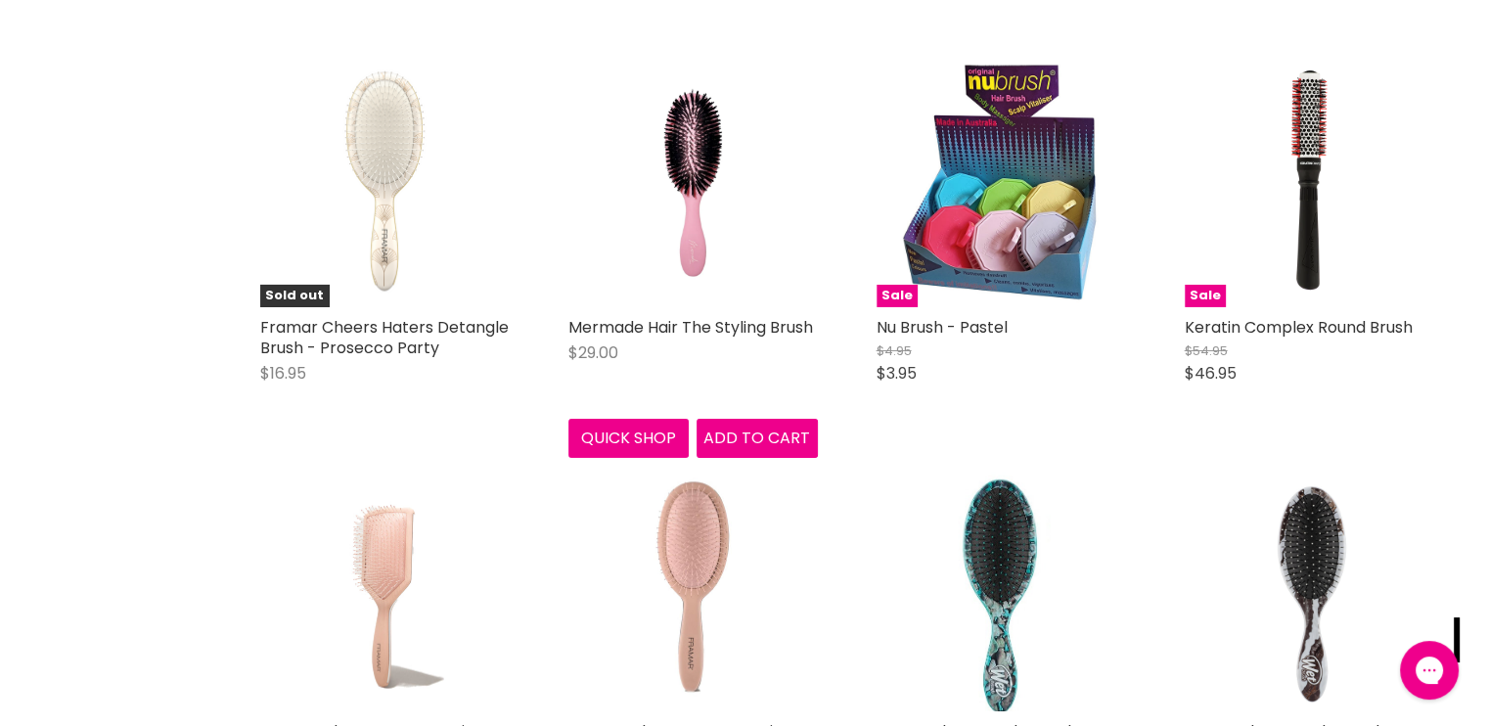
scroll to position [13966, 0]
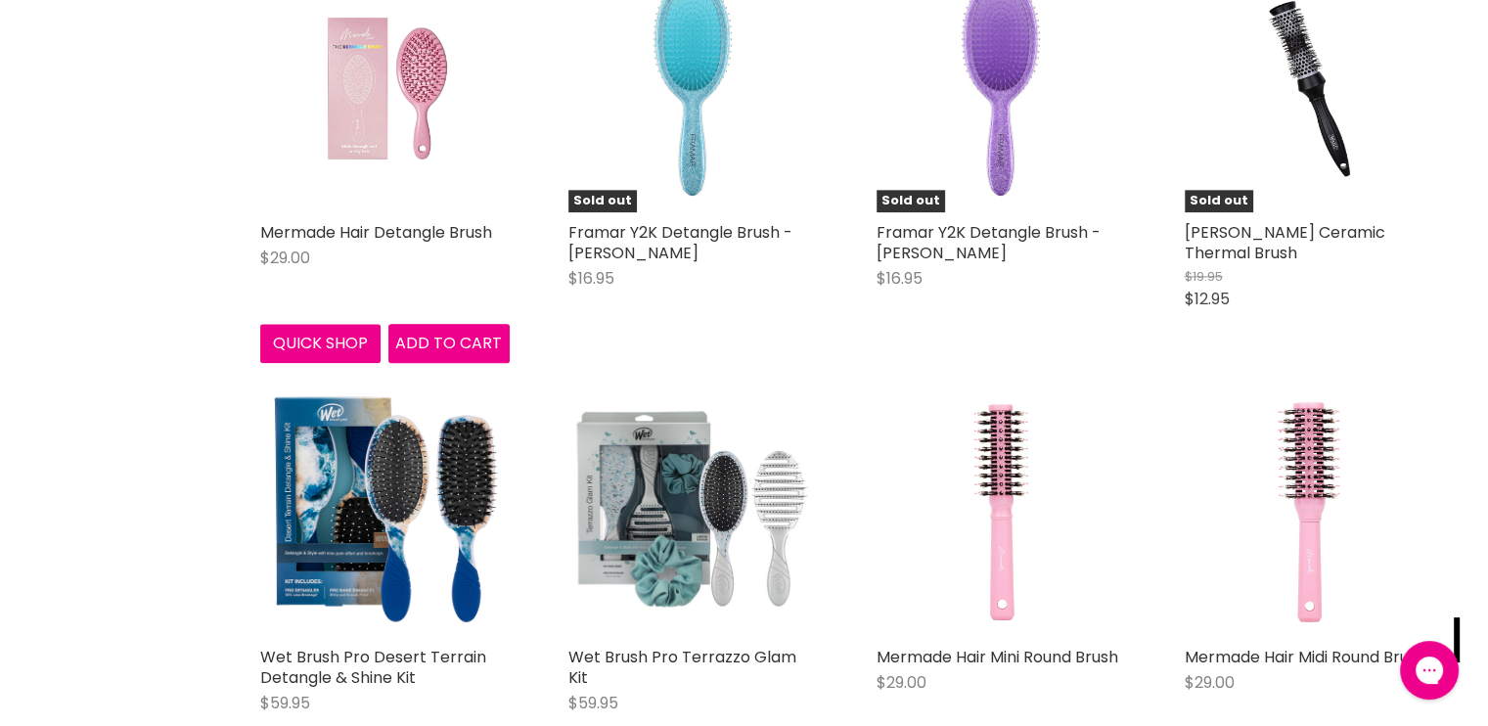
scroll to position [17291, 0]
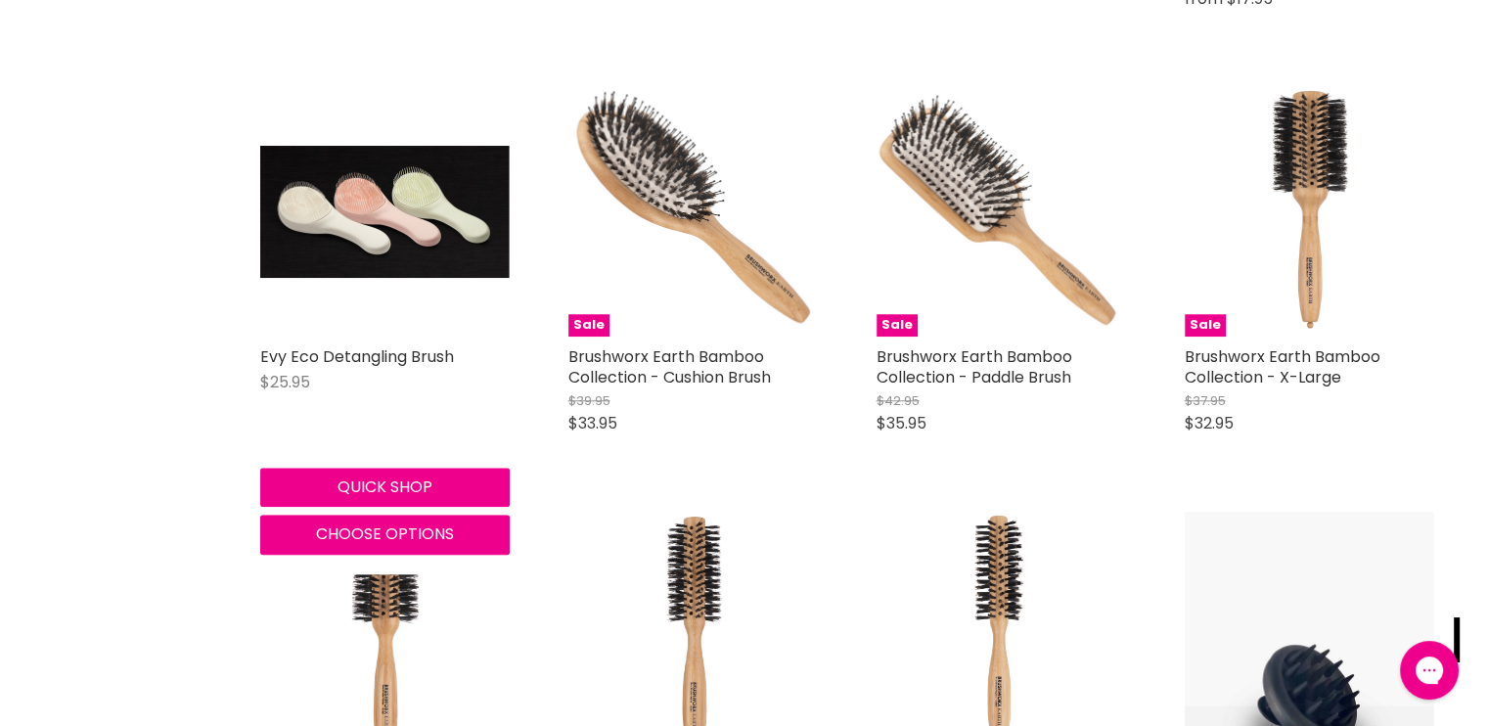
scroll to position [24216, 0]
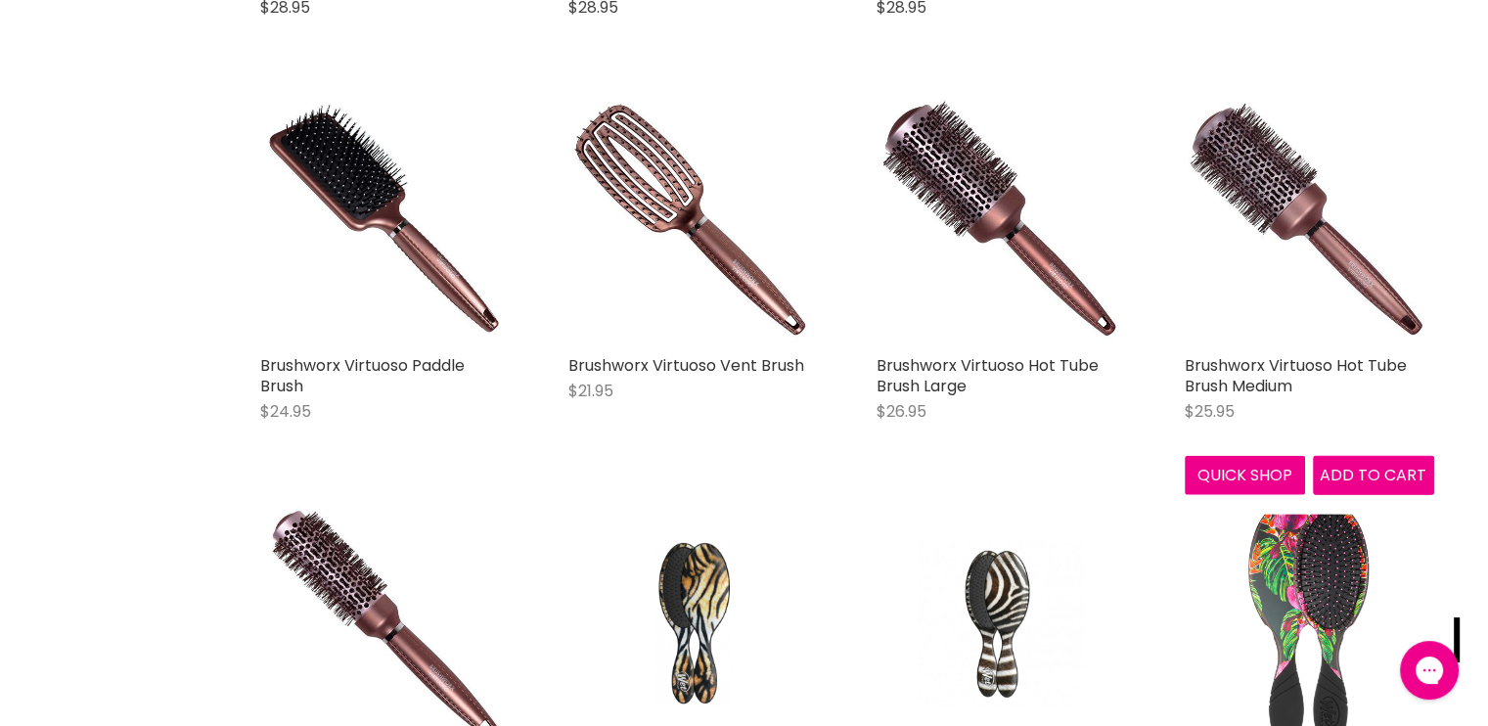
scroll to position [26837, 0]
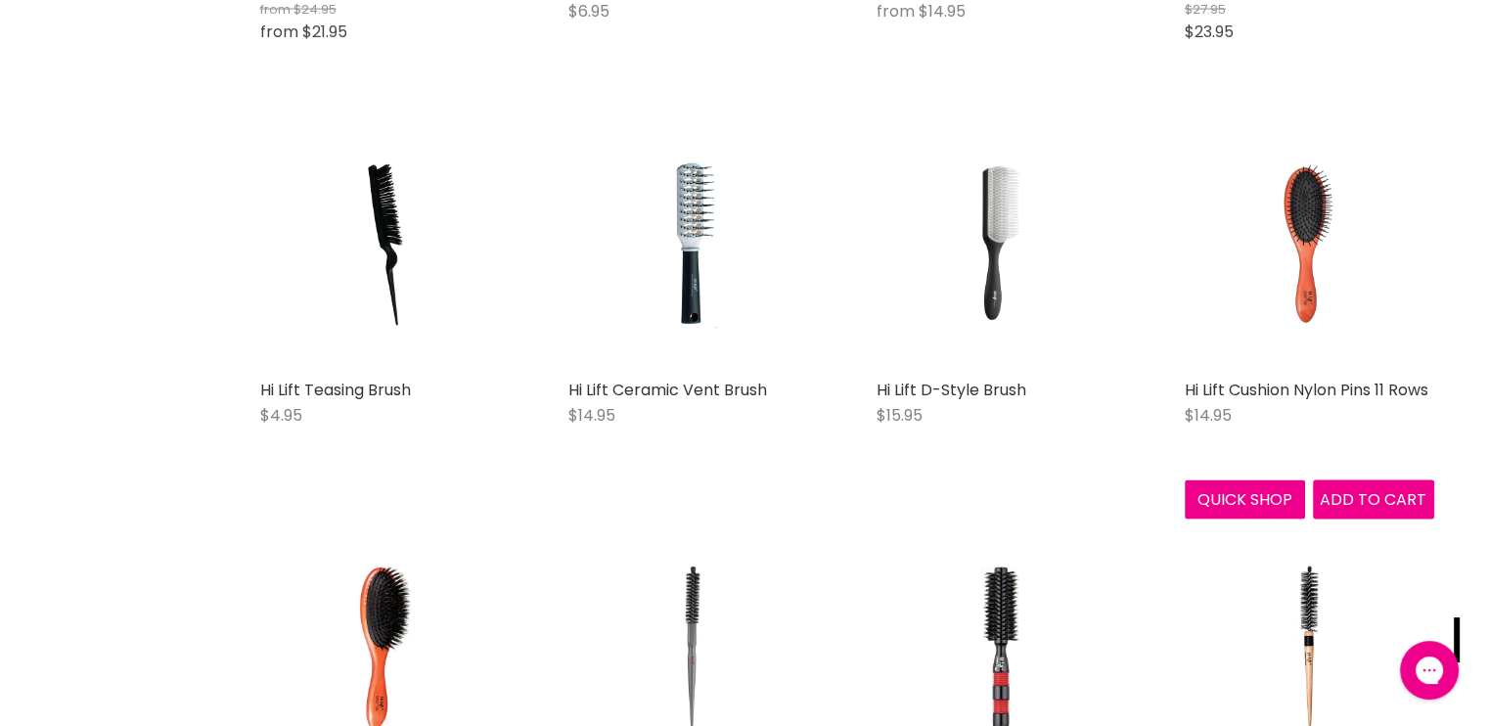
scroll to position [33918, 0]
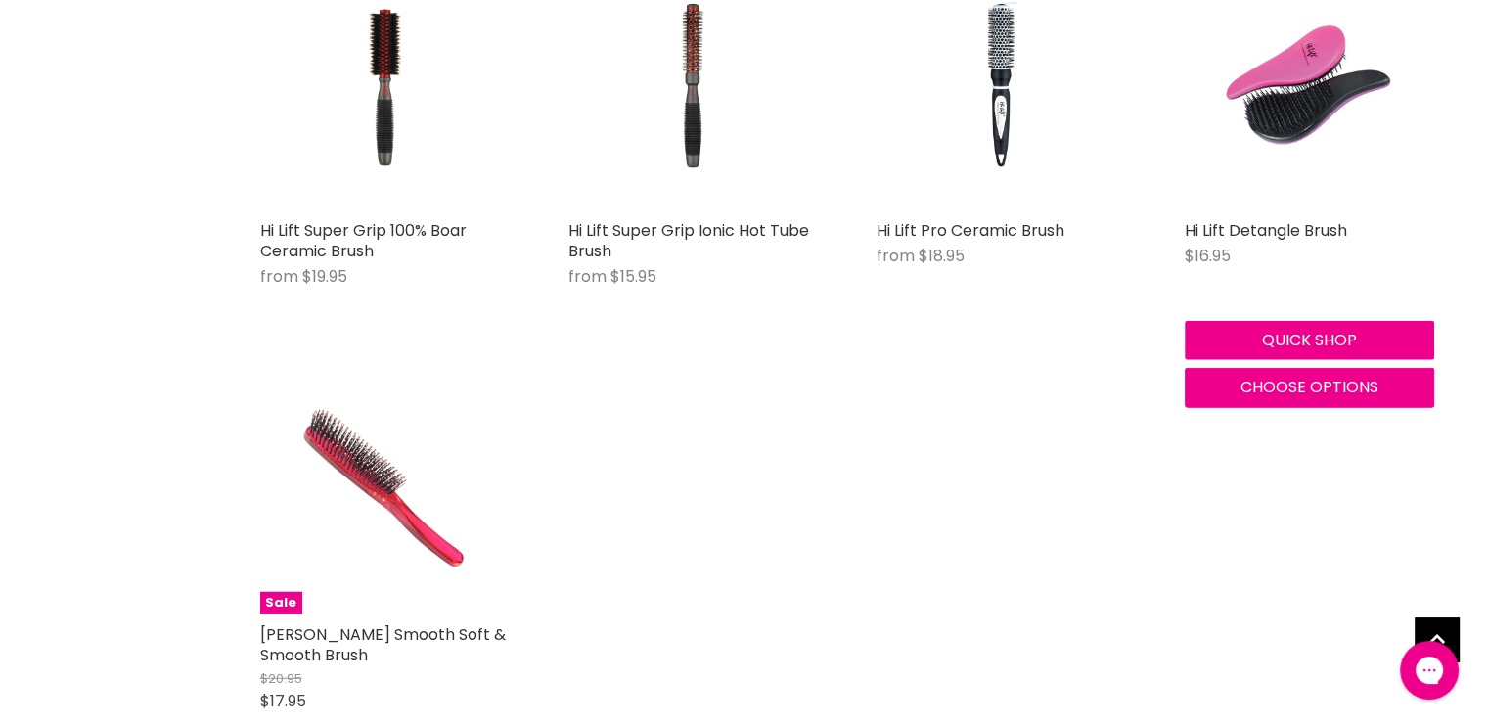
scroll to position [34817, 0]
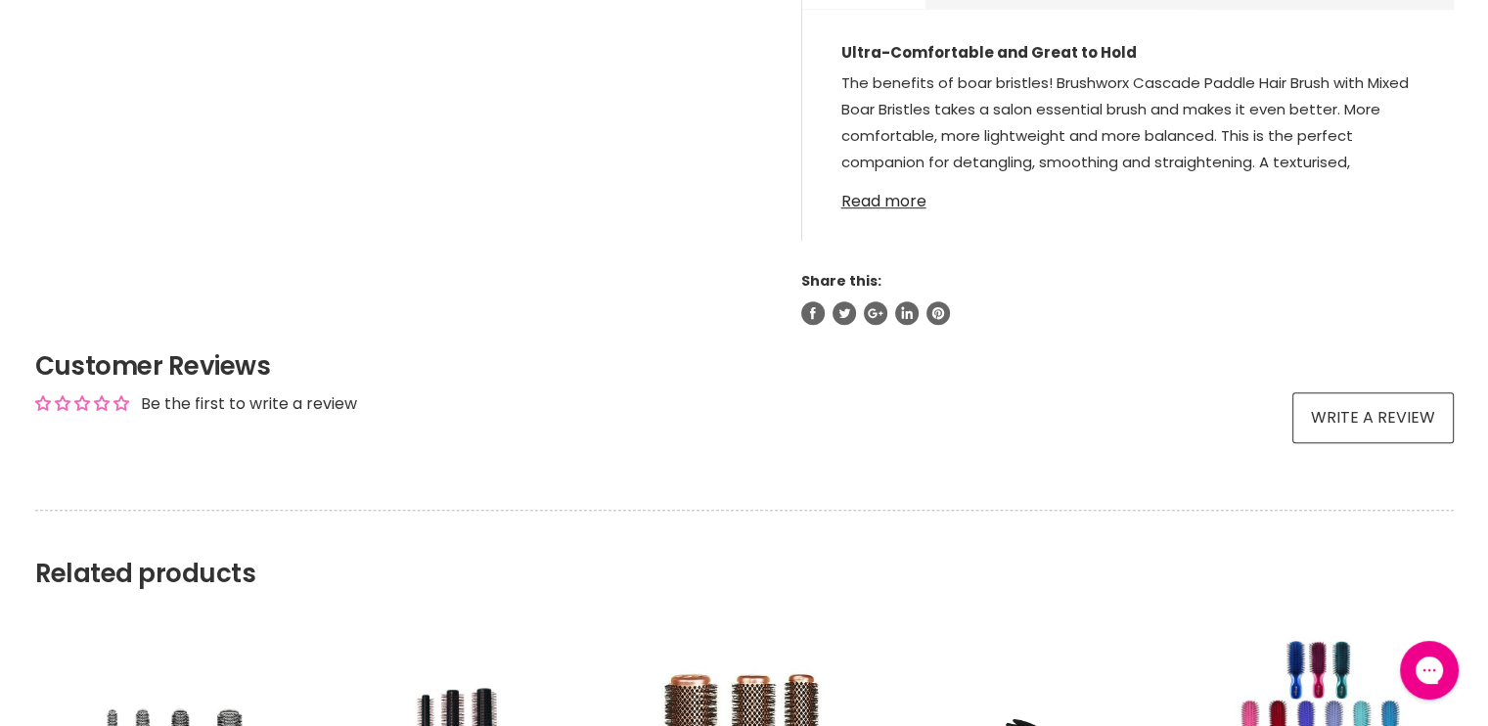
scroll to position [1155, 0]
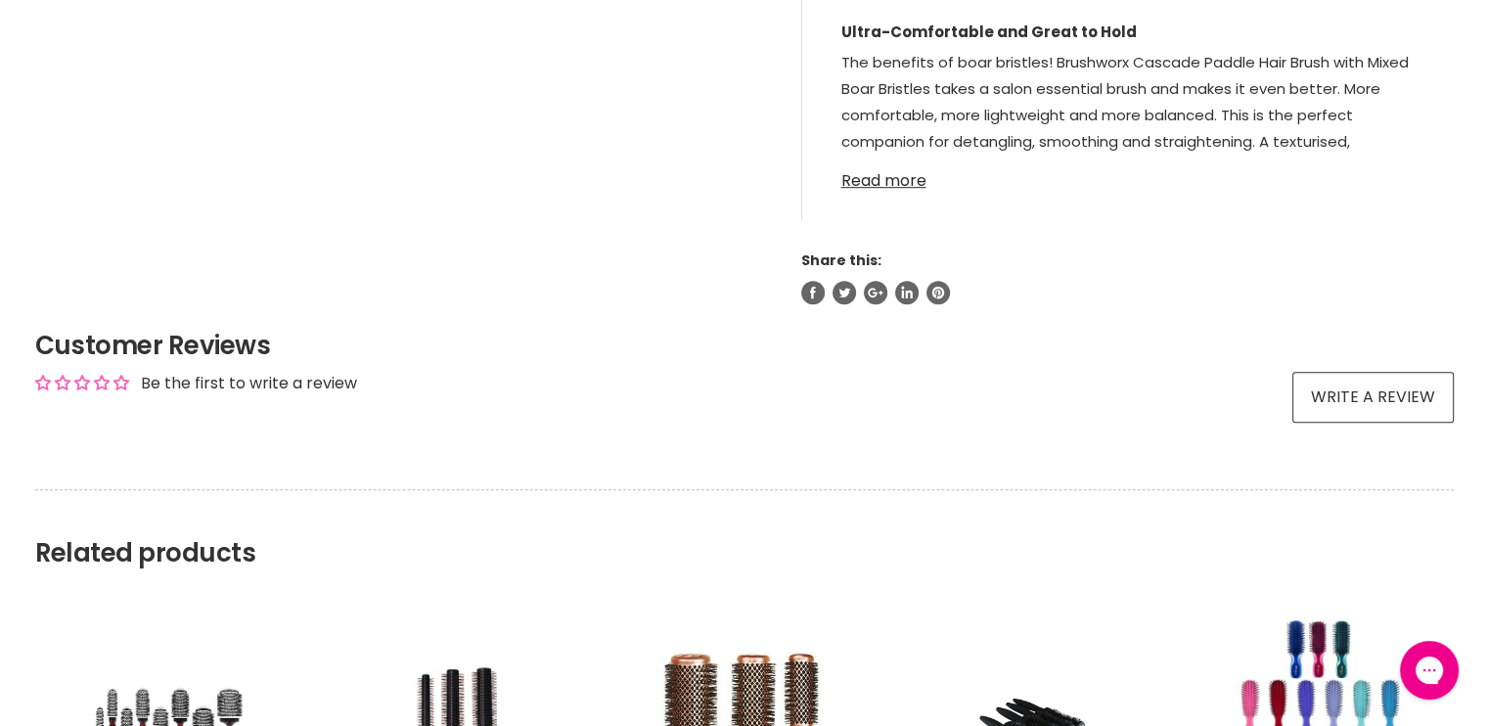
click at [885, 184] on link "Read more" at bounding box center [1127, 174] width 573 height 29
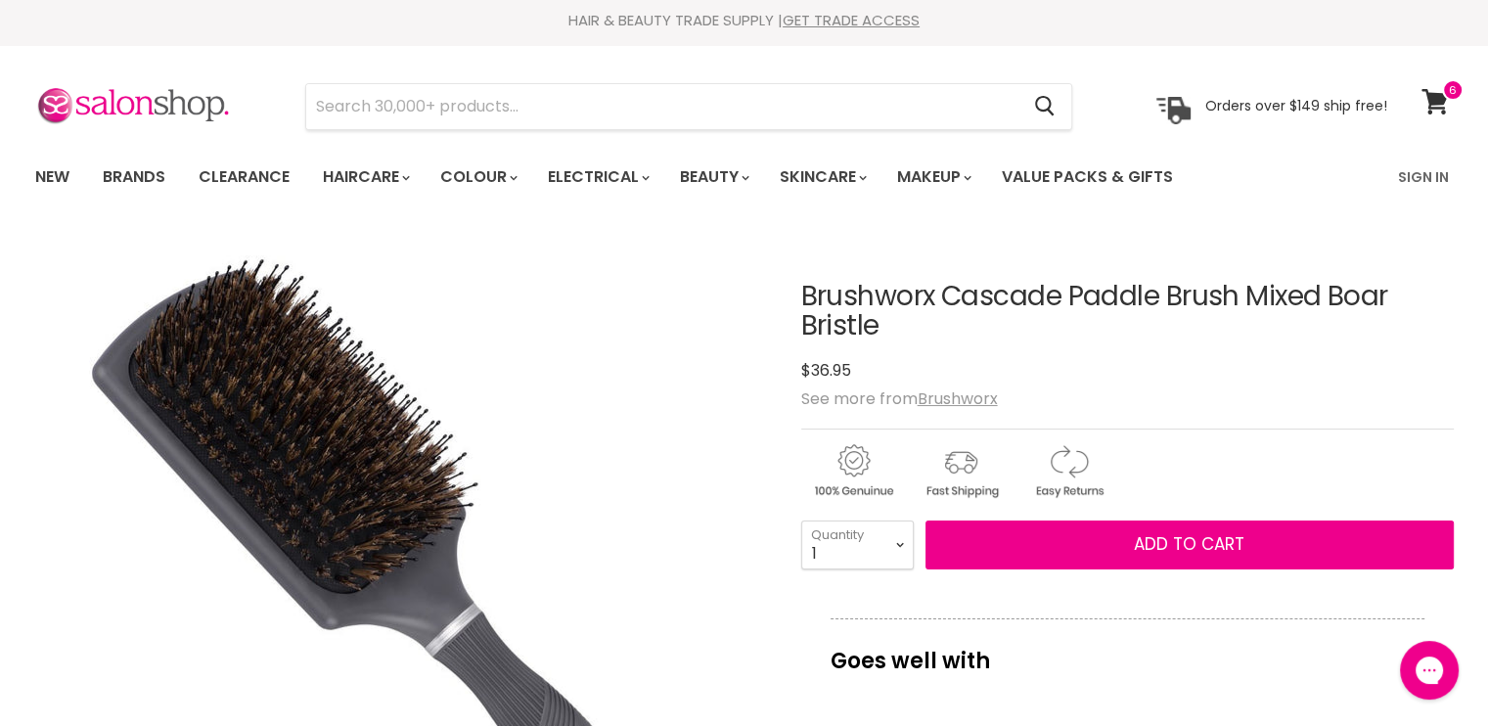
scroll to position [0, 0]
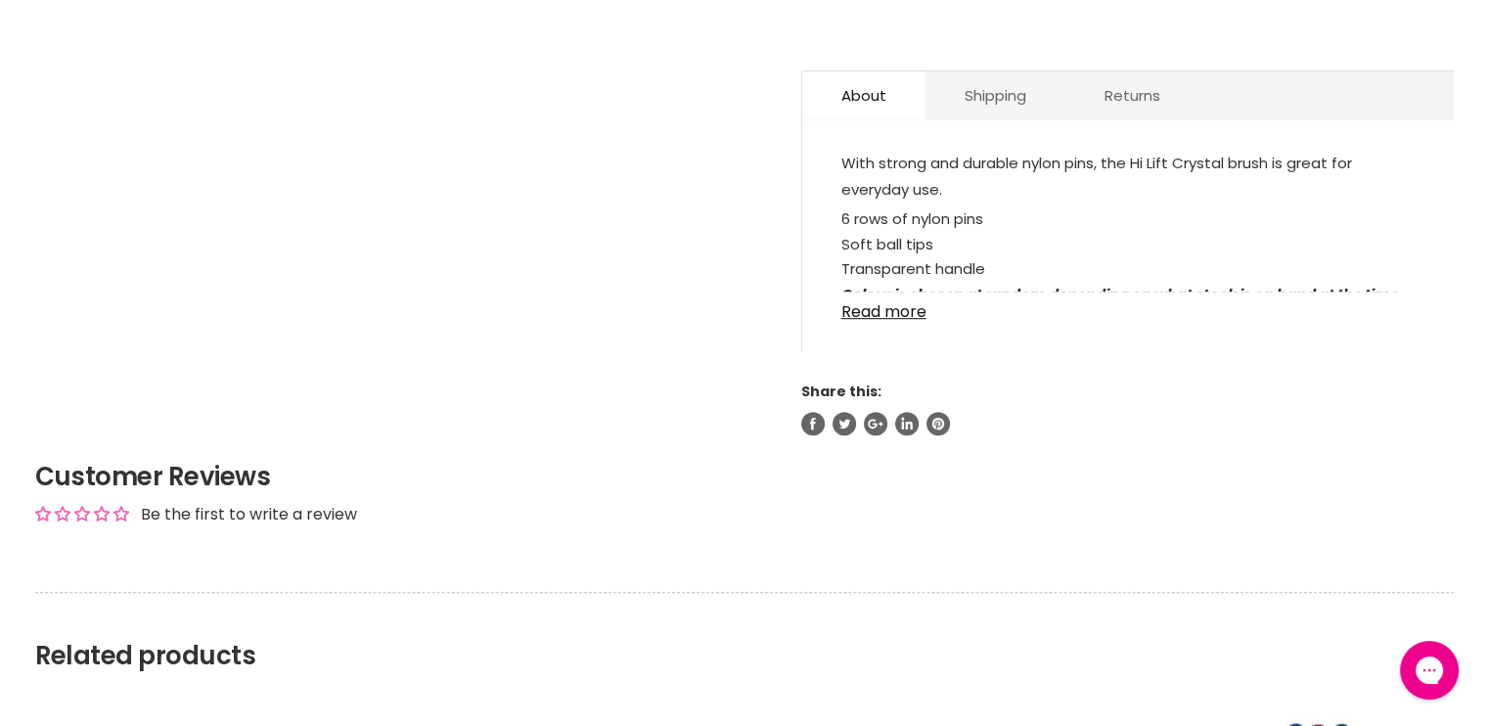
scroll to position [1116, 0]
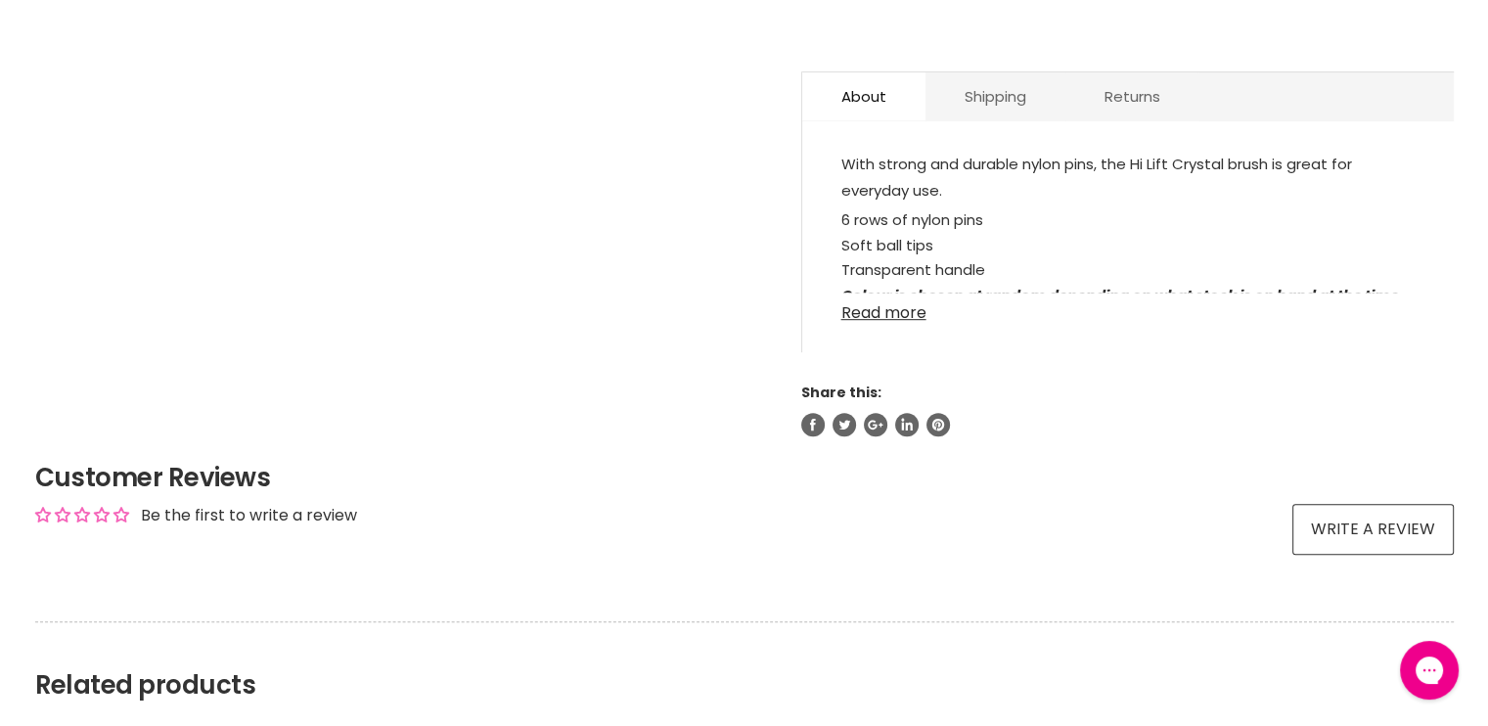
click at [863, 314] on link "Read more" at bounding box center [1127, 306] width 573 height 29
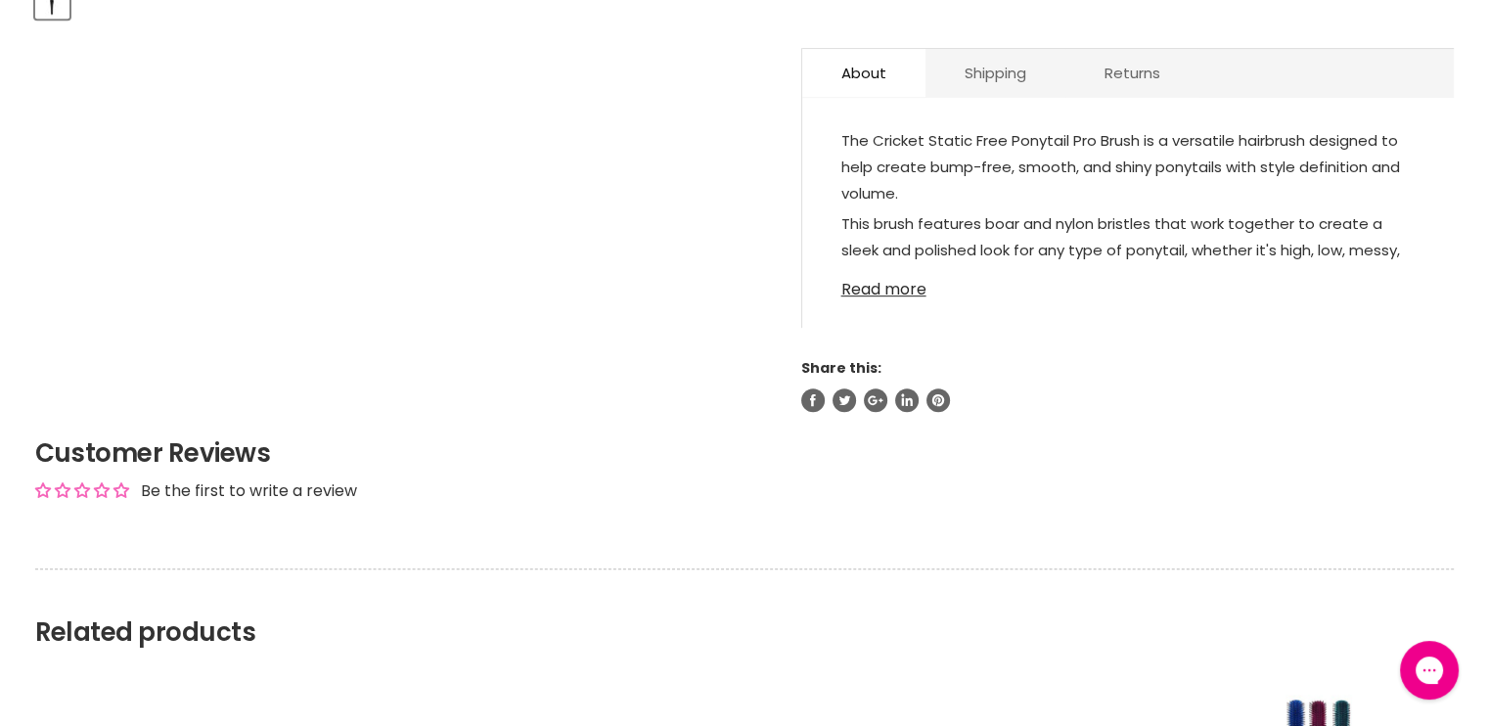
click at [871, 292] on link "Read more" at bounding box center [1127, 283] width 573 height 29
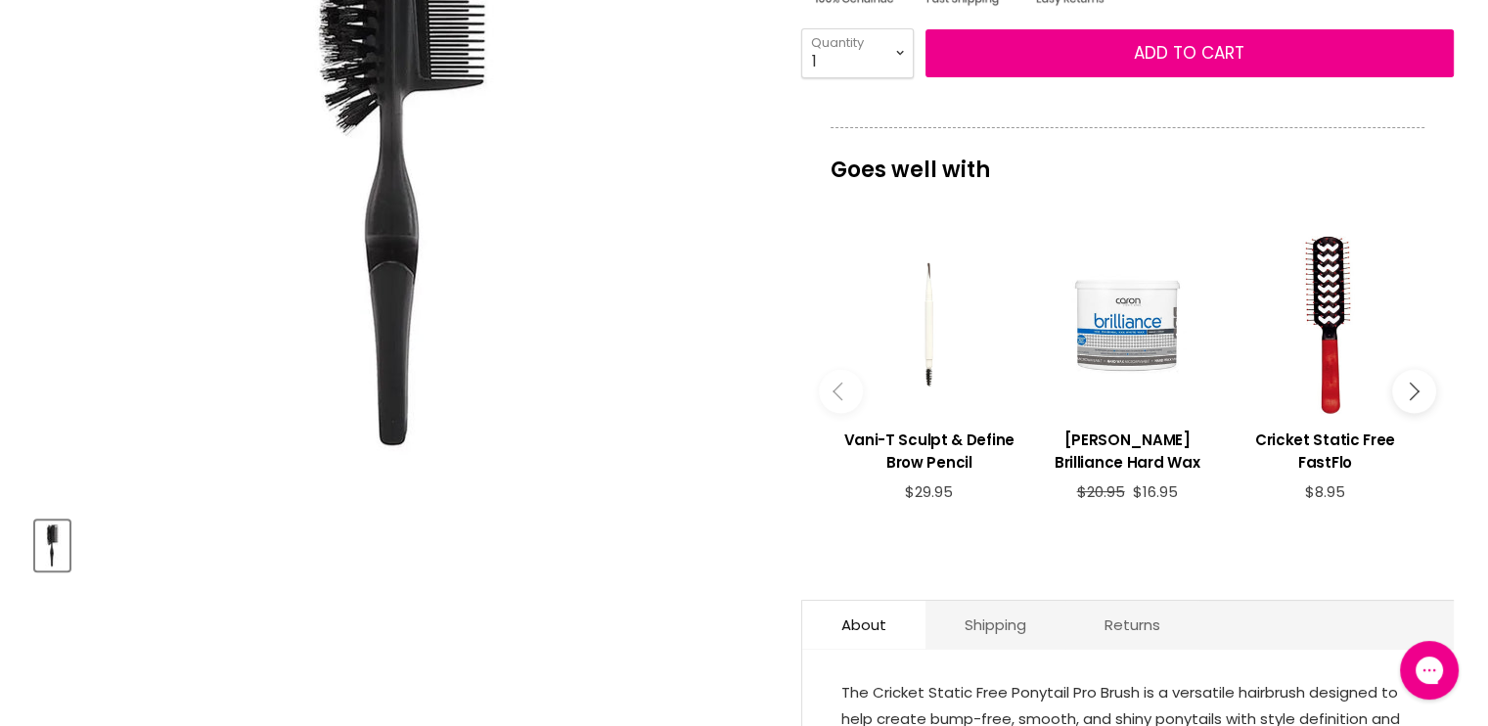
scroll to position [469, 0]
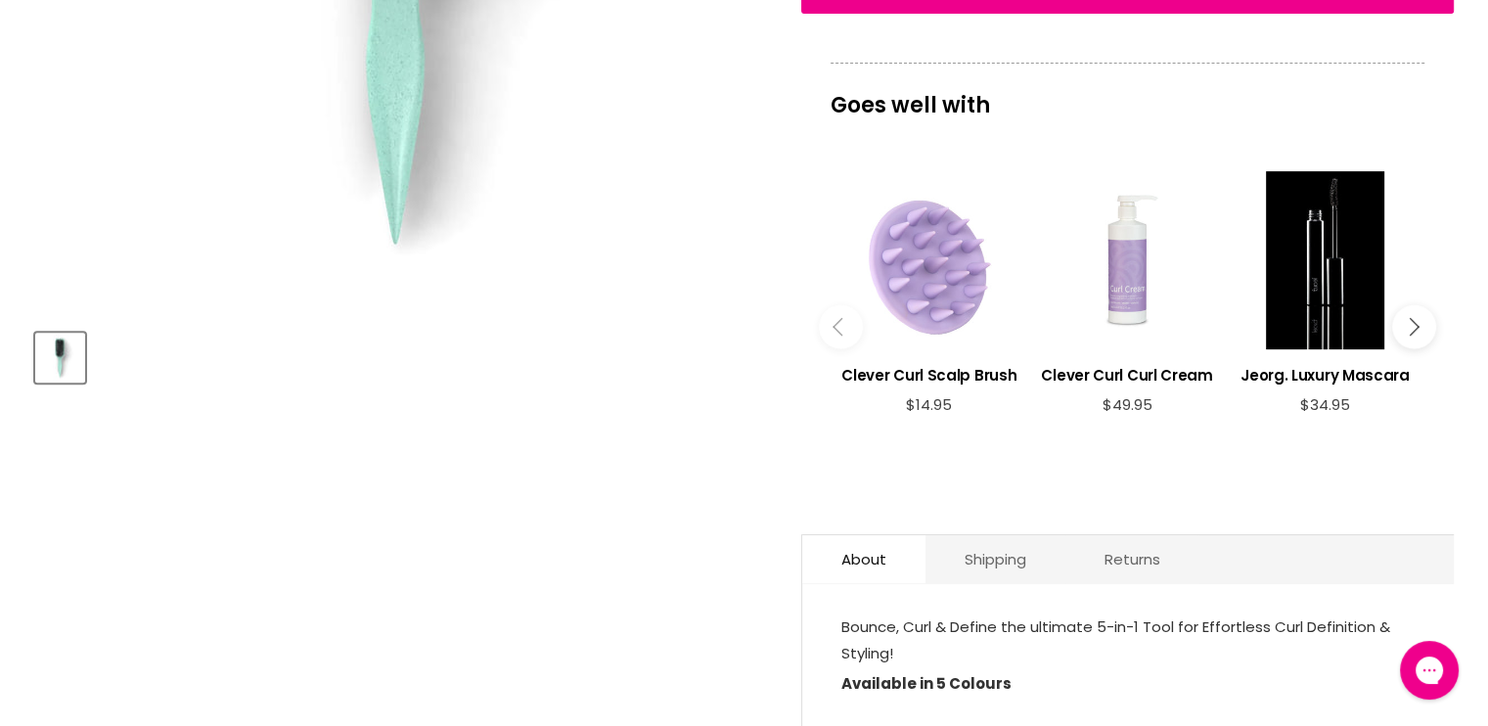
scroll to position [607, 0]
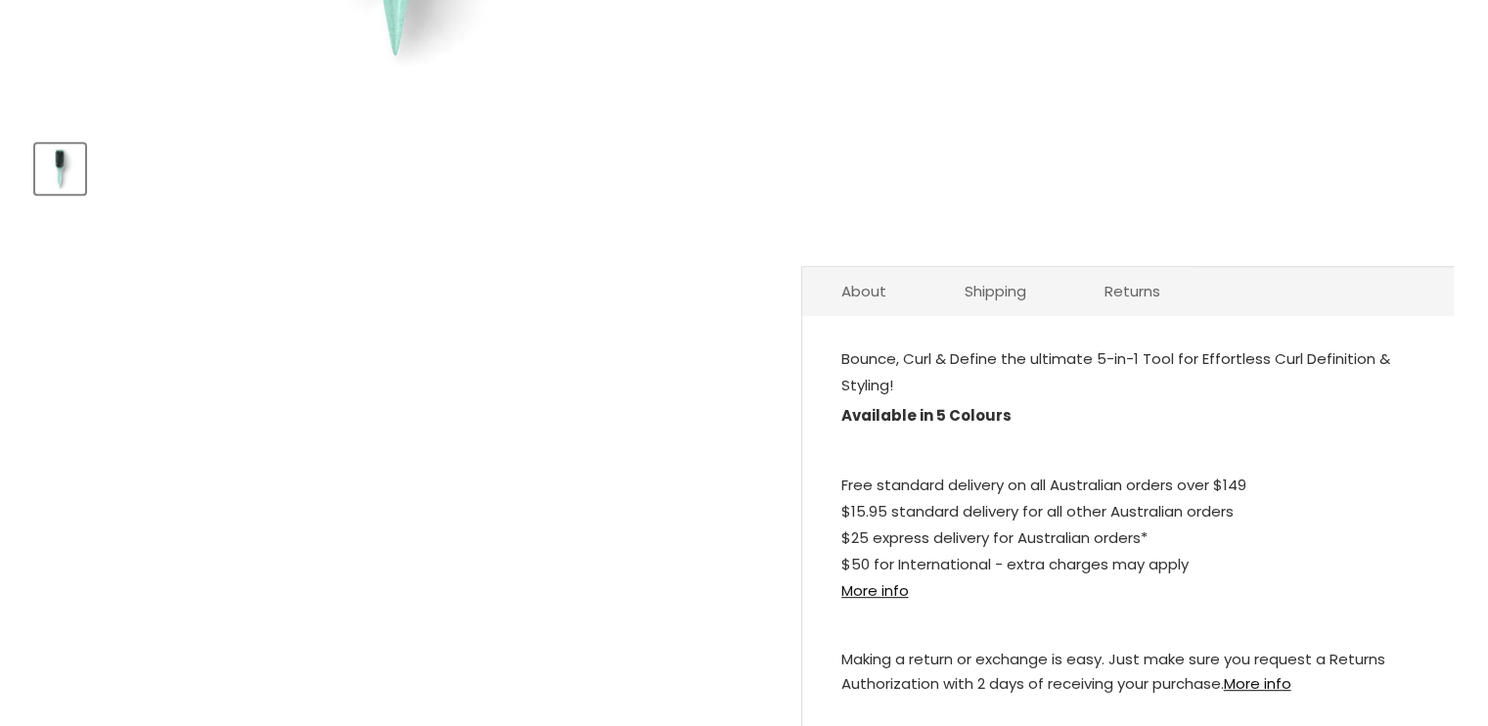
scroll to position [881, 0]
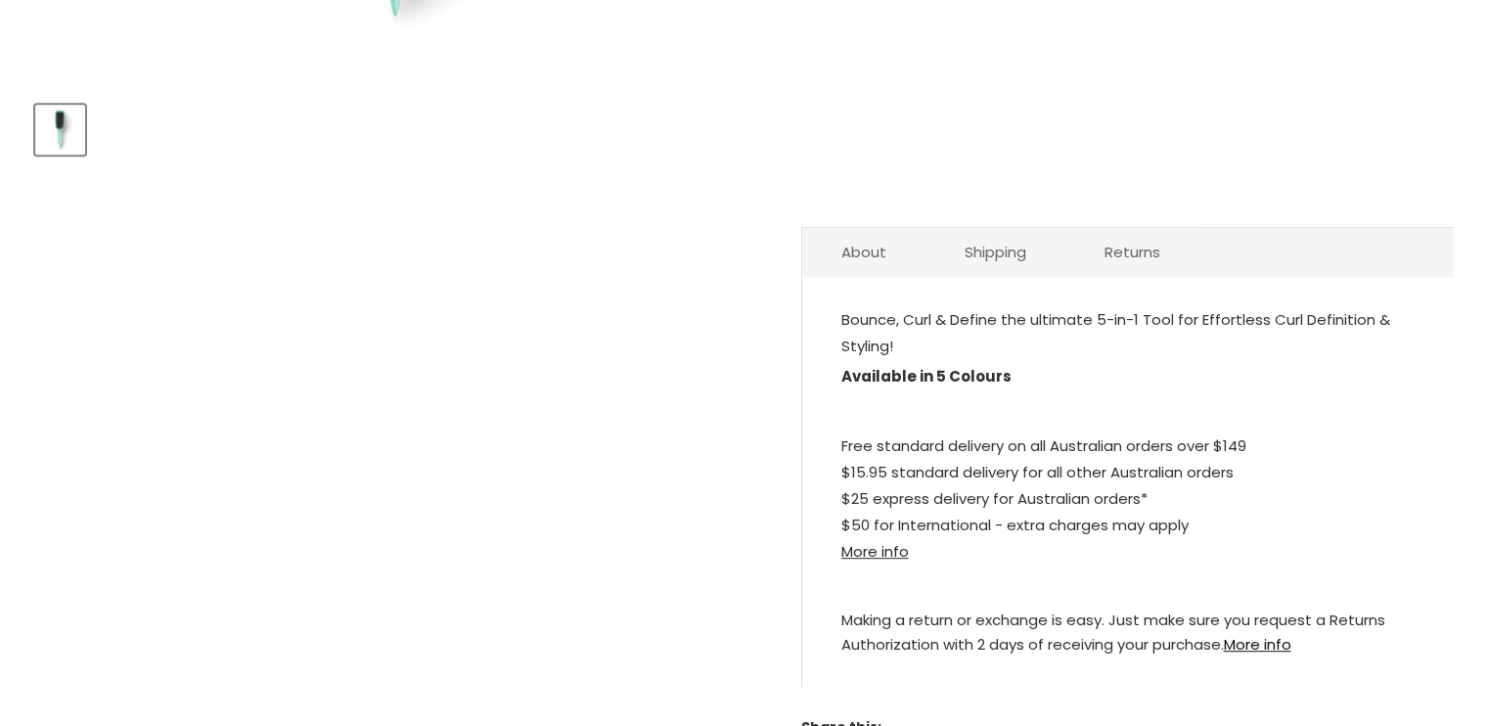
click at [873, 552] on link "More info" at bounding box center [874, 551] width 67 height 21
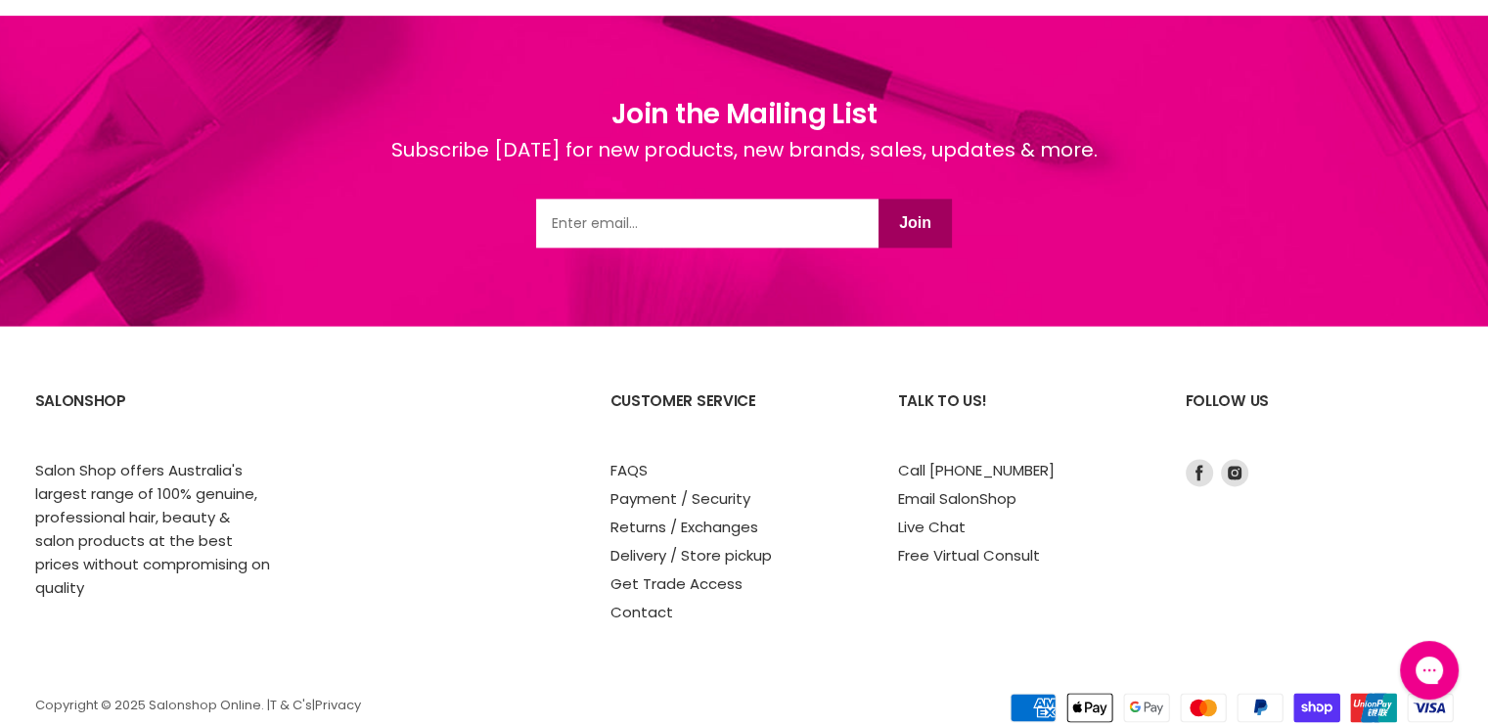
scroll to position [2582, 0]
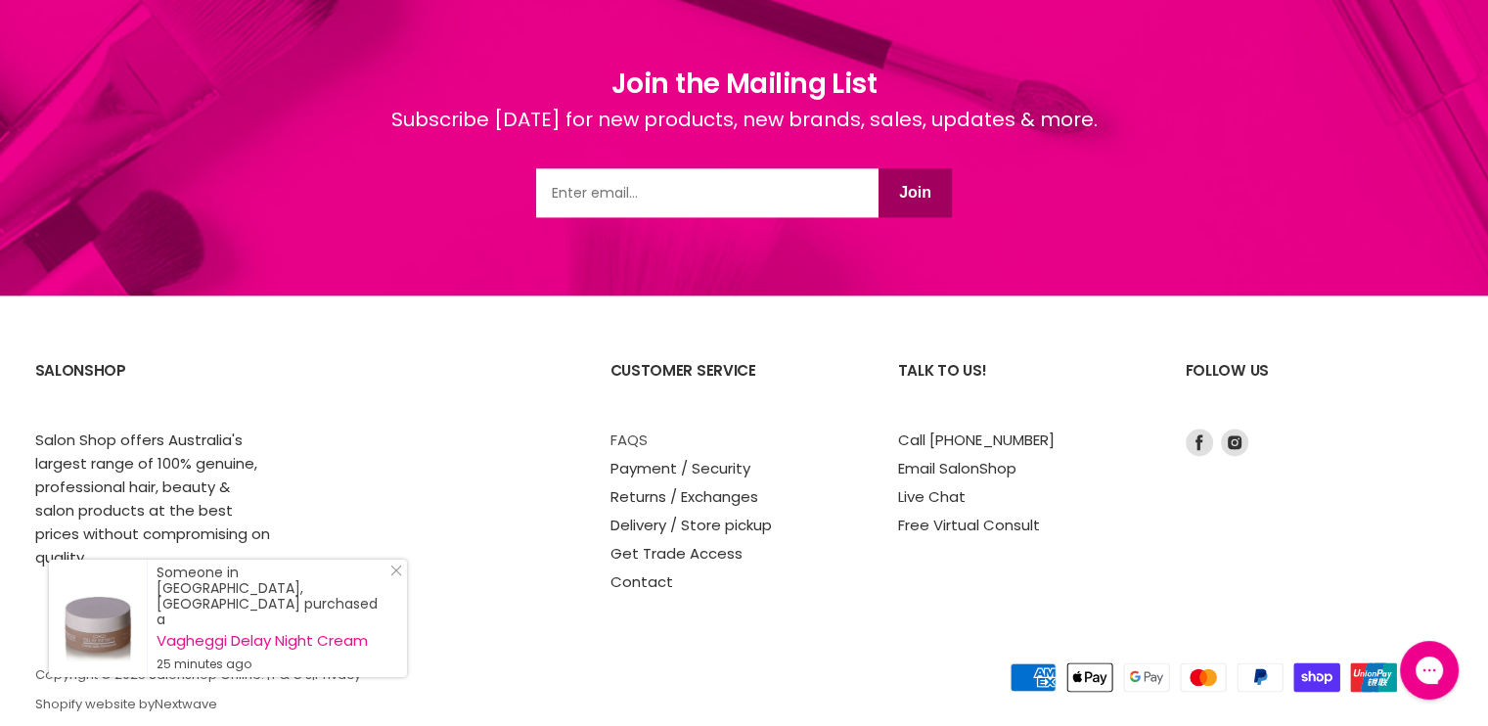
click at [626, 437] on link "FAQS" at bounding box center [628, 439] width 37 height 21
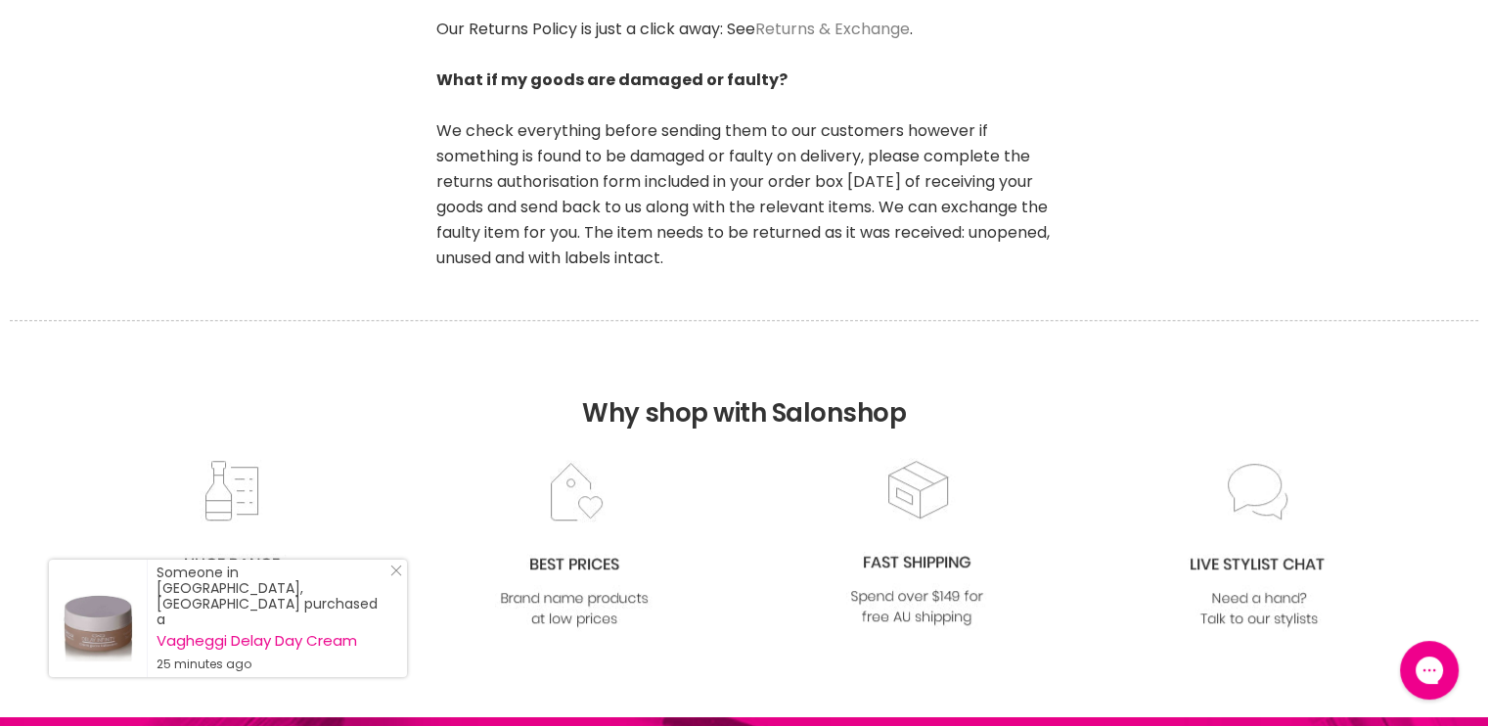
scroll to position [1135, 0]
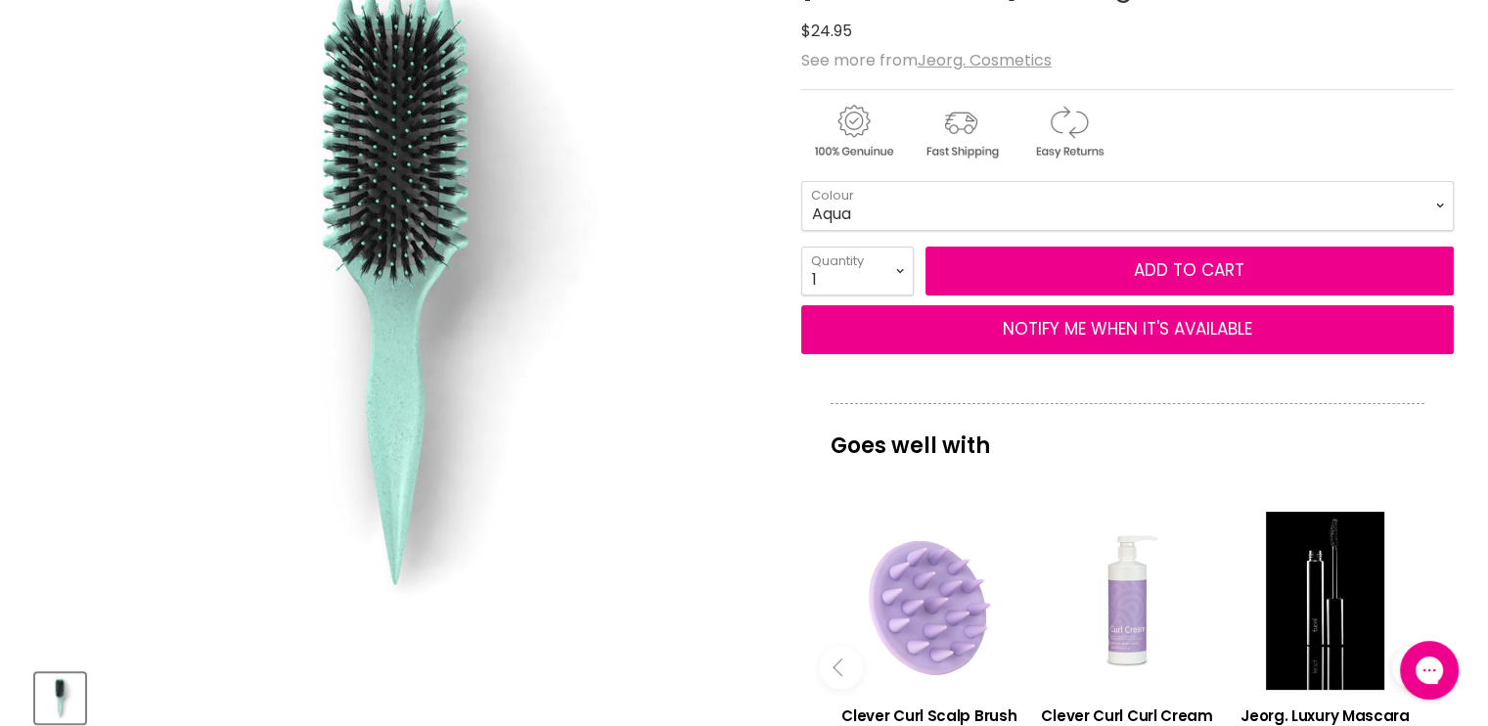
scroll to position [274, 0]
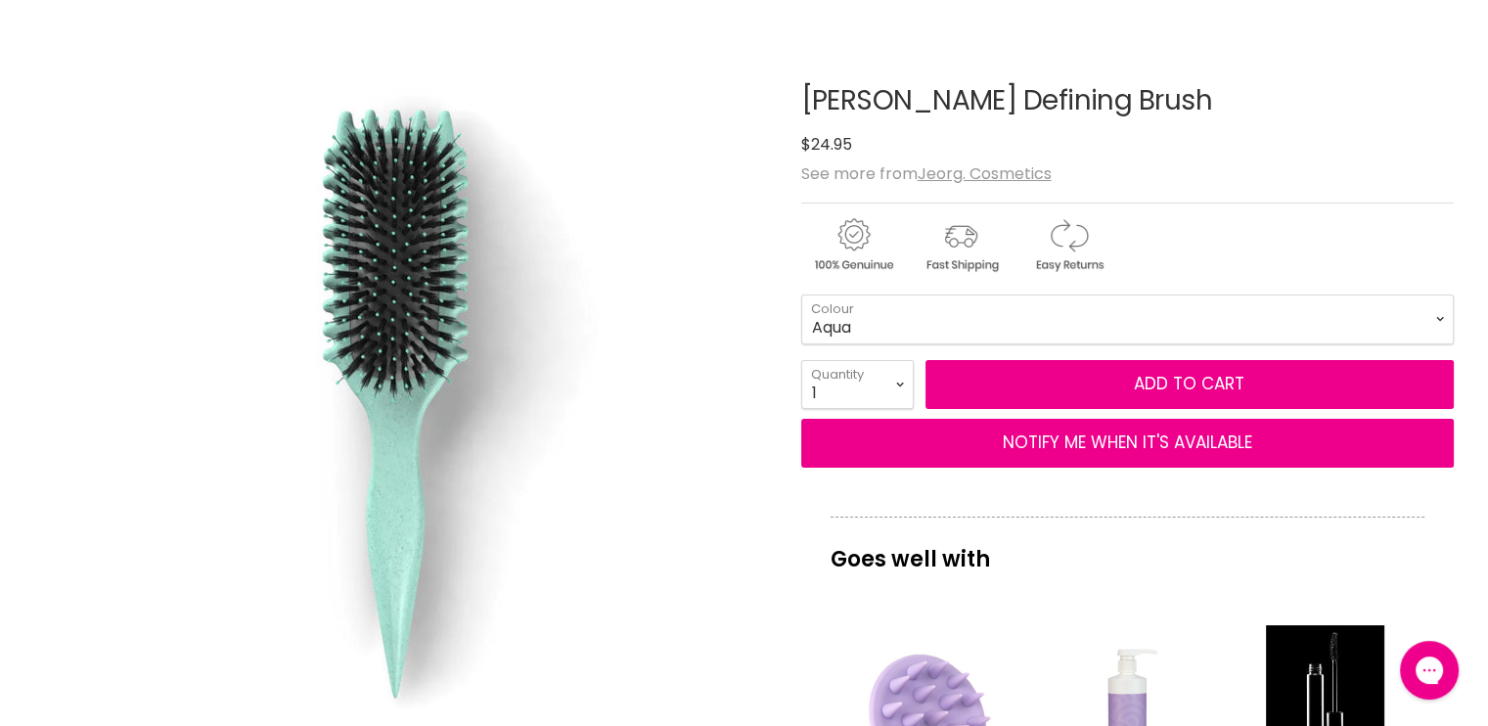
drag, startPoint x: 807, startPoint y: 21, endPoint x: 1000, endPoint y: 10, distance: 193.0
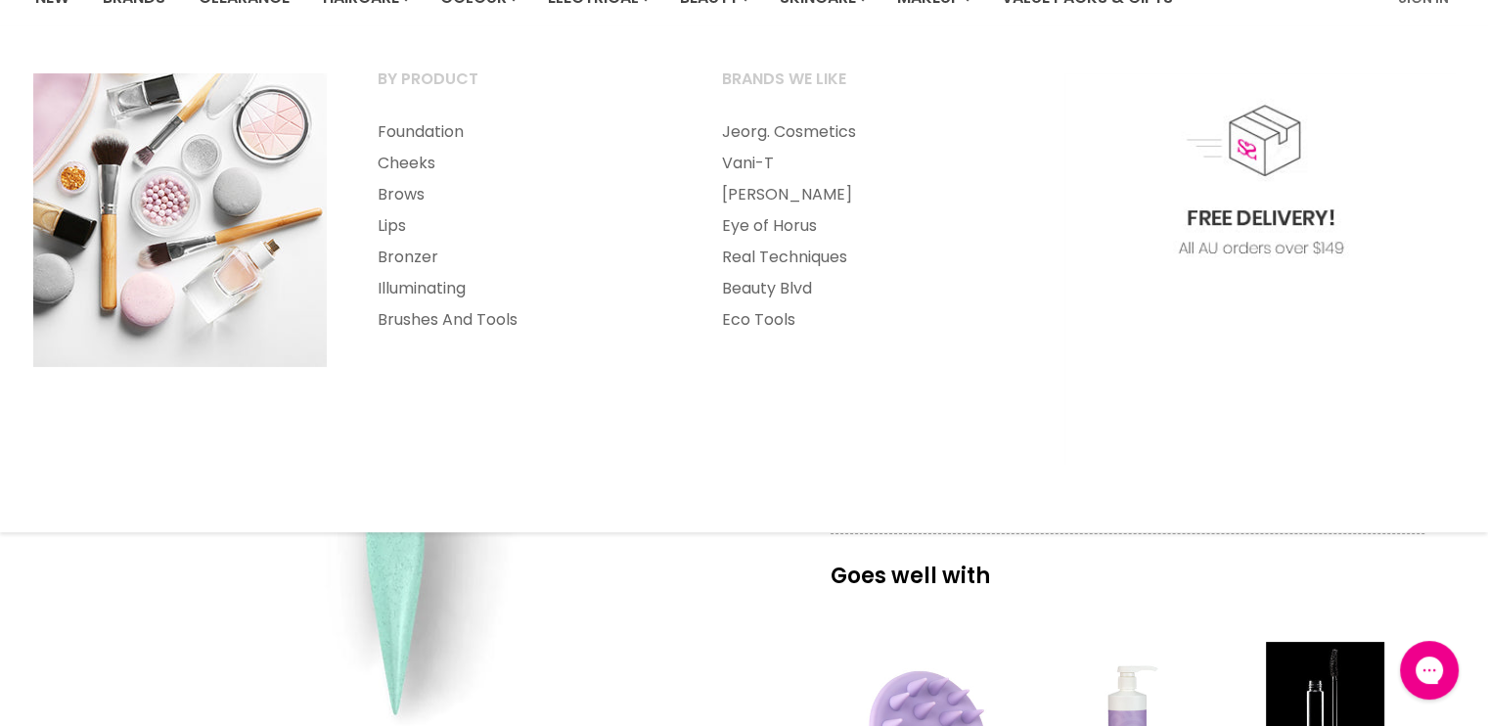
click at [1150, 97] on img "Main menu" at bounding box center [1259, 268] width 391 height 391
click at [1222, 588] on p "Goes well with" at bounding box center [1127, 565] width 594 height 65
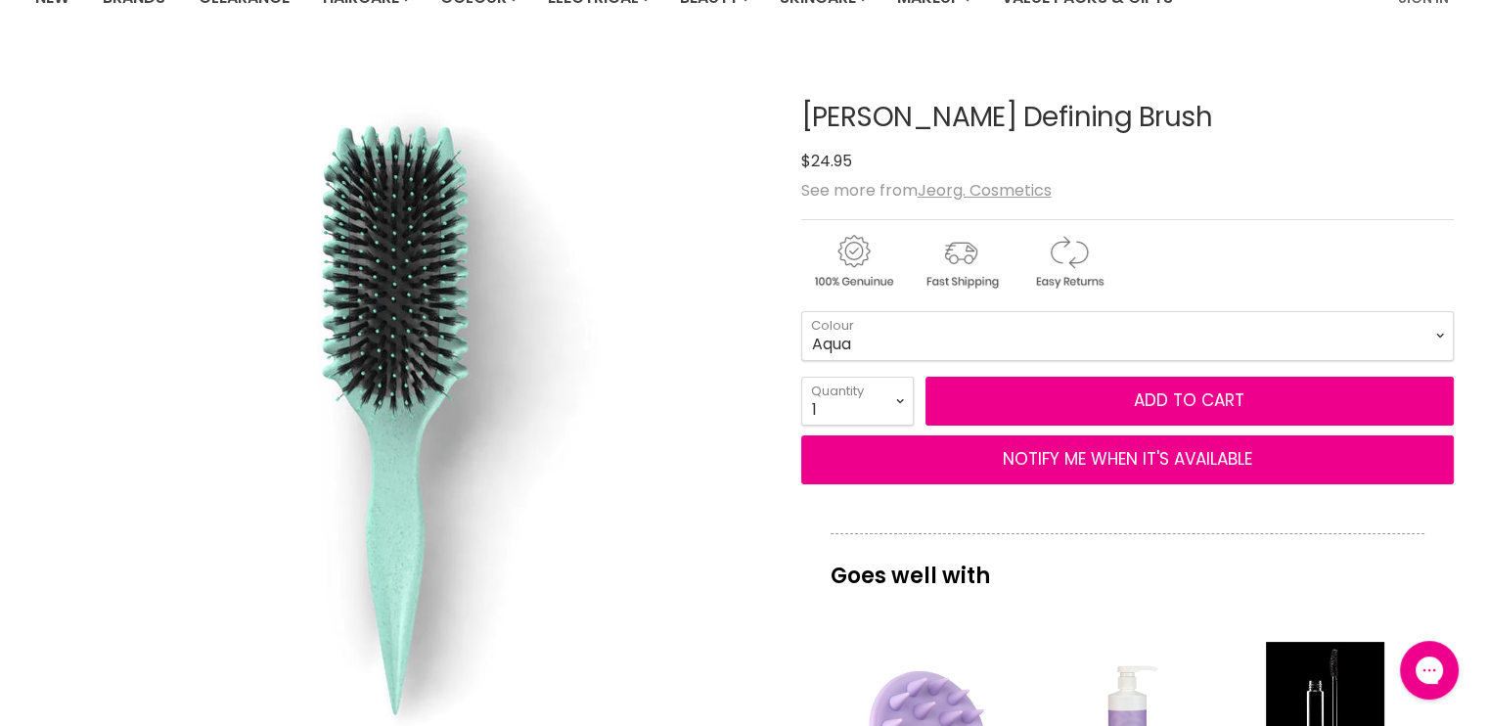
drag, startPoint x: 804, startPoint y: 116, endPoint x: 1135, endPoint y: 120, distance: 330.6
click at [1135, 120] on h1 "Jeorg Curl Defining Brush" at bounding box center [1127, 118] width 652 height 30
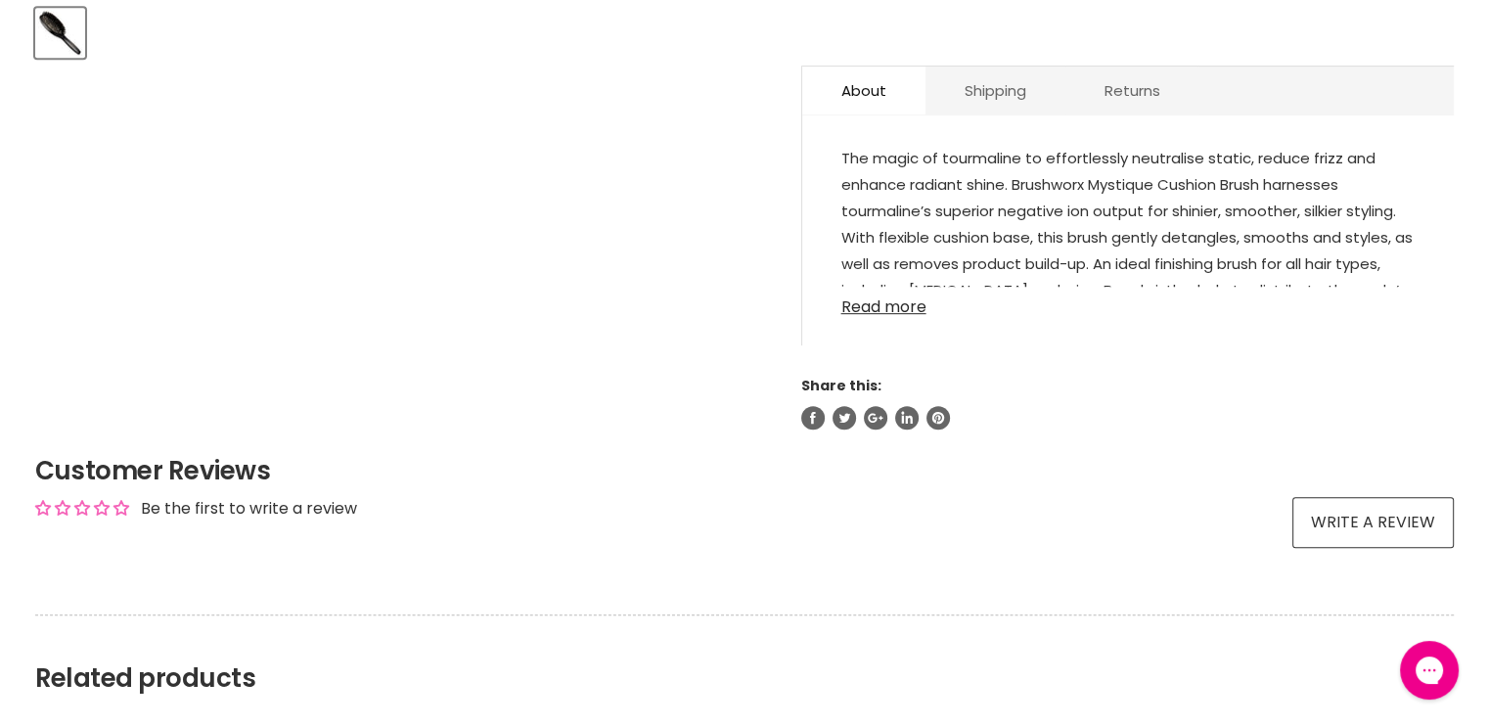
click at [881, 296] on link "Read more" at bounding box center [1127, 301] width 573 height 29
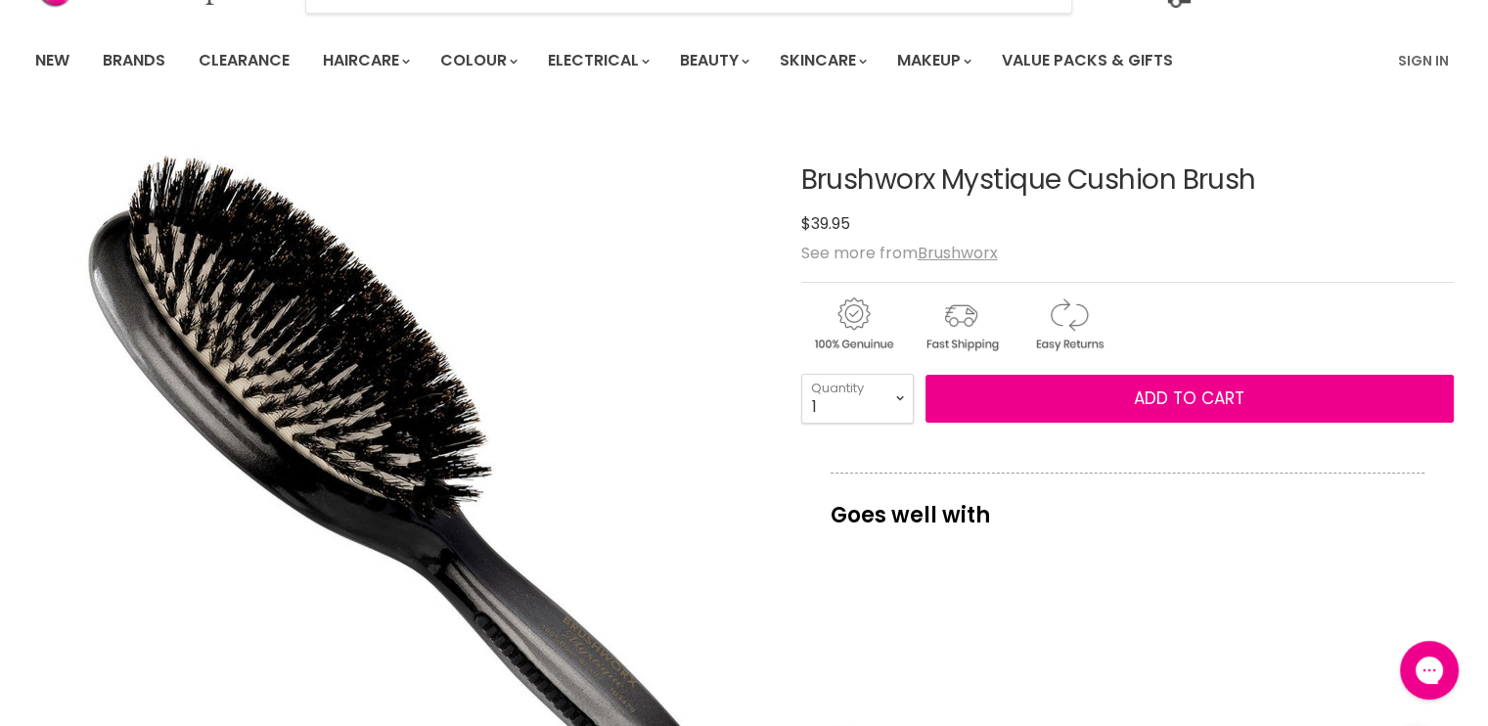
scroll to position [117, 0]
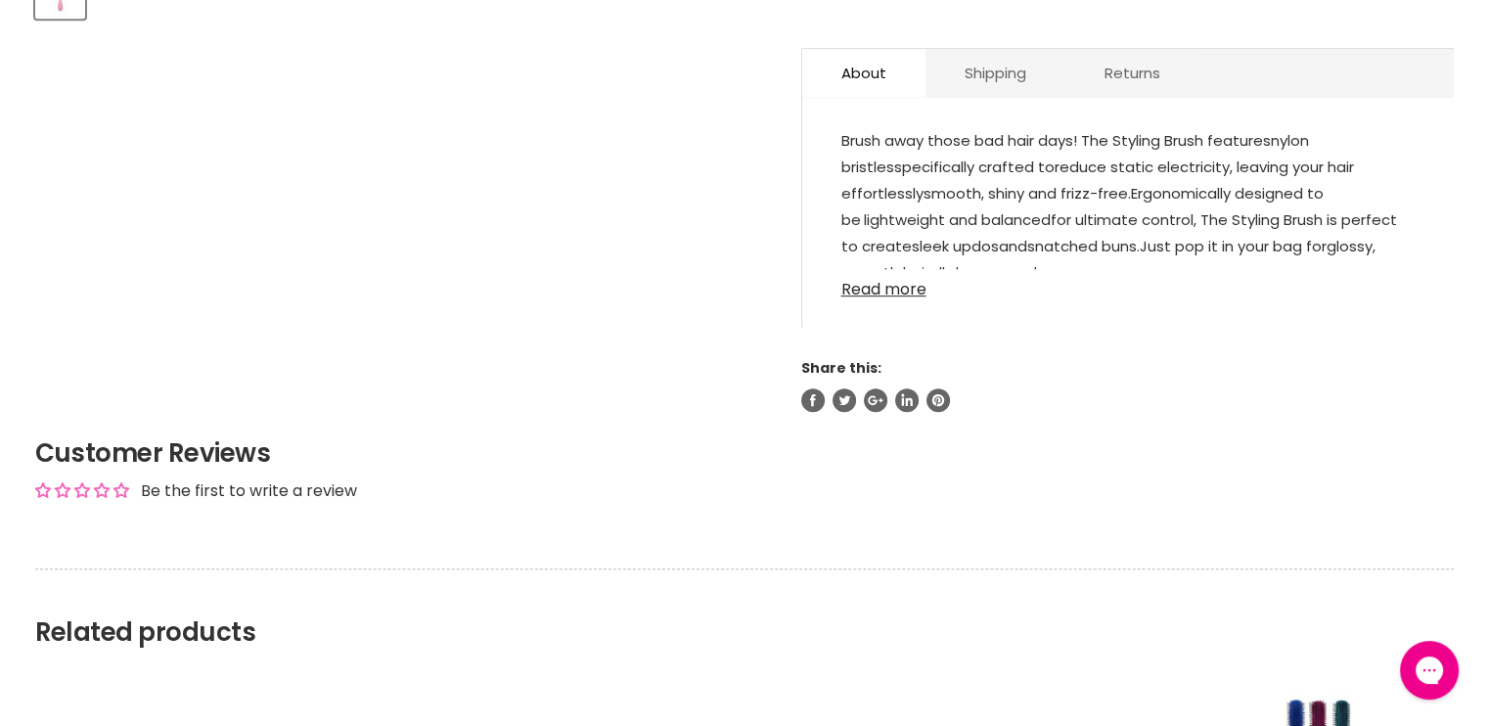
click at [876, 281] on link "Read more" at bounding box center [1127, 283] width 573 height 29
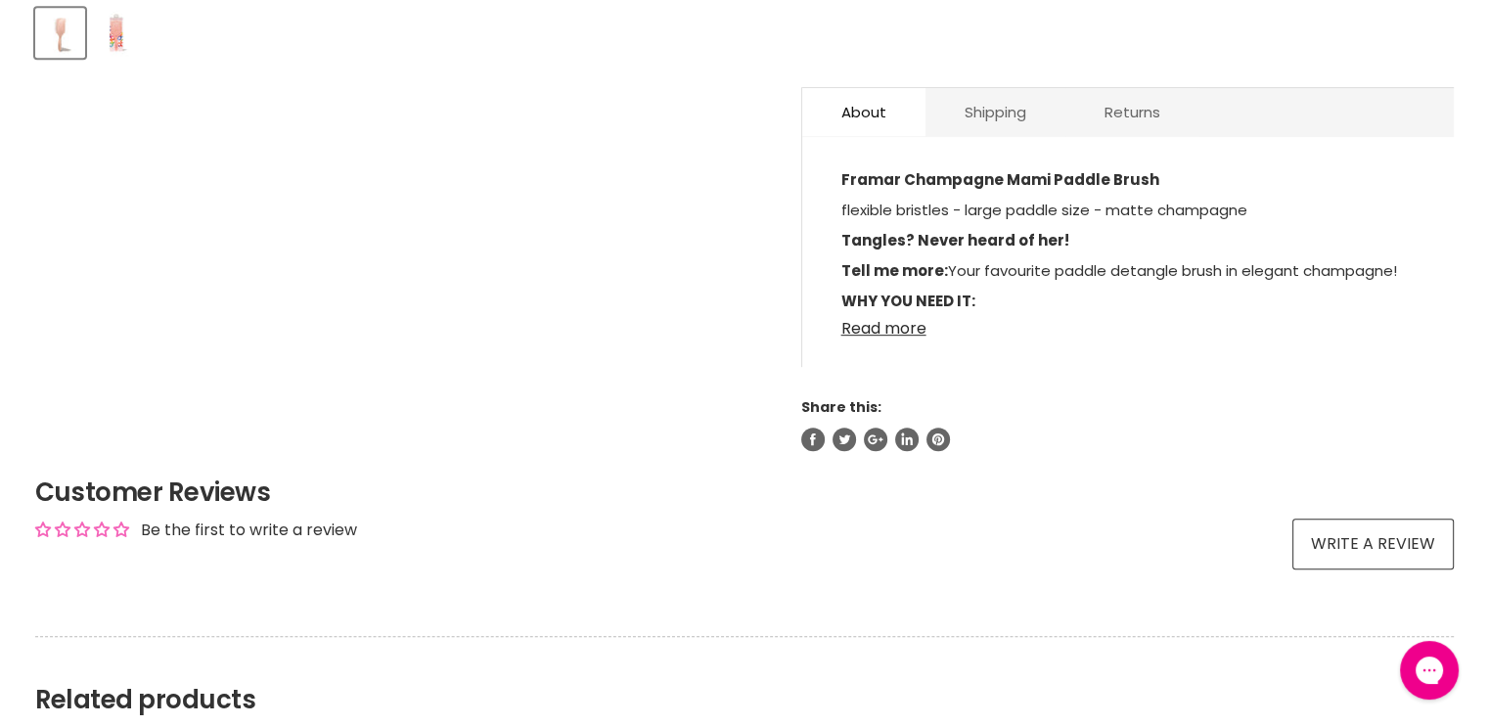
click at [884, 319] on link "Read more" at bounding box center [1127, 322] width 573 height 29
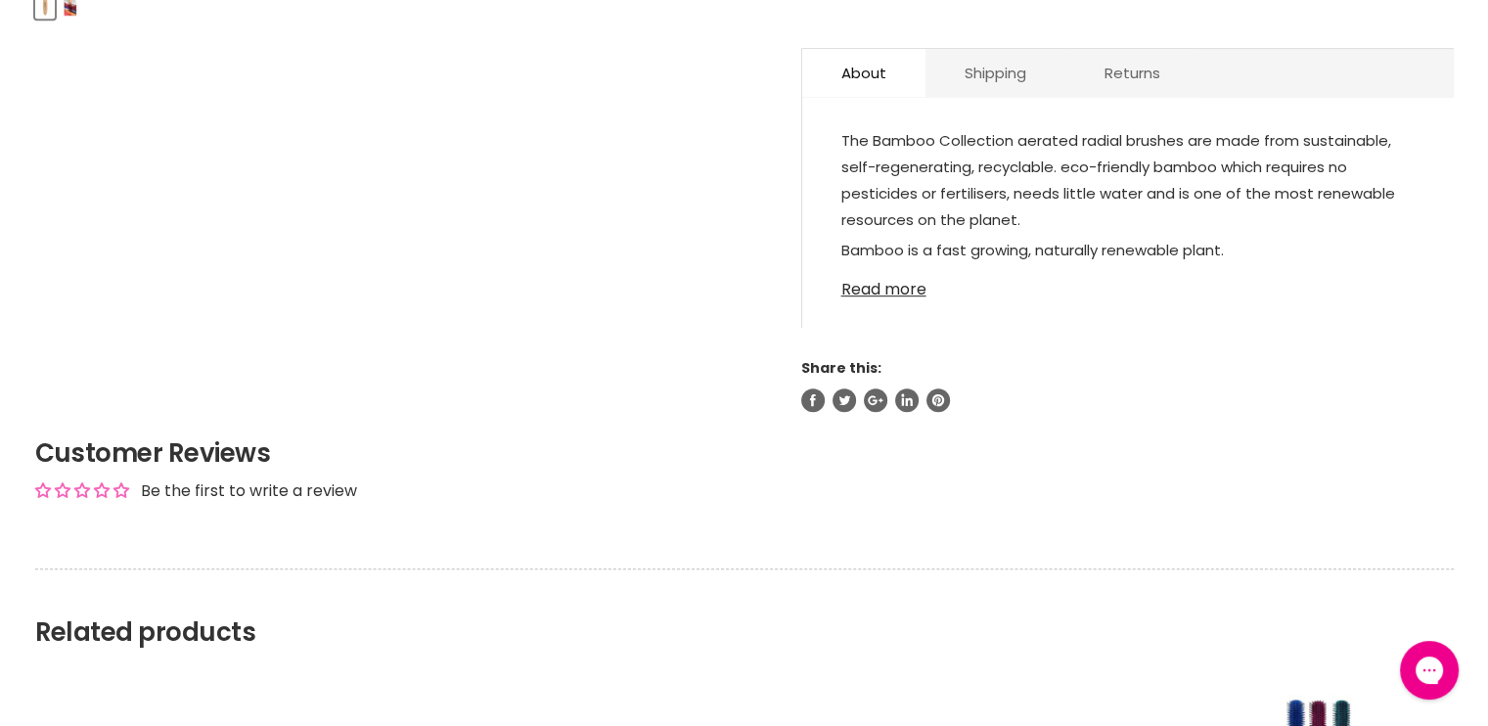
click at [891, 287] on link "Read more" at bounding box center [1127, 283] width 573 height 29
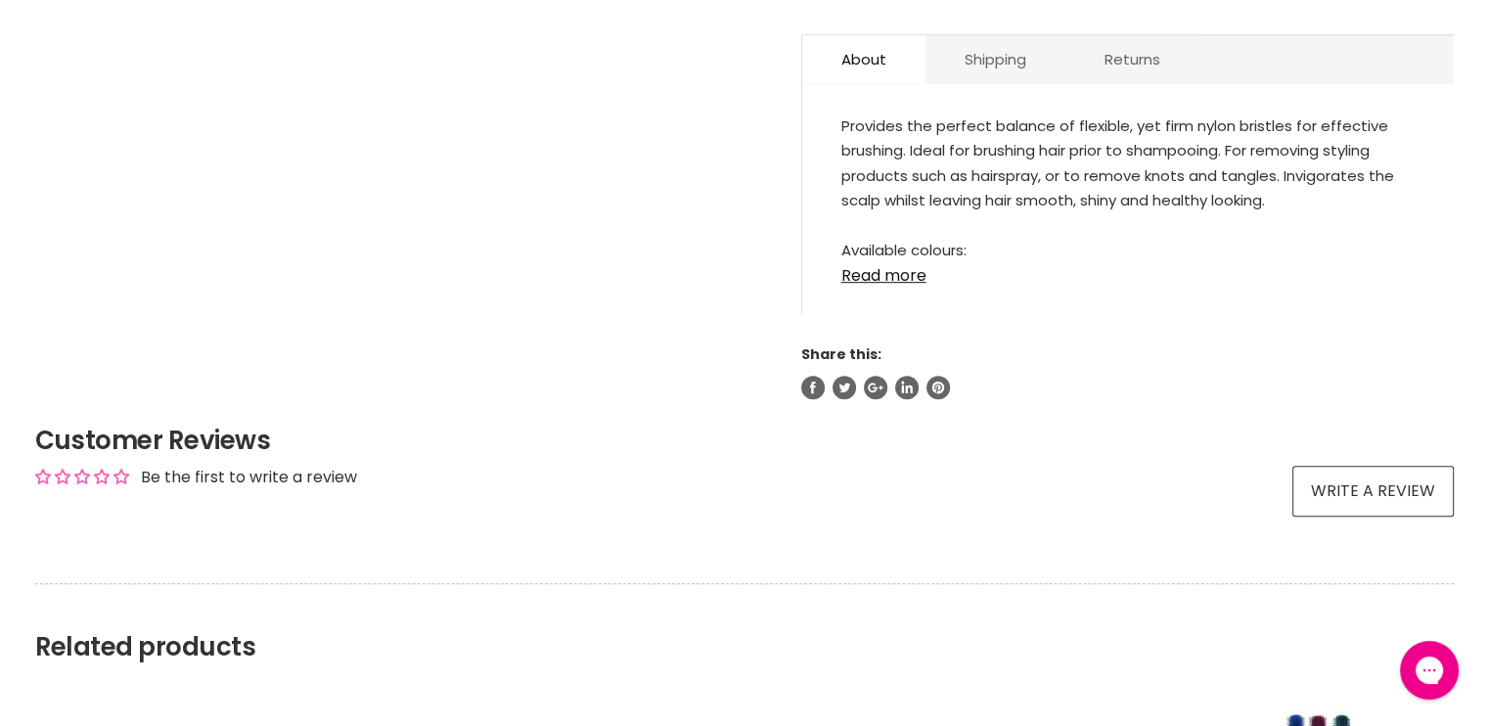
scroll to position [1117, 0]
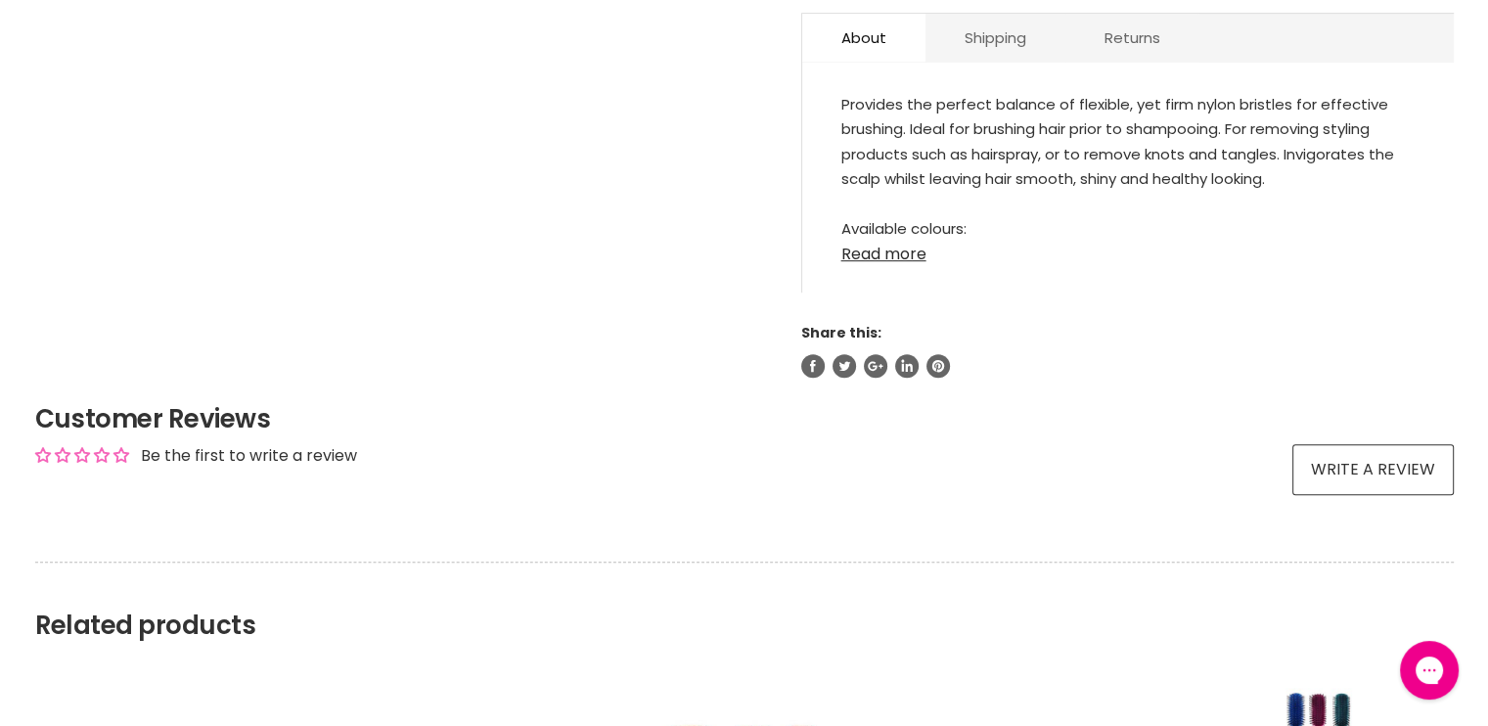
click at [861, 253] on link "Read more" at bounding box center [1127, 248] width 573 height 29
